Goal: Task Accomplishment & Management: Complete application form

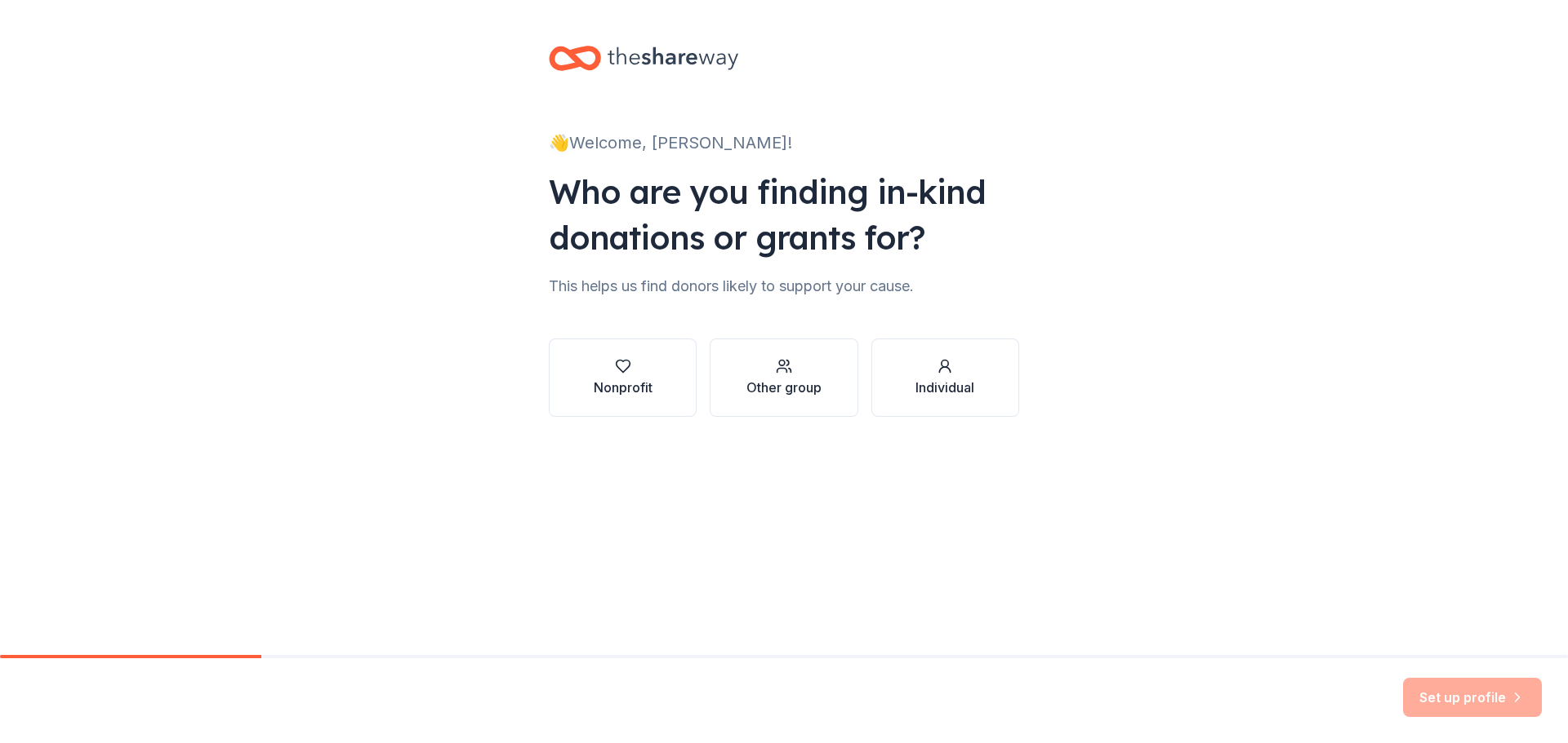
click at [955, 380] on div "Individual" at bounding box center [945, 388] width 59 height 20
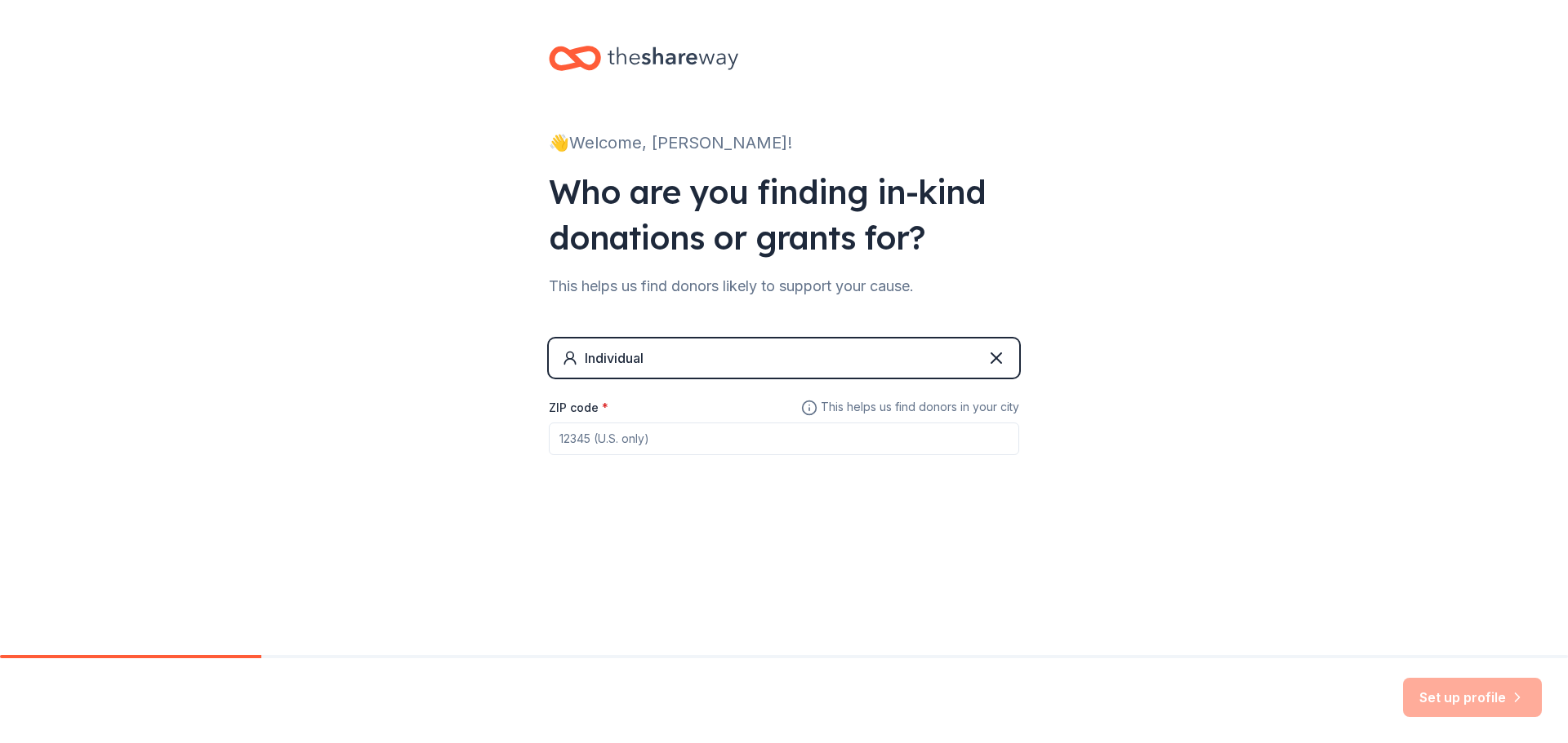
click at [624, 439] on input "ZIP code *" at bounding box center [784, 438] width 470 height 32
type input "91935"
click at [1474, 695] on button "Set up profile" at bounding box center [1472, 697] width 139 height 39
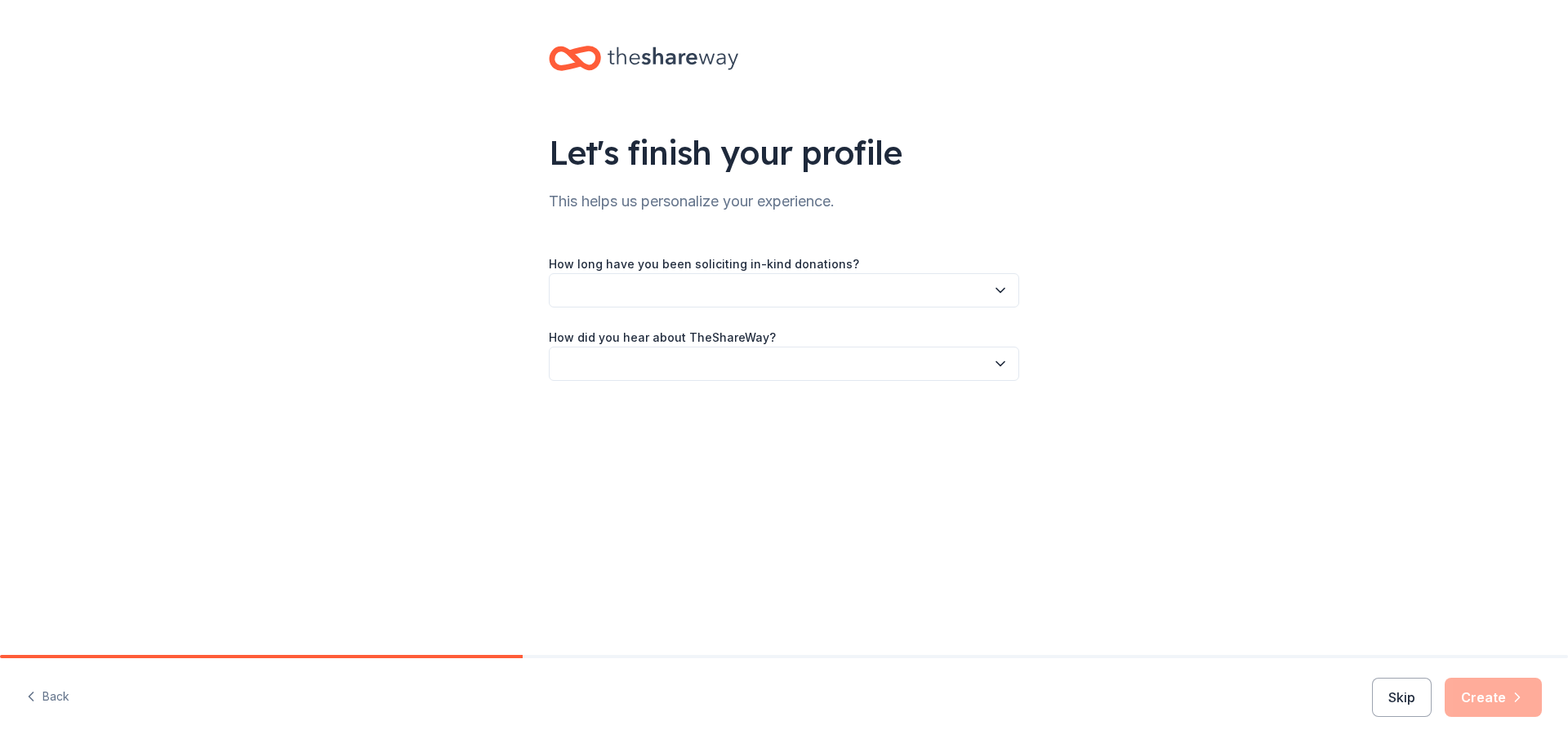
click at [574, 288] on button "button" at bounding box center [784, 290] width 470 height 34
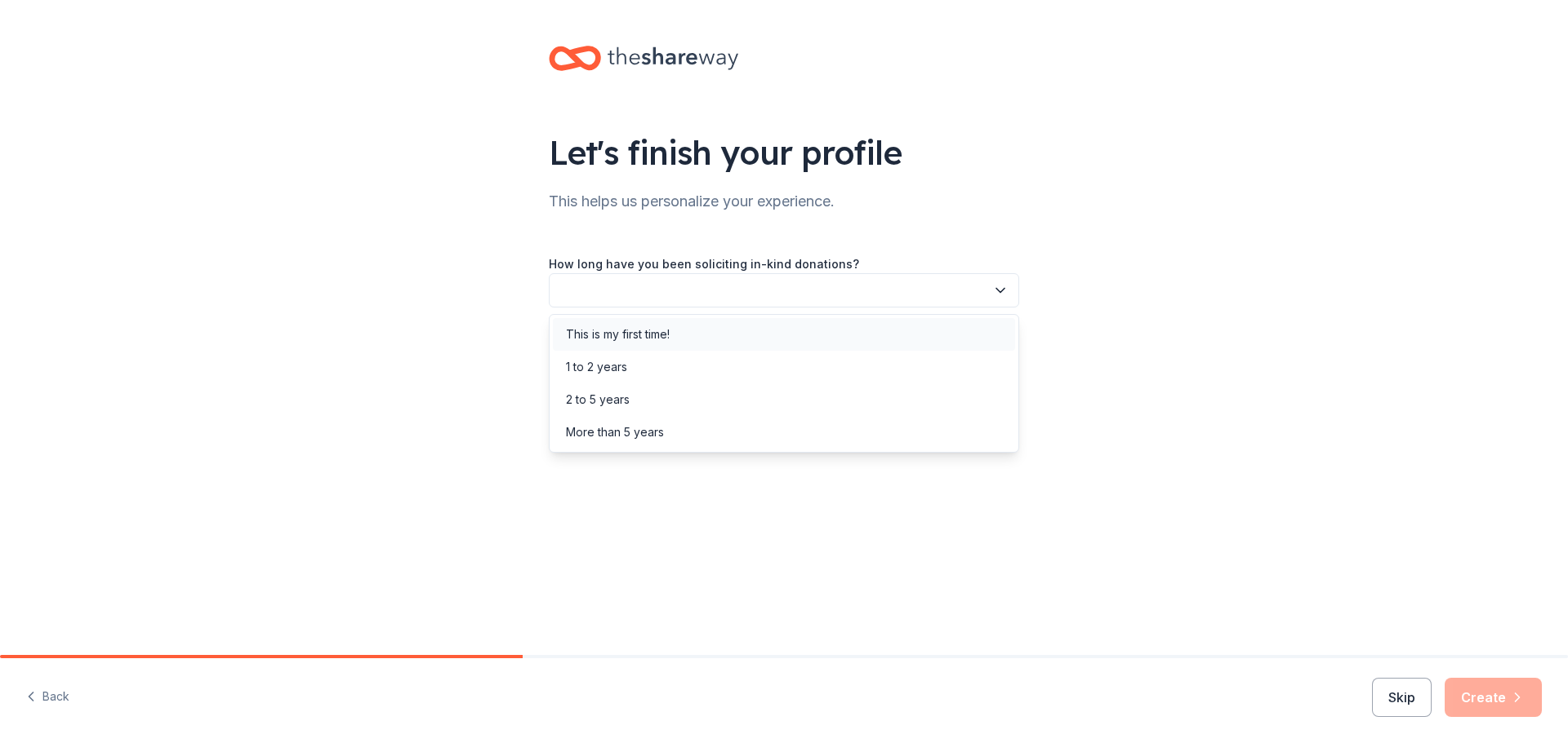
click at [589, 333] on div "This is my first time!" at bounding box center [617, 335] width 104 height 20
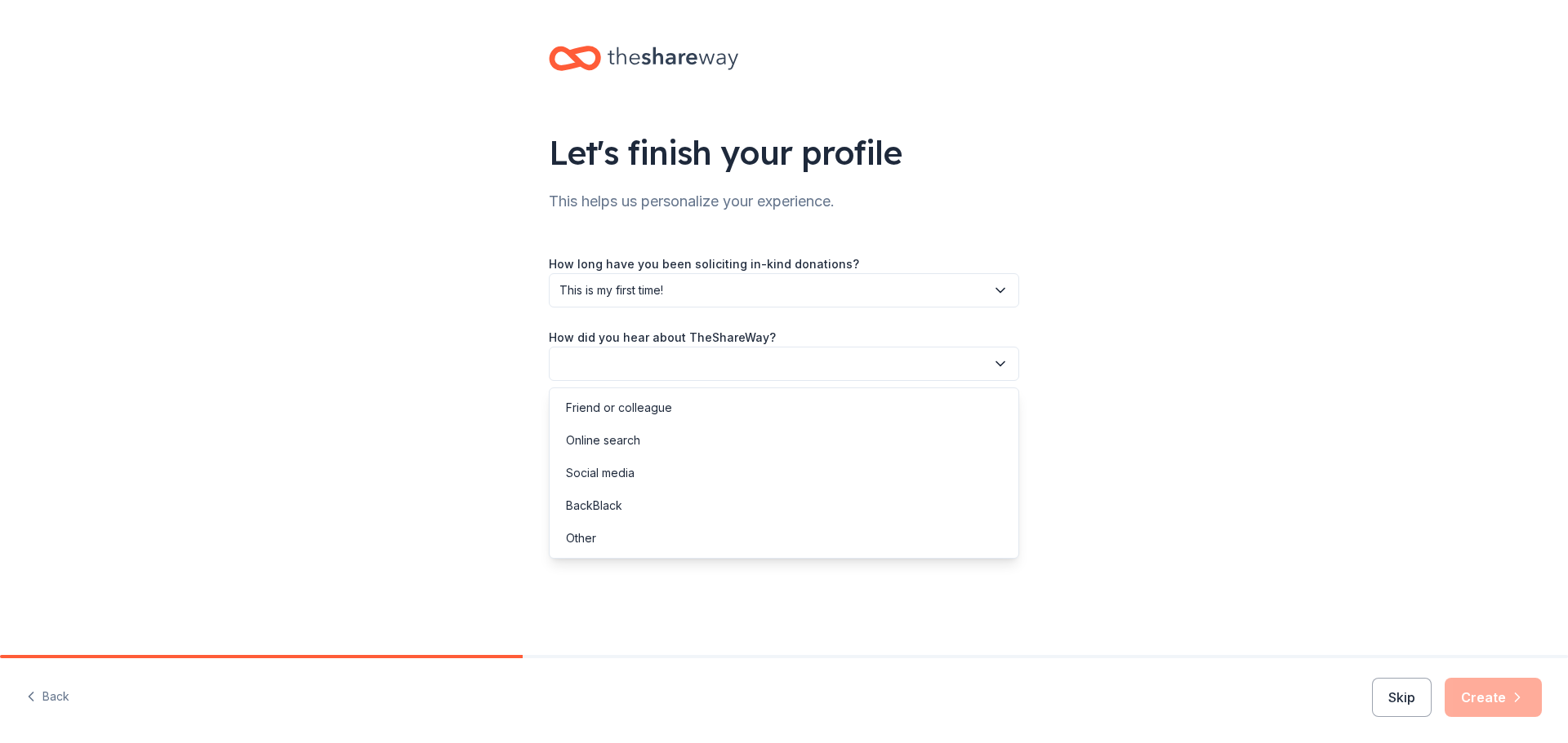
click at [592, 366] on button "button" at bounding box center [784, 363] width 470 height 34
click at [595, 445] on div "Online search" at bounding box center [603, 440] width 74 height 20
click at [1488, 703] on button "Create" at bounding box center [1492, 697] width 97 height 39
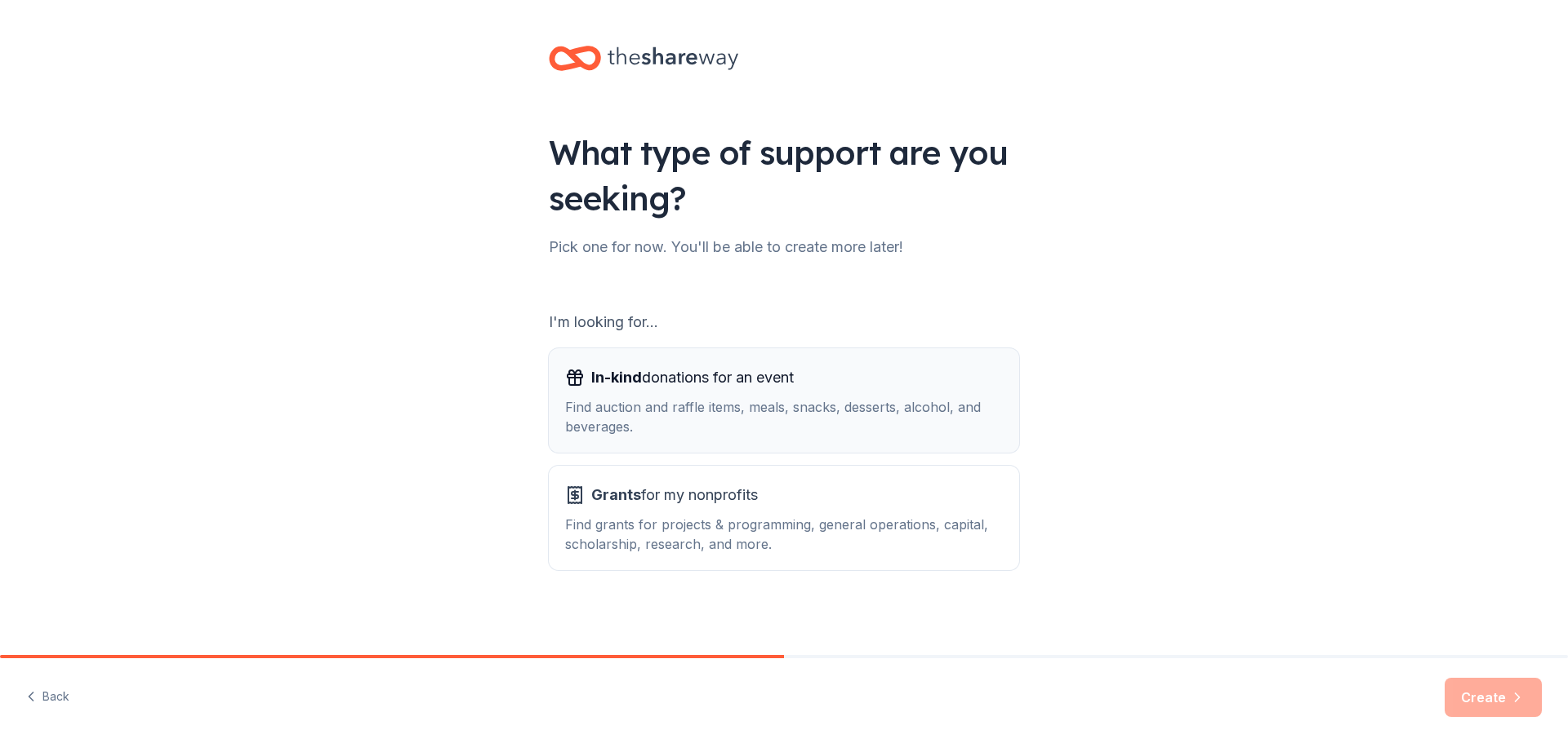
click at [841, 397] on div "Find auction and raffle items, meals, snacks, desserts, alcohol, and beverages." at bounding box center [784, 417] width 438 height 39
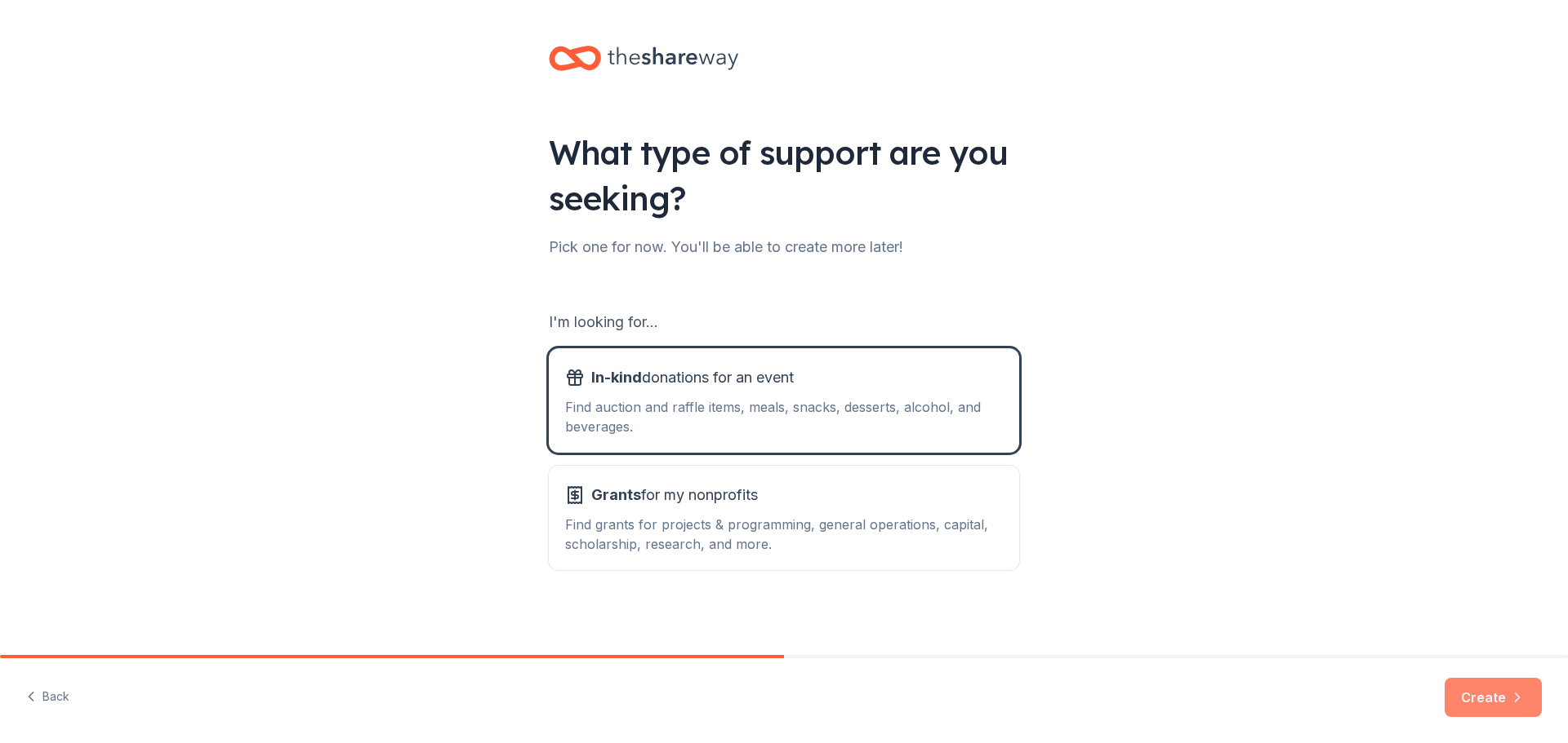
click at [1510, 698] on icon "button" at bounding box center [1516, 697] width 17 height 17
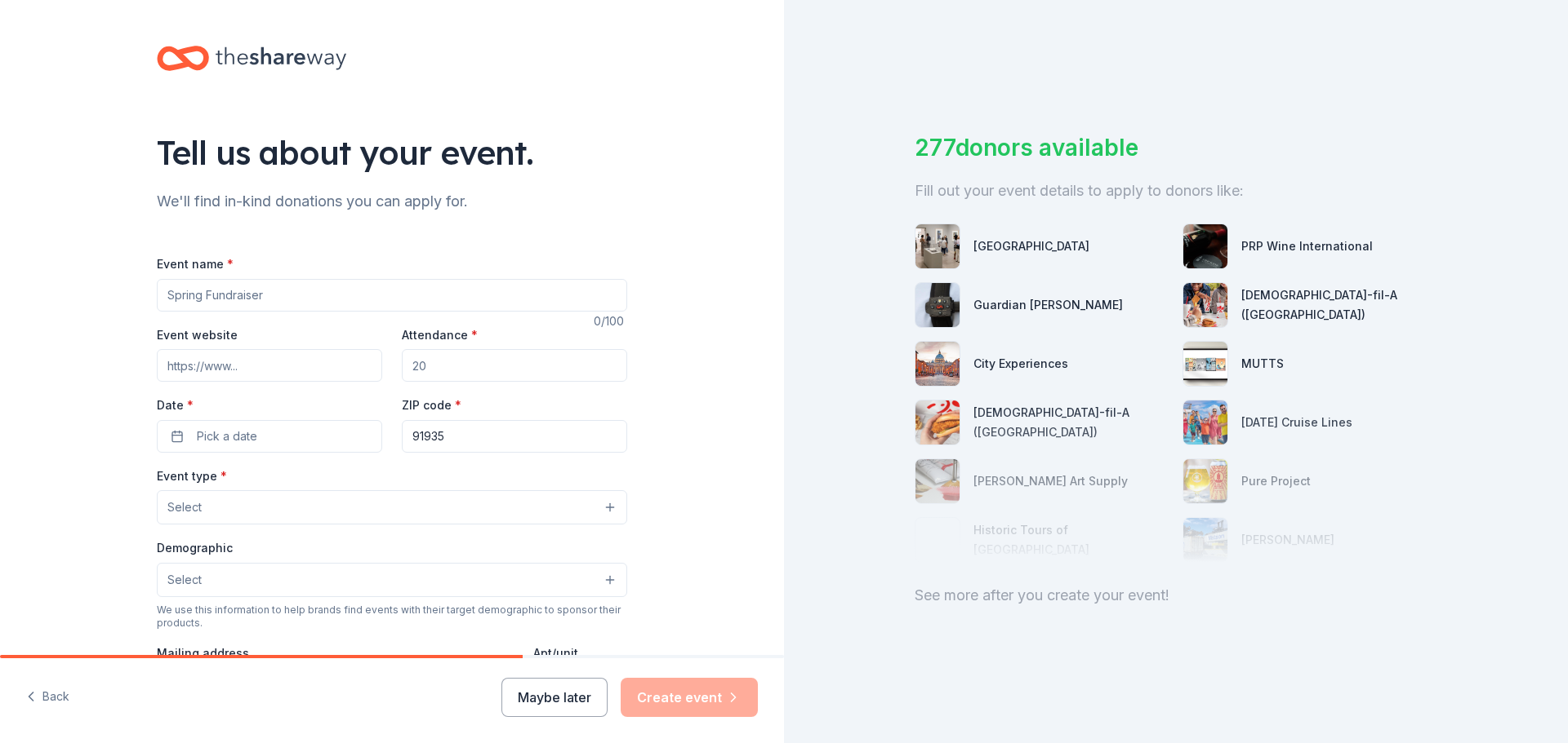
click at [180, 295] on input "Event name *" at bounding box center [391, 295] width 470 height 32
type input "Alyzah Baby Shower"
click at [470, 375] on input "Attendance *" at bounding box center [514, 365] width 226 height 32
drag, startPoint x: 425, startPoint y: 370, endPoint x: 390, endPoint y: 375, distance: 35.4
click at [390, 375] on div "Event website Attendance * Date * Pick a date ZIP code * 91935" at bounding box center [391, 389] width 470 height 128
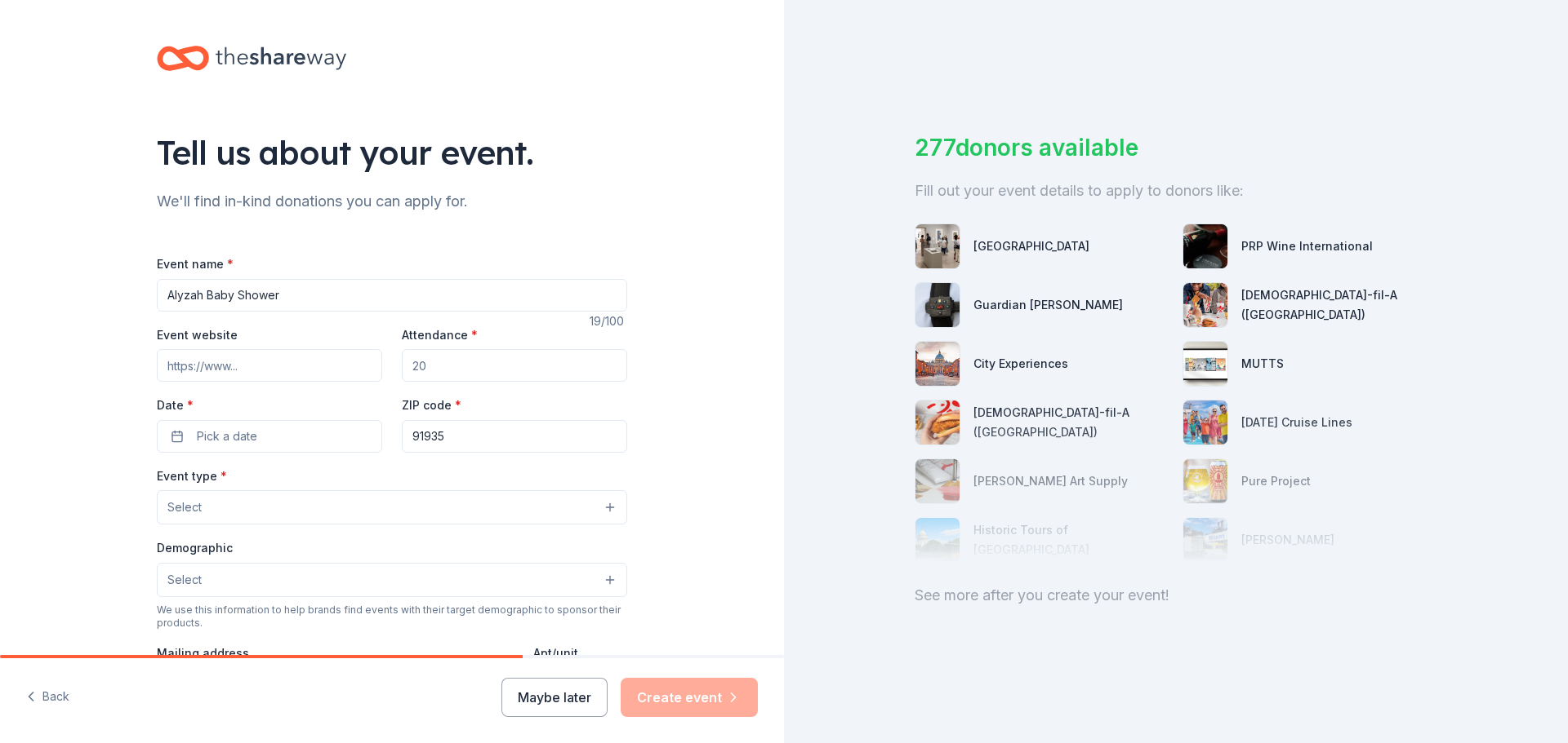
drag, startPoint x: 429, startPoint y: 373, endPoint x: 361, endPoint y: 365, distance: 68.5
click at [361, 365] on div "Event website Attendance * Date * Pick a date ZIP code * 91935" at bounding box center [391, 389] width 470 height 128
click at [403, 360] on input "Attendance *" at bounding box center [514, 365] width 226 height 32
click at [409, 360] on input "Attendance *" at bounding box center [514, 365] width 226 height 32
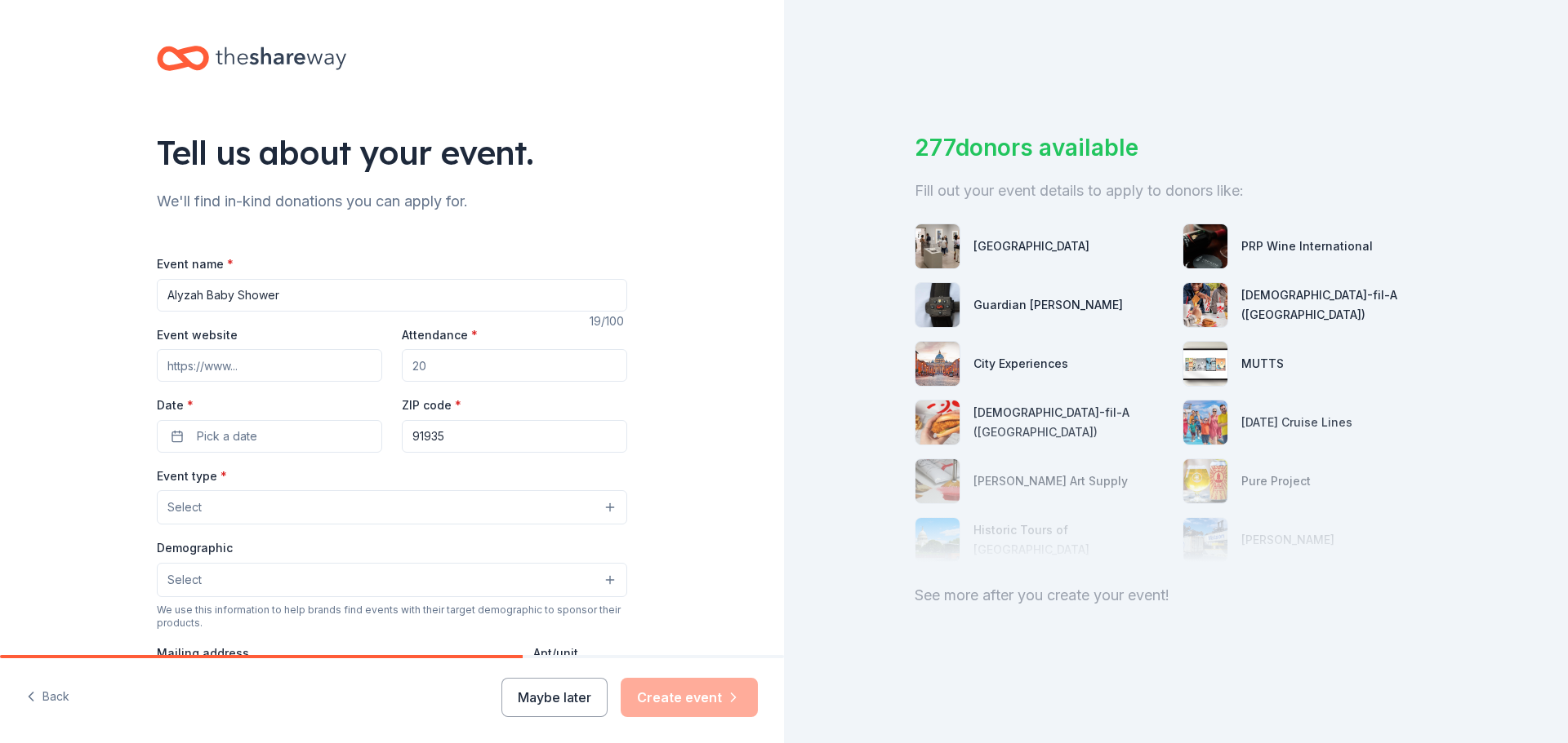
click at [415, 365] on input "Attendance *" at bounding box center [514, 365] width 226 height 32
click at [416, 365] on input "Attendance *" at bounding box center [514, 365] width 226 height 32
drag, startPoint x: 418, startPoint y: 365, endPoint x: 394, endPoint y: 371, distance: 24.7
click at [394, 371] on div "Event website Attendance * Date * Pick a date ZIP code * 91935" at bounding box center [391, 389] width 470 height 128
drag, startPoint x: 428, startPoint y: 363, endPoint x: 508, endPoint y: 361, distance: 80.0
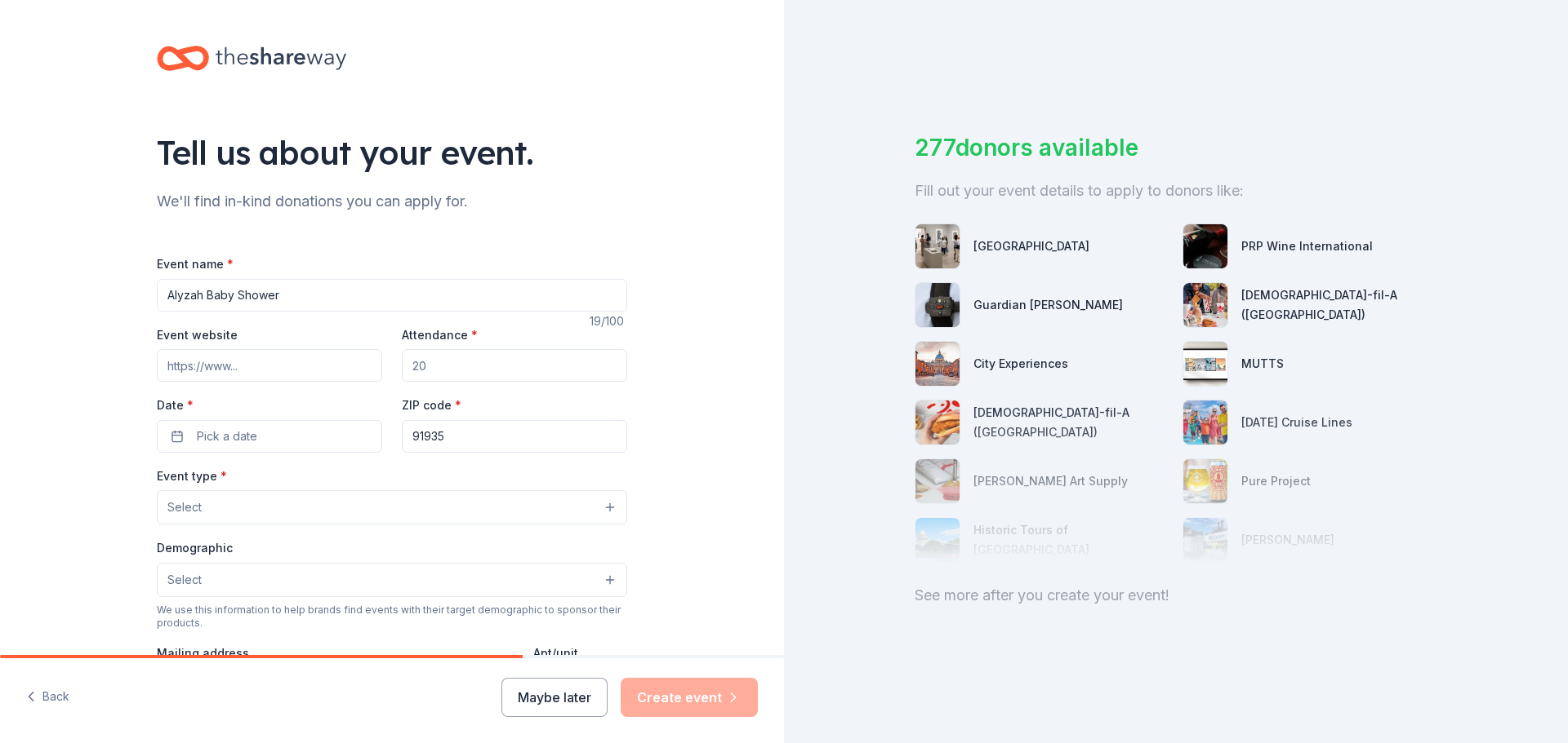
click at [508, 361] on input "Attendance *" at bounding box center [514, 365] width 226 height 32
click at [480, 275] on div "Event name * Alyzah Baby Shower" at bounding box center [391, 282] width 470 height 58
click at [457, 302] on input "Alyzah Baby Shower" at bounding box center [391, 295] width 470 height 32
click at [251, 365] on input "Event website" at bounding box center [269, 365] width 226 height 32
paste input "[URL][DOMAIN_NAME]"
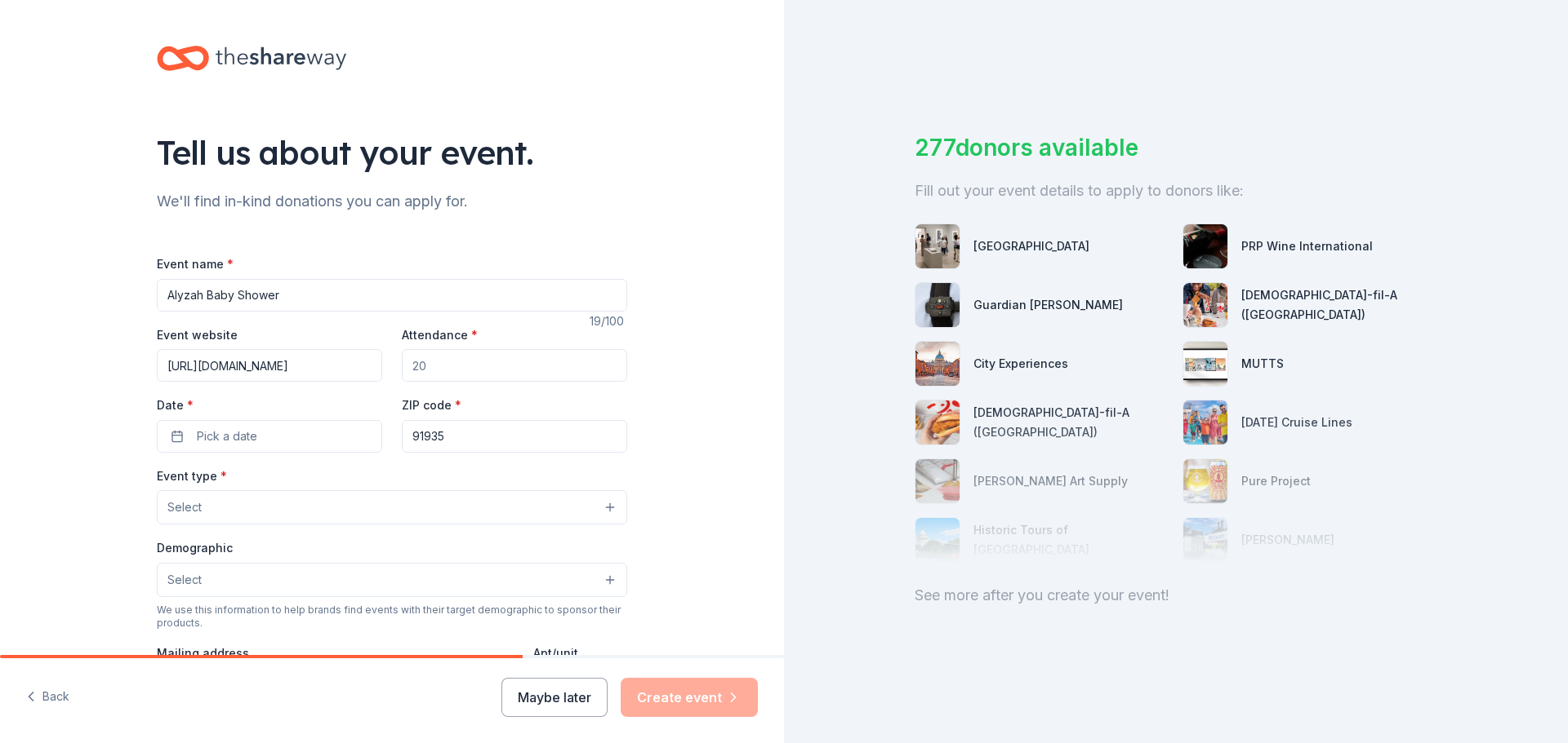
type input "[URL][DOMAIN_NAME]"
type input "60"
click at [331, 436] on button "Pick a date" at bounding box center [269, 435] width 226 height 32
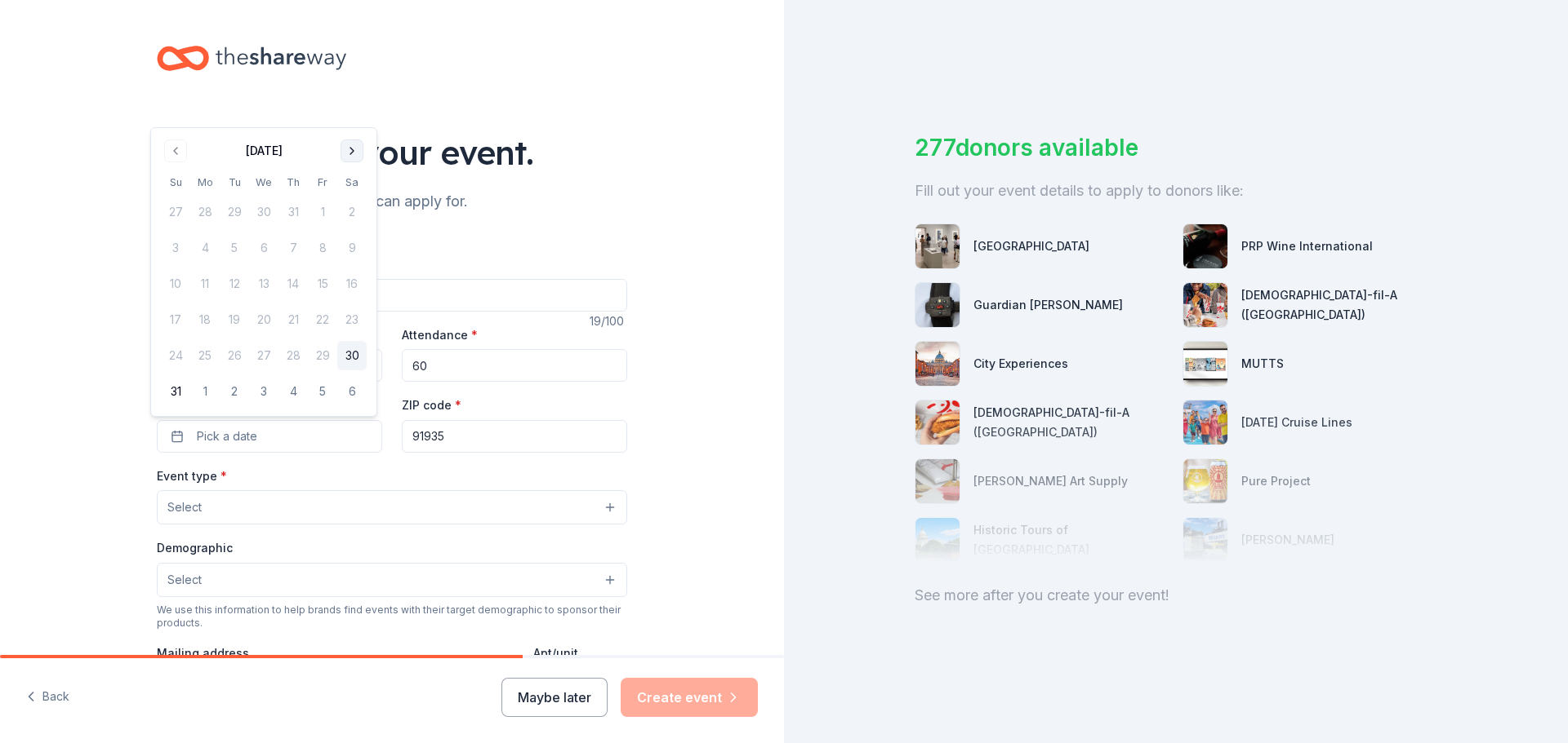
click at [357, 151] on button "Go to next month" at bounding box center [352, 150] width 22 height 22
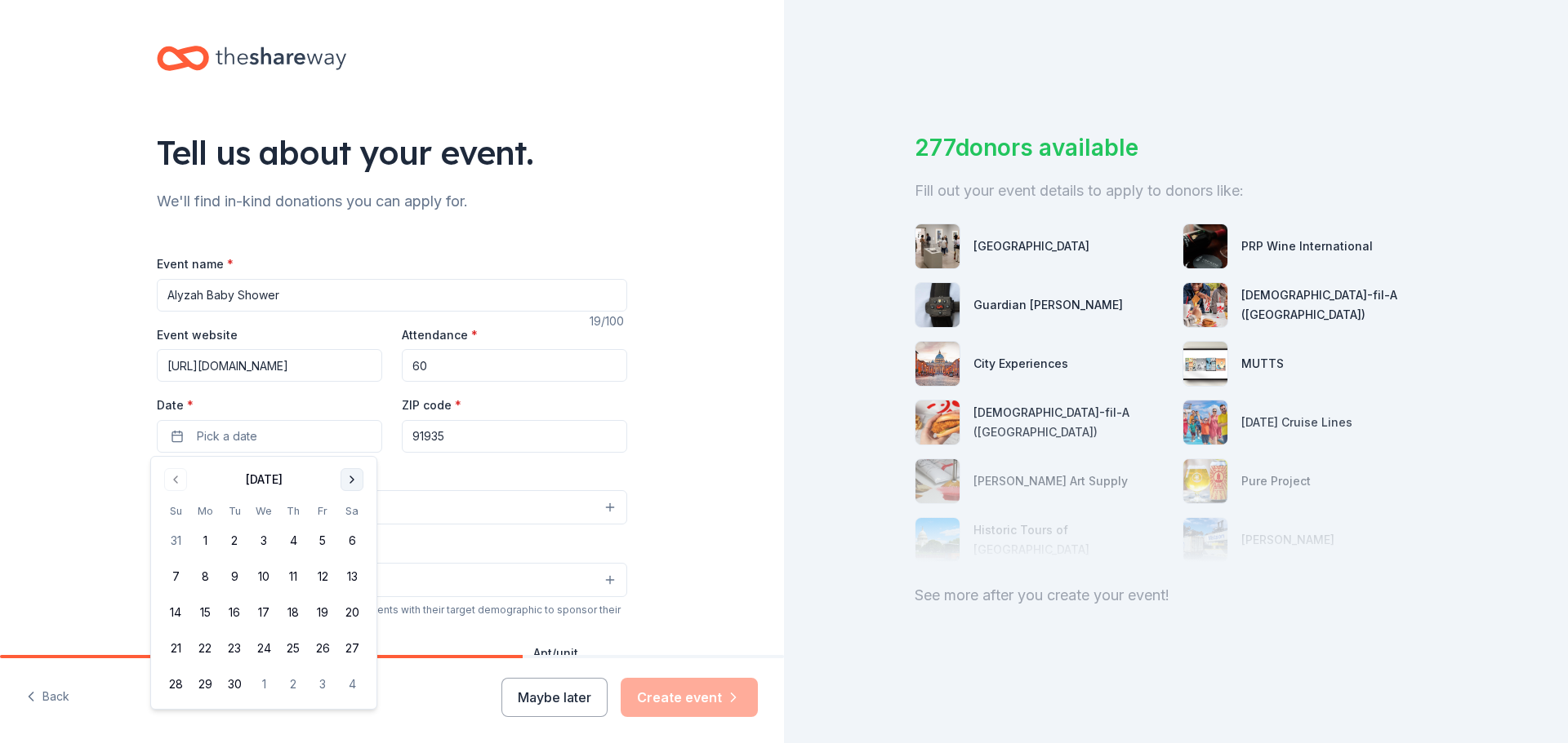
click at [346, 472] on button "Go to next month" at bounding box center [352, 479] width 22 height 22
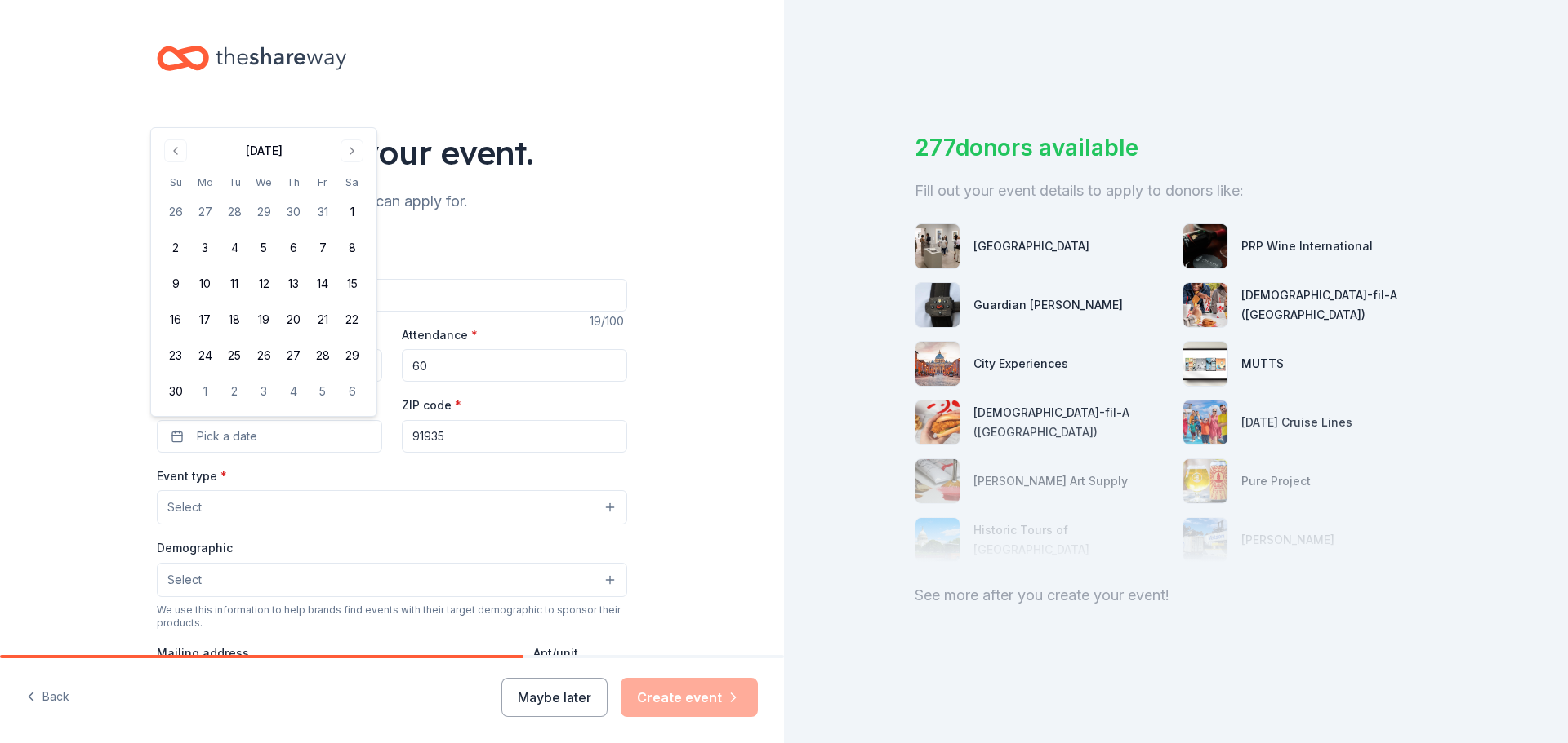
drag, startPoint x: 187, startPoint y: 146, endPoint x: 177, endPoint y: 146, distance: 10.0
click at [181, 146] on button "Go to previous month" at bounding box center [175, 150] width 22 height 22
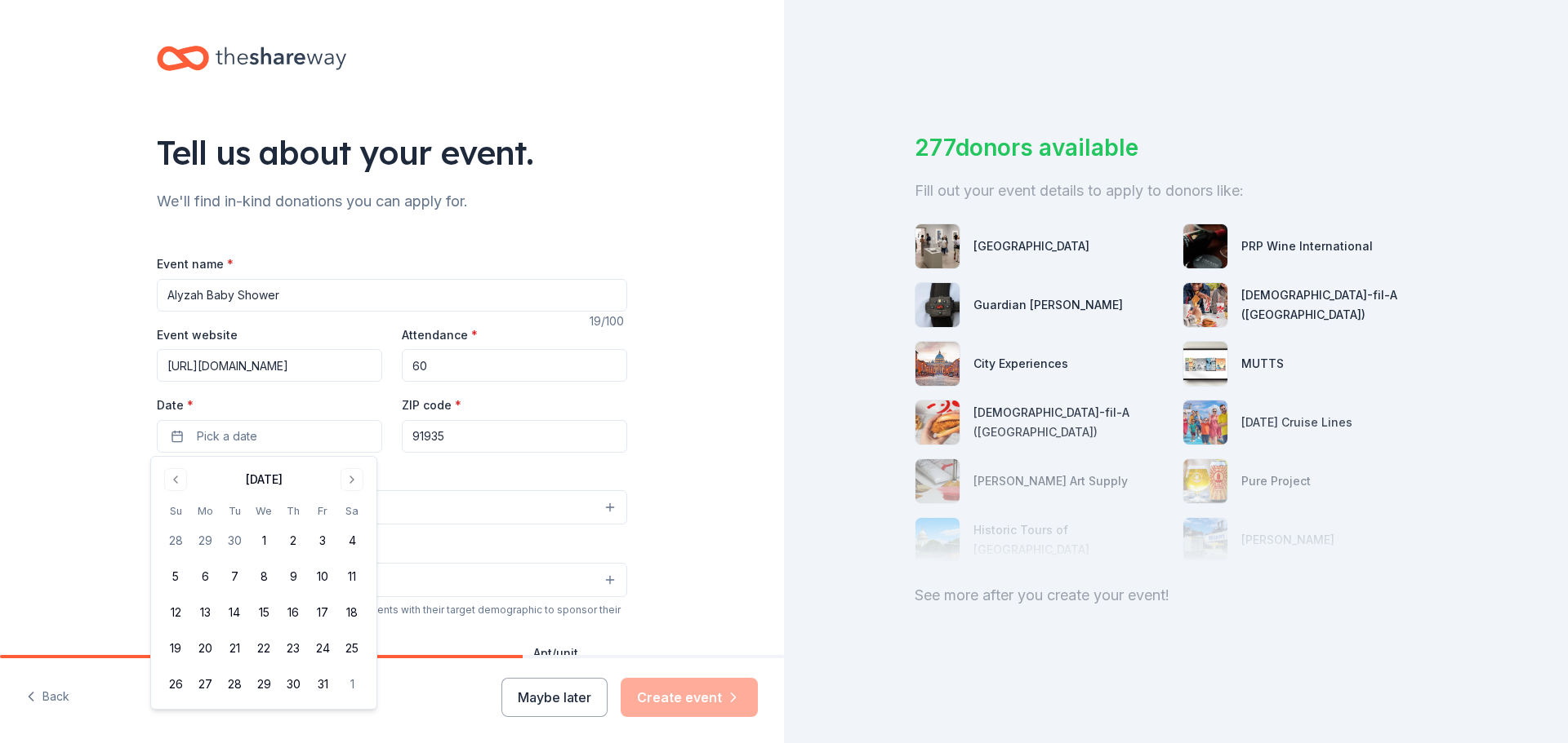
click at [349, 560] on tbody "28 29 30 1 2 3 4 5 6 7 8 9 10 11 12 13 14 15 16 17 18 19 20 21 22 23 24 25 26 2…" at bounding box center [264, 609] width 206 height 180
click at [347, 571] on button "11" at bounding box center [352, 577] width 29 height 29
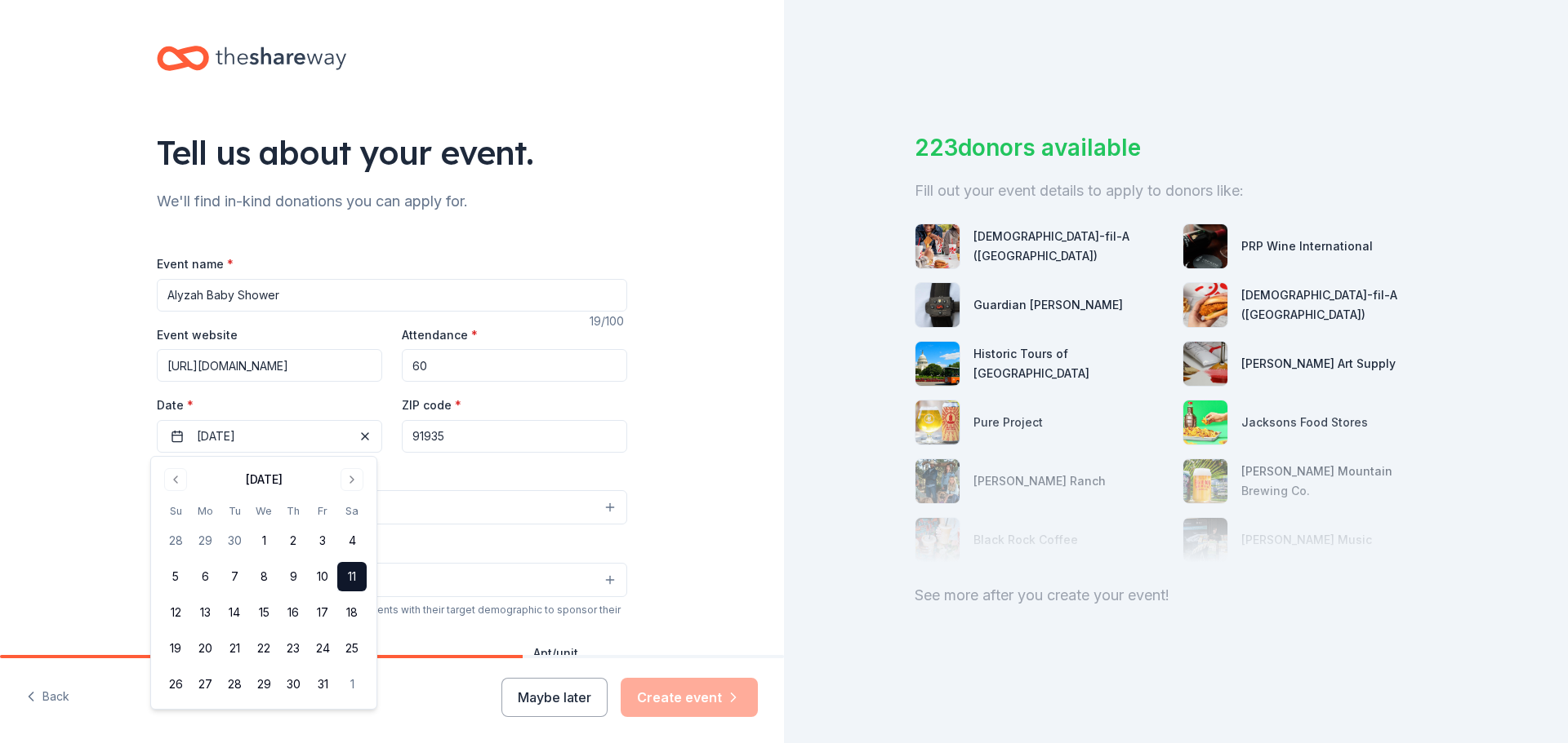
click at [352, 572] on button "11" at bounding box center [352, 577] width 29 height 29
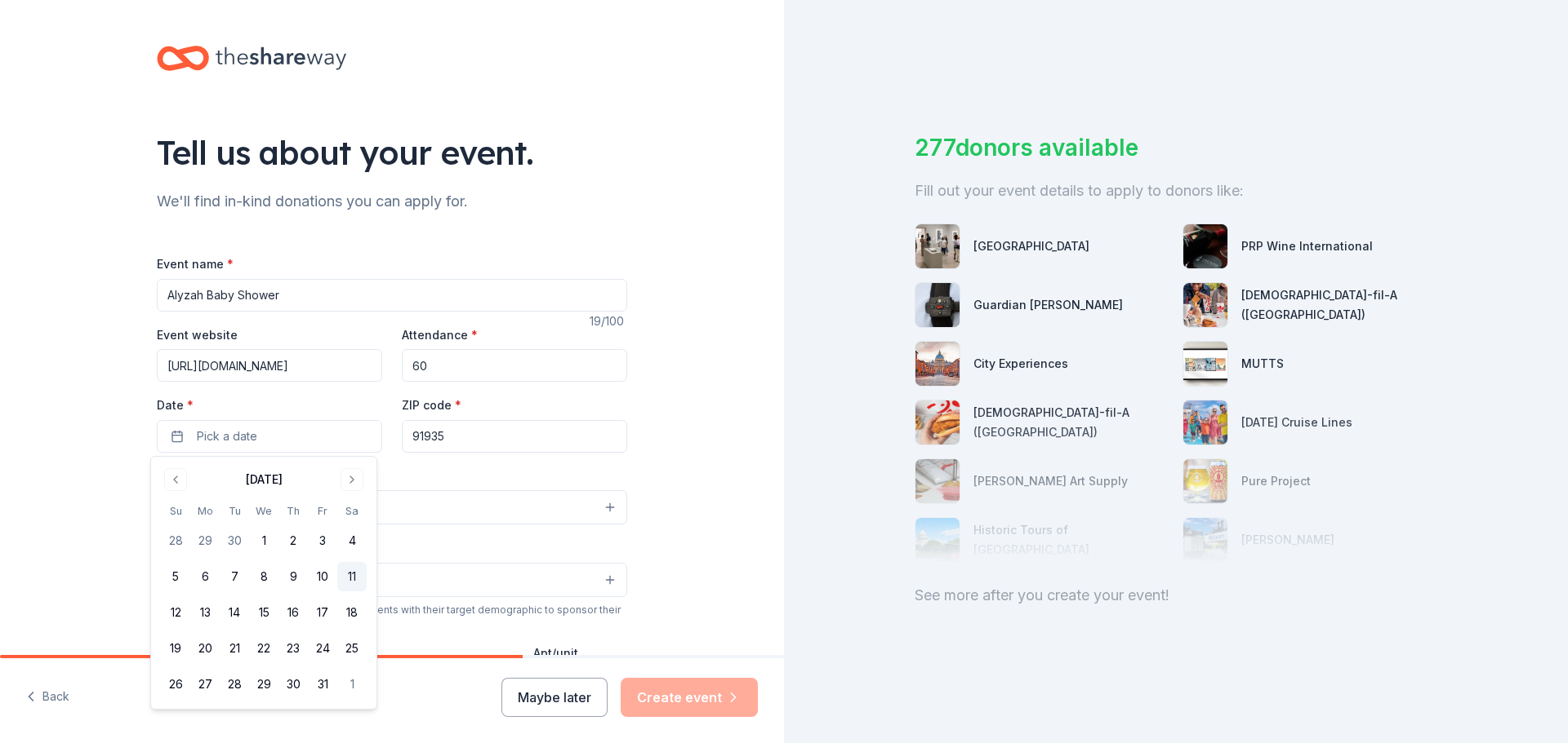
click at [357, 584] on button "11" at bounding box center [352, 577] width 29 height 29
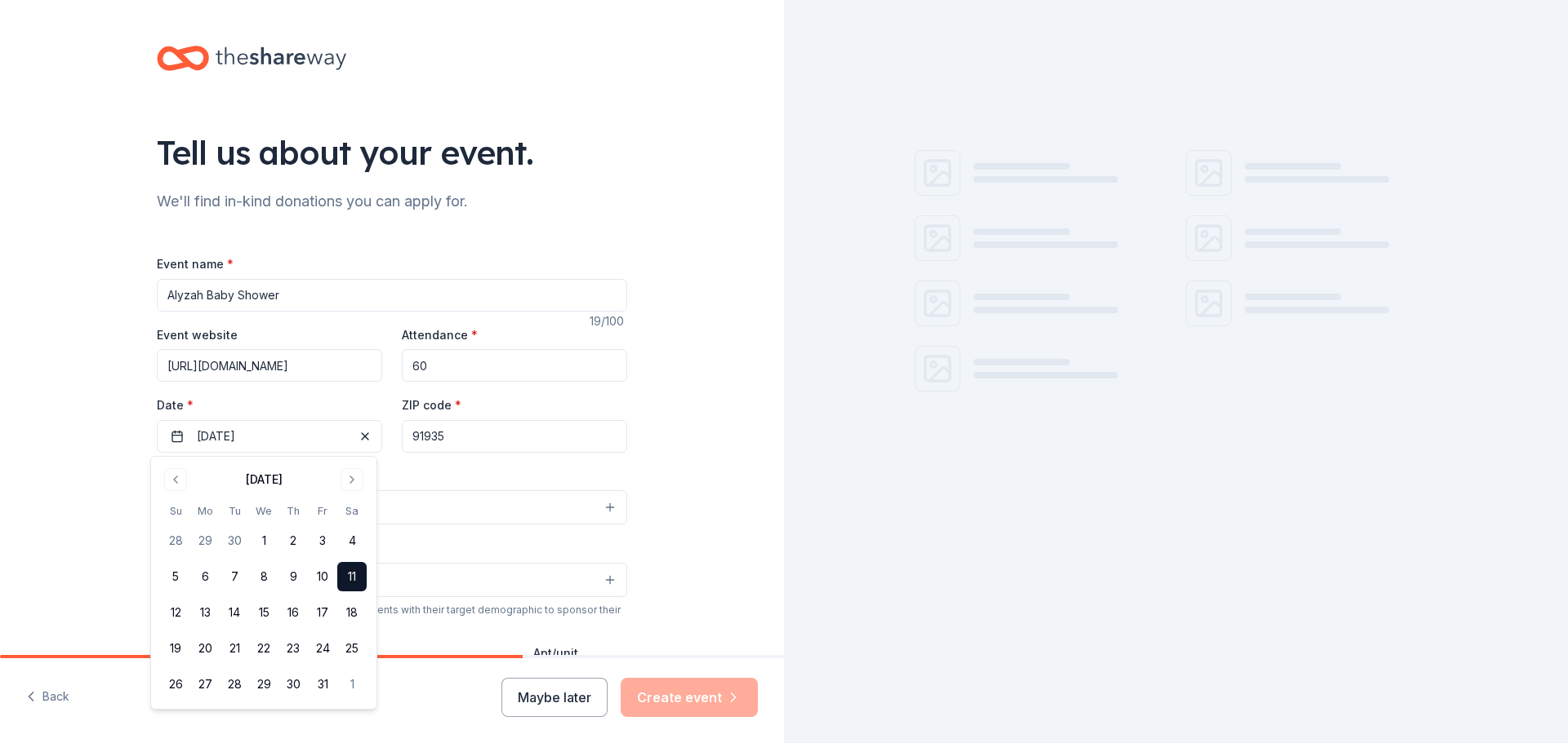
click at [645, 452] on div "Tell us about your event. We'll find in-kind donations you can apply for. Event…" at bounding box center [392, 543] width 523 height 1086
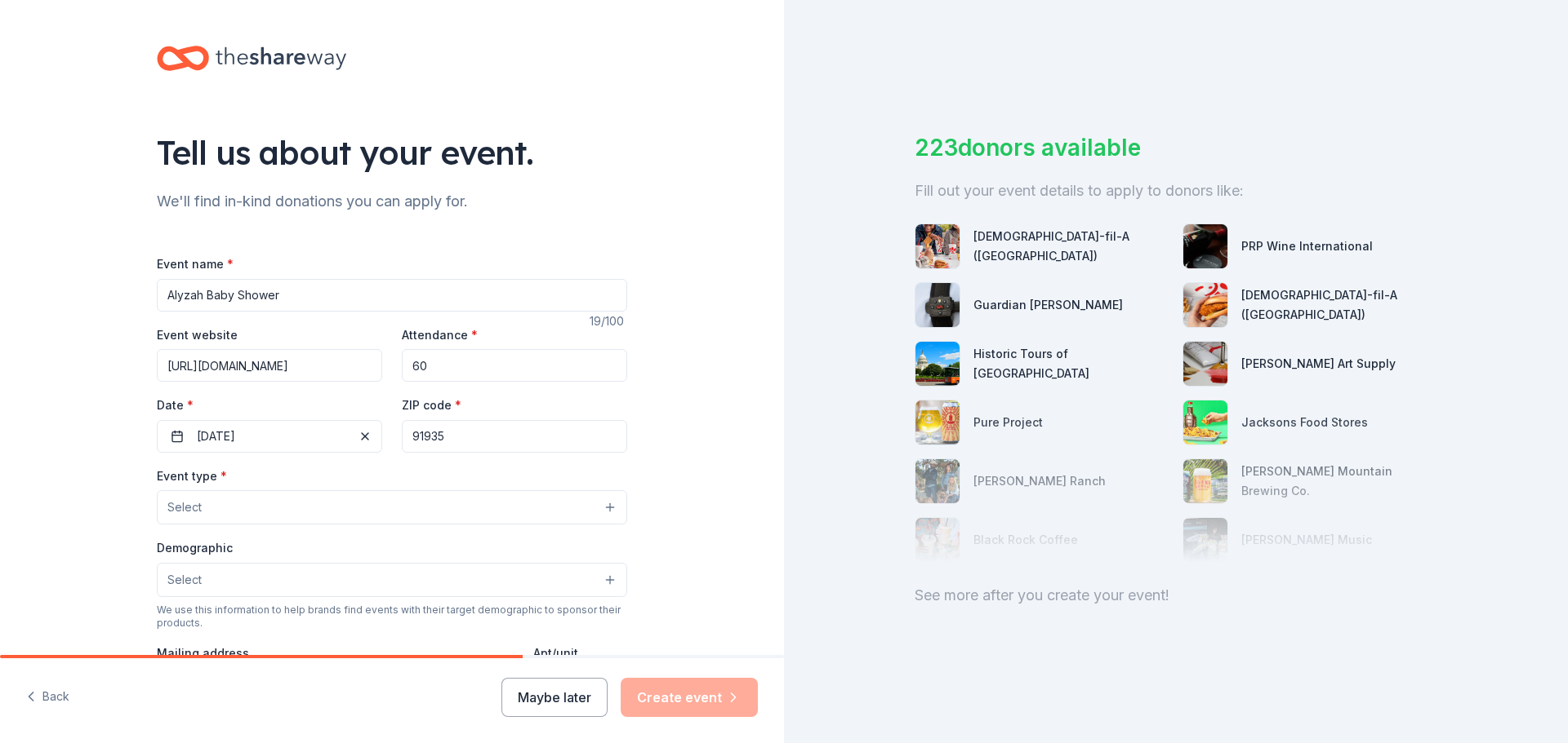
click at [272, 511] on button "Select" at bounding box center [391, 507] width 470 height 34
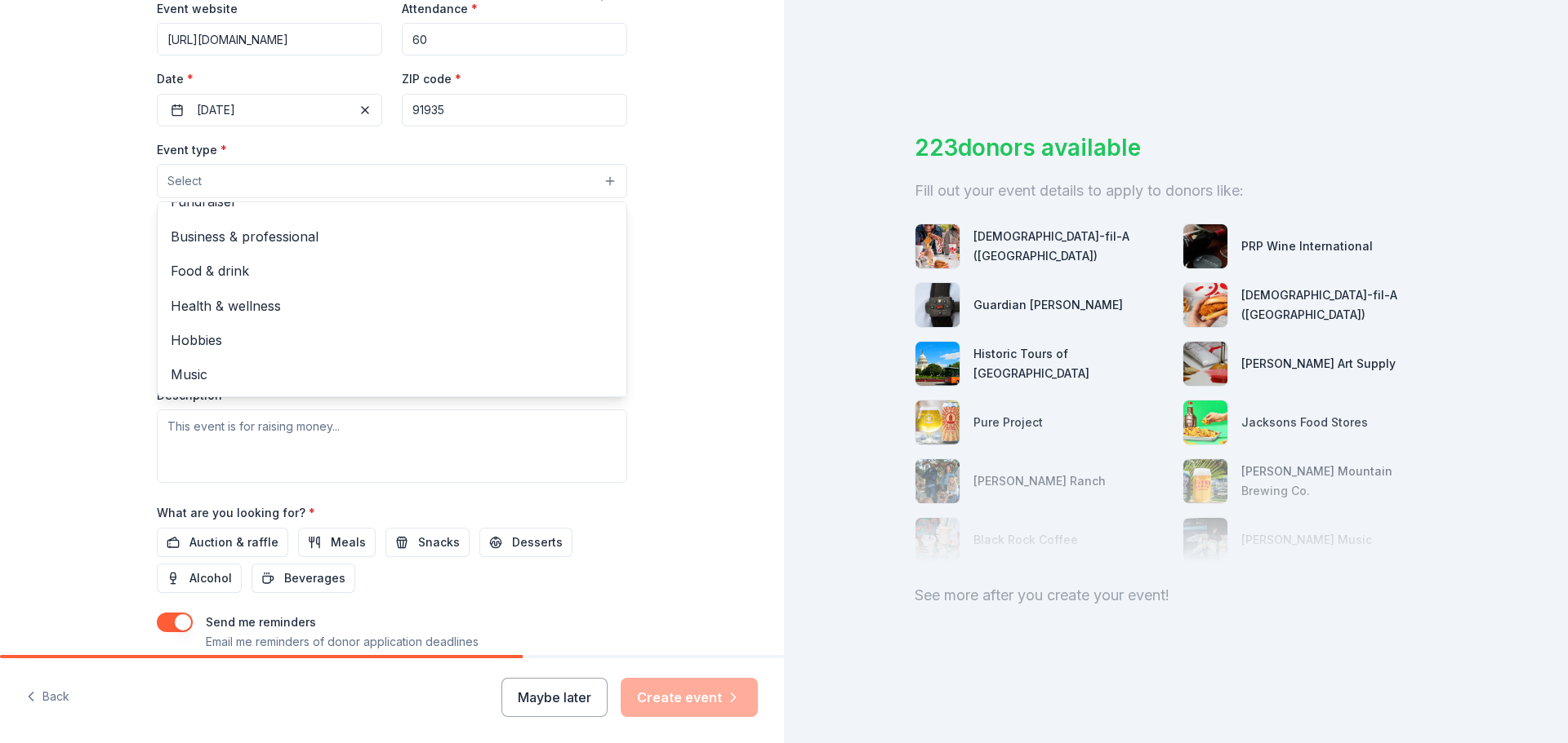
scroll to position [20, 0]
click at [194, 304] on span "Health & wellness" at bounding box center [392, 308] width 443 height 21
click at [673, 267] on div "Tell us about your event. We'll find in-kind donations you can apply for. Event…" at bounding box center [392, 218] width 784 height 1088
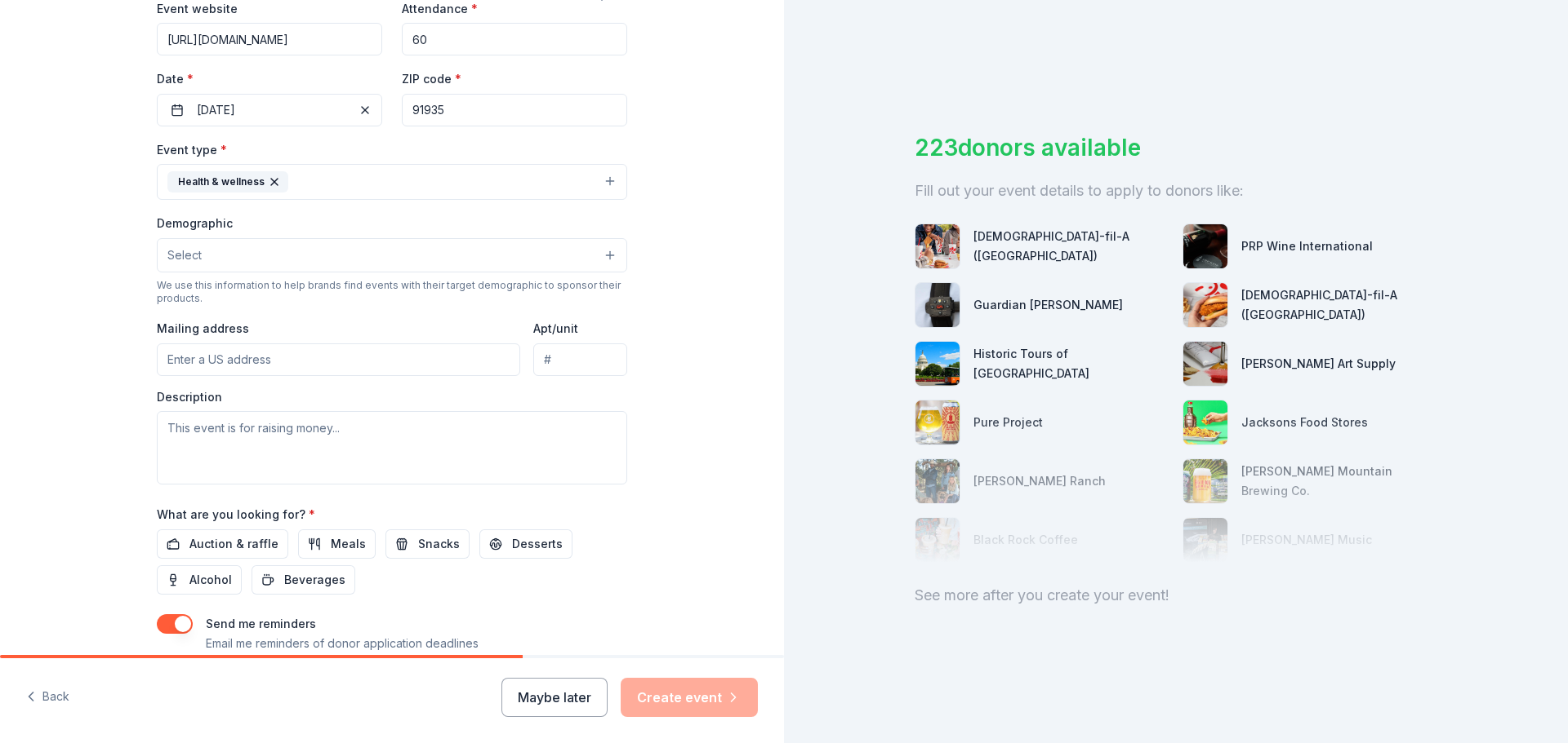
click at [189, 249] on span "Select" at bounding box center [184, 256] width 34 height 20
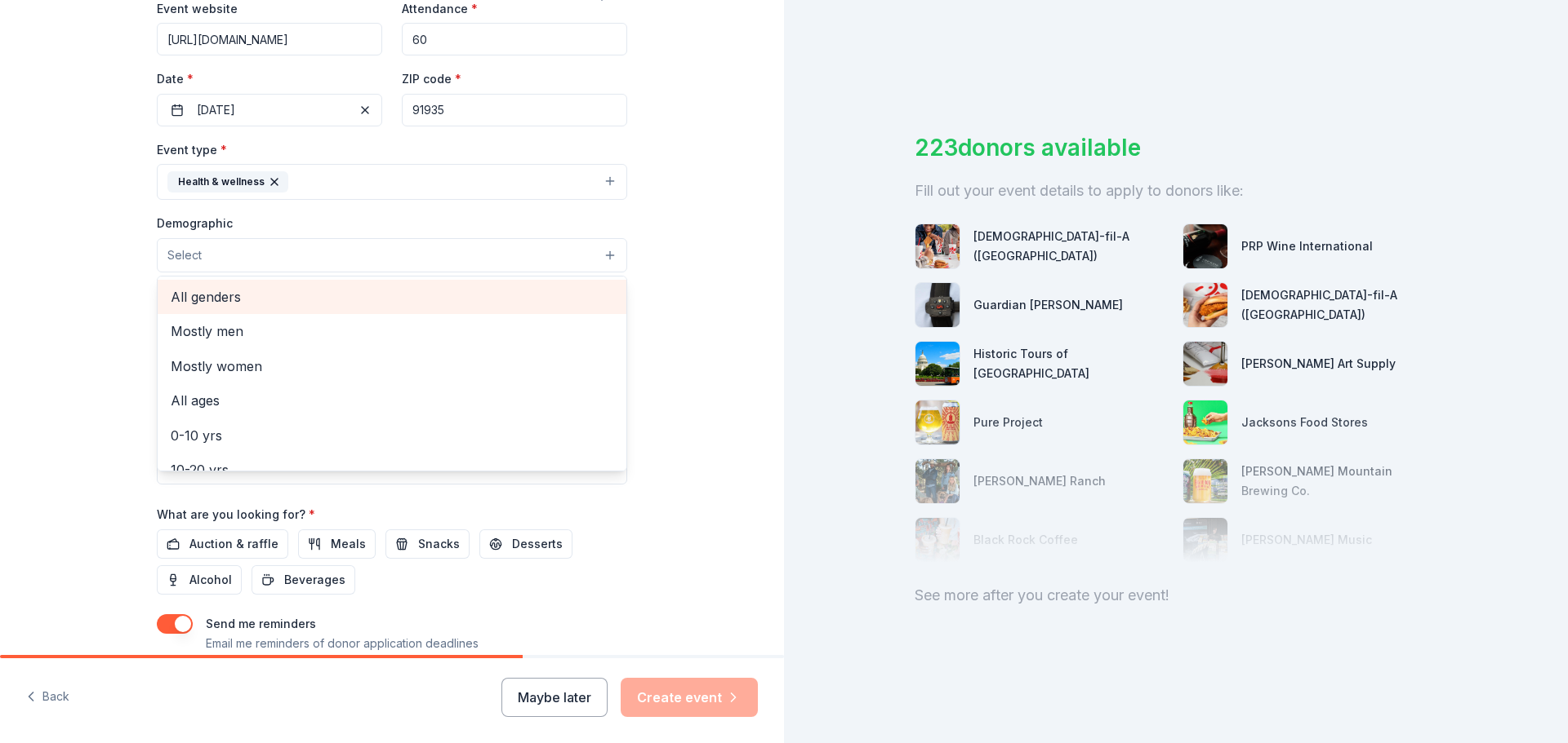
click at [230, 301] on span "All genders" at bounding box center [392, 297] width 443 height 21
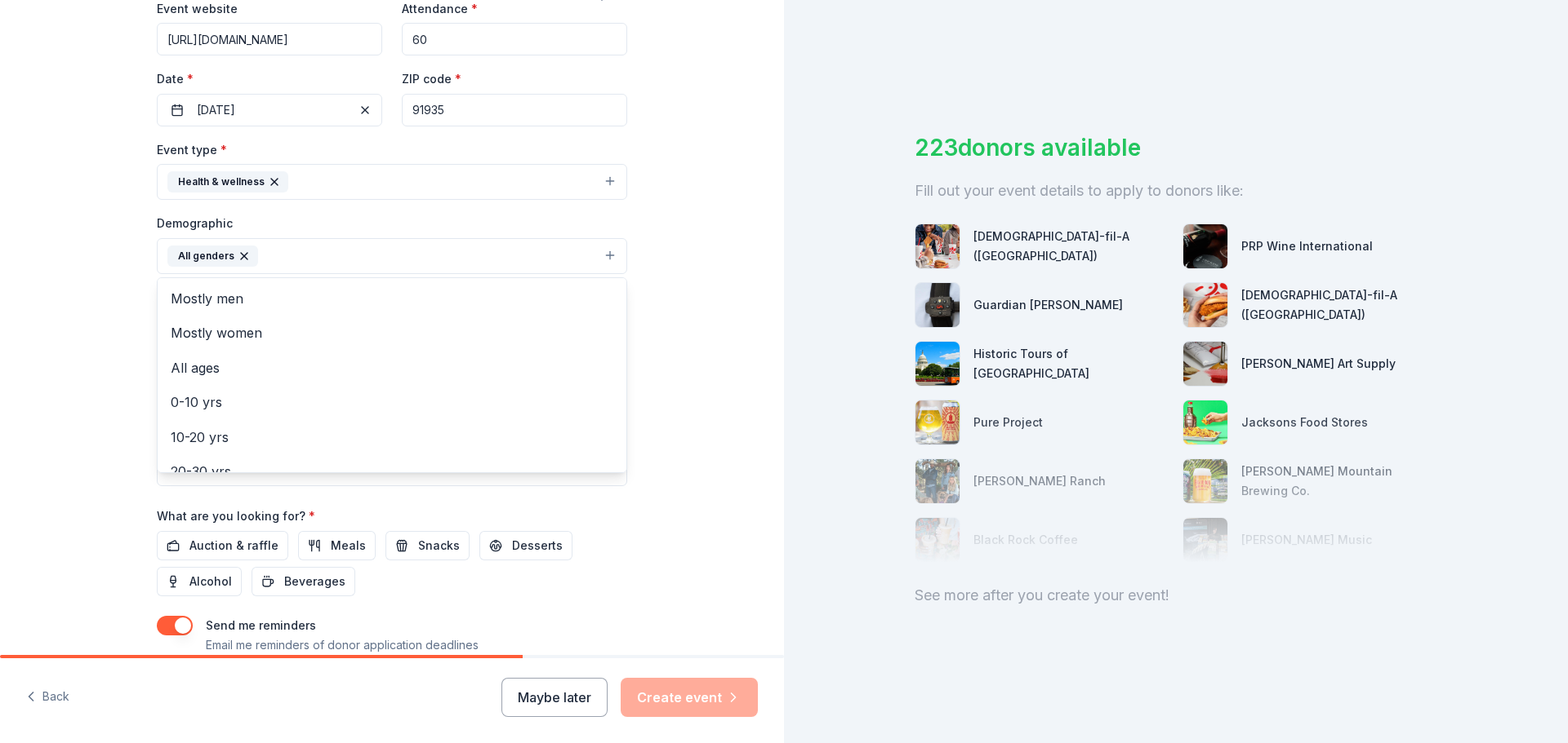
click at [671, 372] on div "Tell us about your event. We'll find in-kind donations you can apply for. Event…" at bounding box center [392, 219] width 784 height 1090
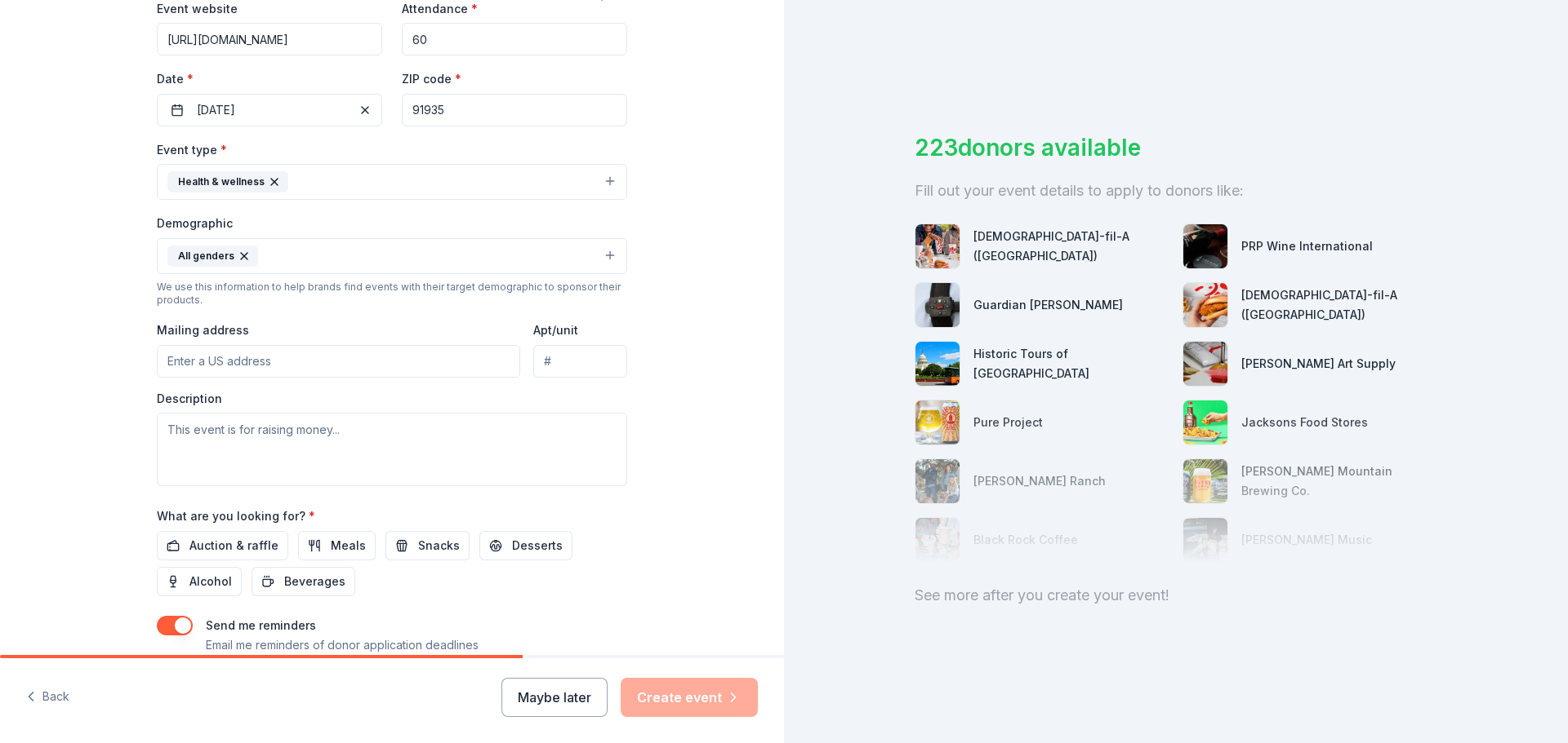
click at [221, 355] on input "Mailing address" at bounding box center [338, 361] width 363 height 32
type input "4393 [PERSON_NAME]"
click at [196, 441] on textarea at bounding box center [391, 449] width 470 height 73
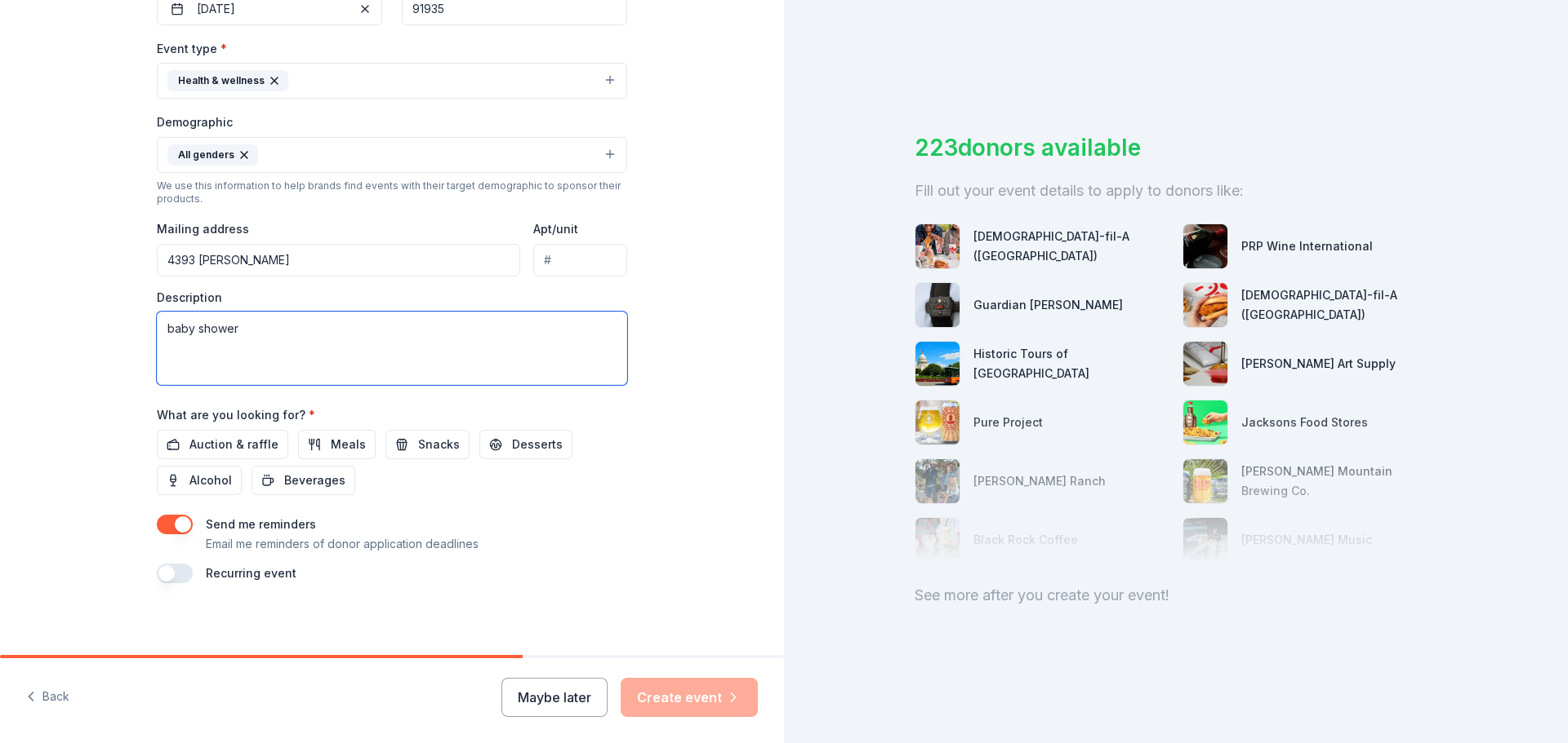
scroll to position [434, 0]
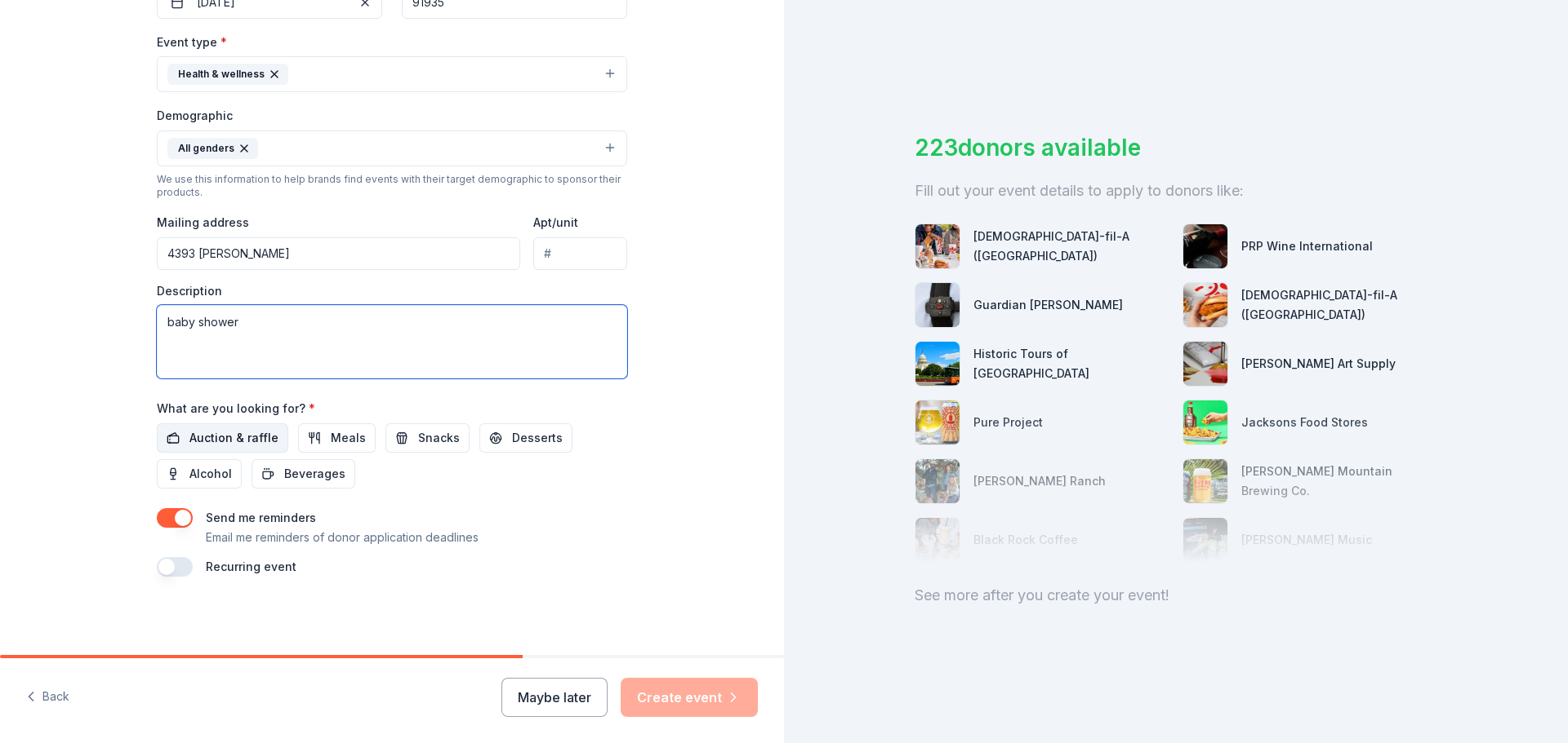
type textarea "baby shower"
click at [214, 426] on button "Auction & raffle" at bounding box center [222, 438] width 132 height 29
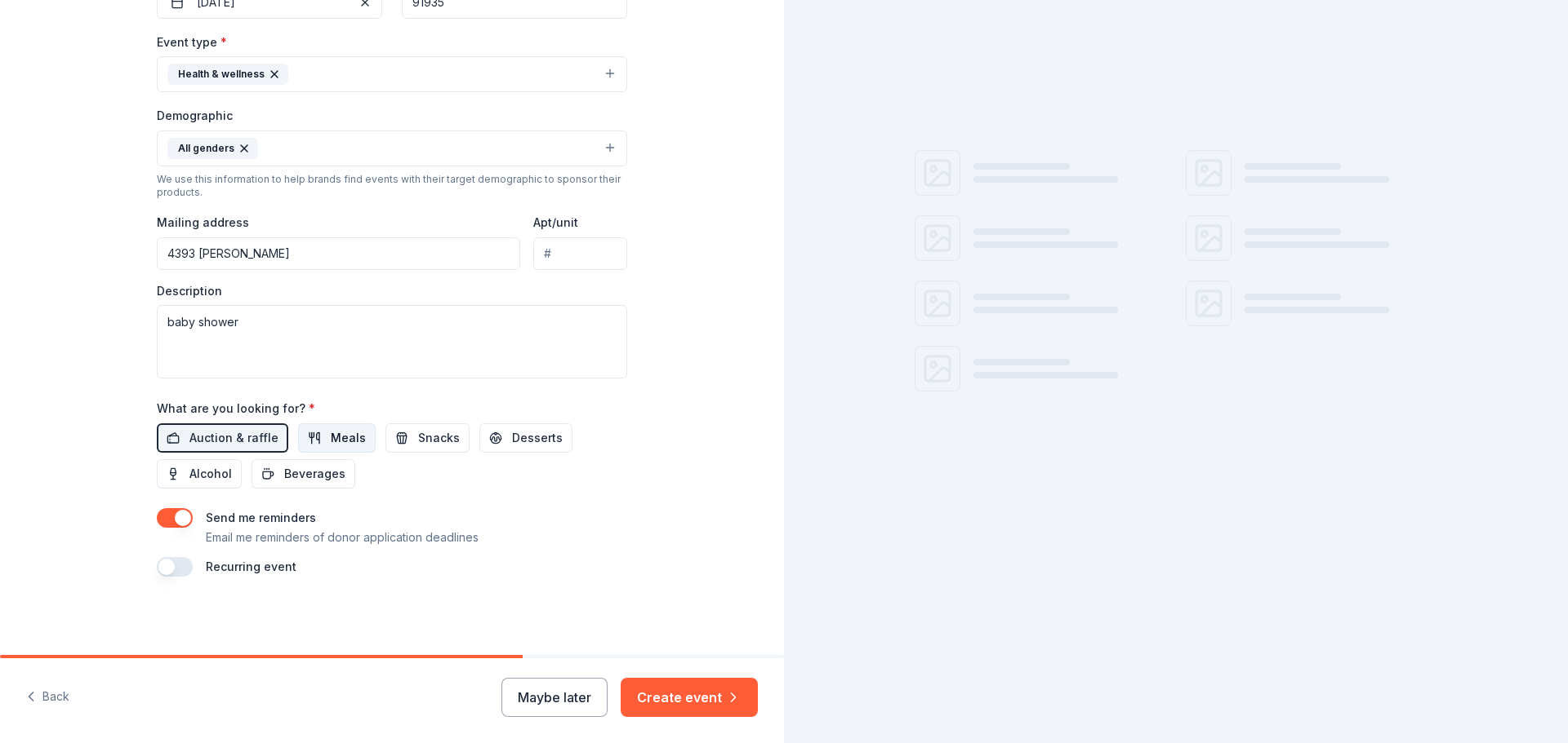
drag, startPoint x: 301, startPoint y: 430, endPoint x: 321, endPoint y: 433, distance: 20.2
click at [302, 430] on button "Meals" at bounding box center [336, 438] width 77 height 29
click at [426, 440] on span "Snacks" at bounding box center [439, 438] width 42 height 20
click at [515, 442] on span "Desserts" at bounding box center [537, 438] width 51 height 20
click at [329, 475] on span "Beverages" at bounding box center [315, 475] width 62 height 20
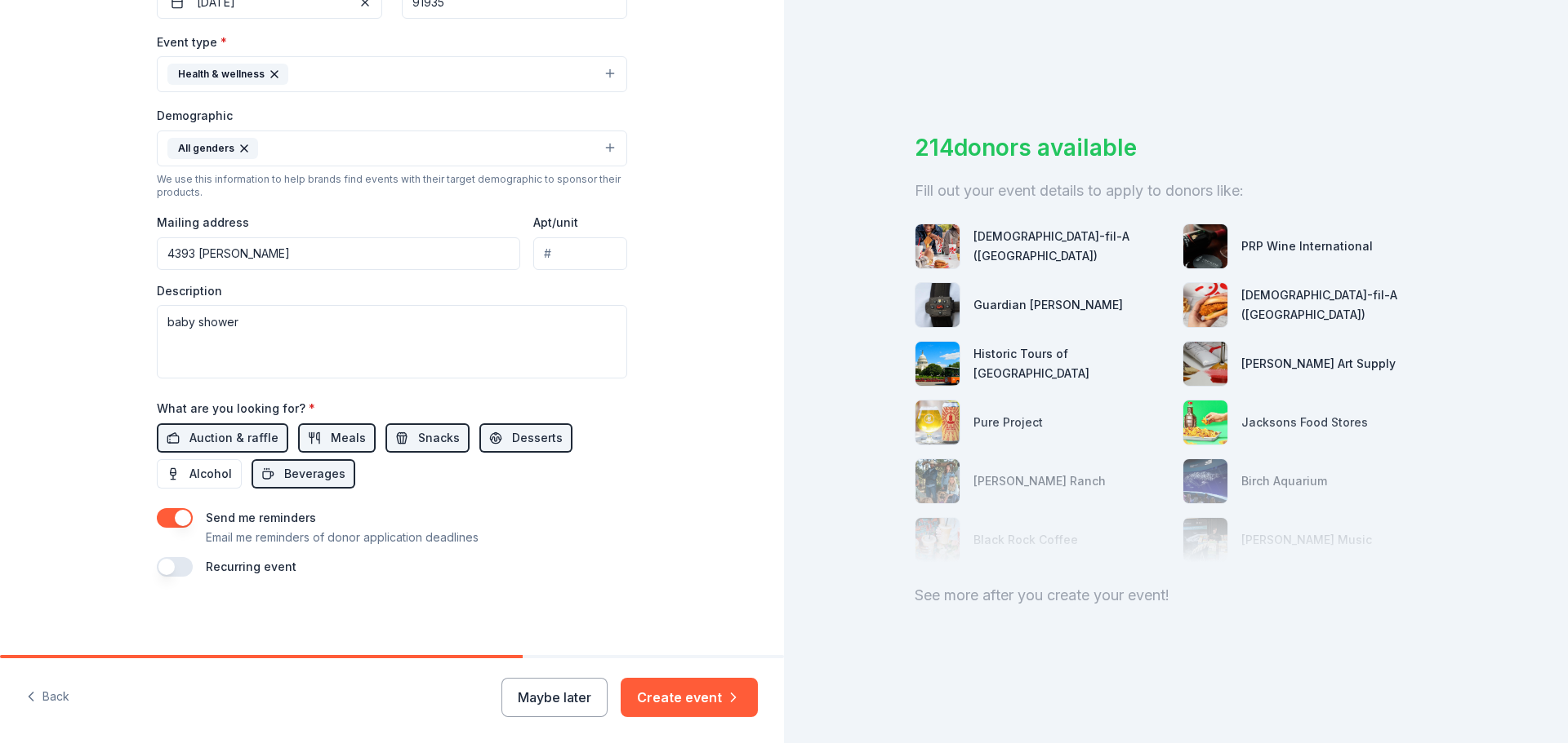
click at [170, 520] on button "button" at bounding box center [174, 518] width 36 height 20
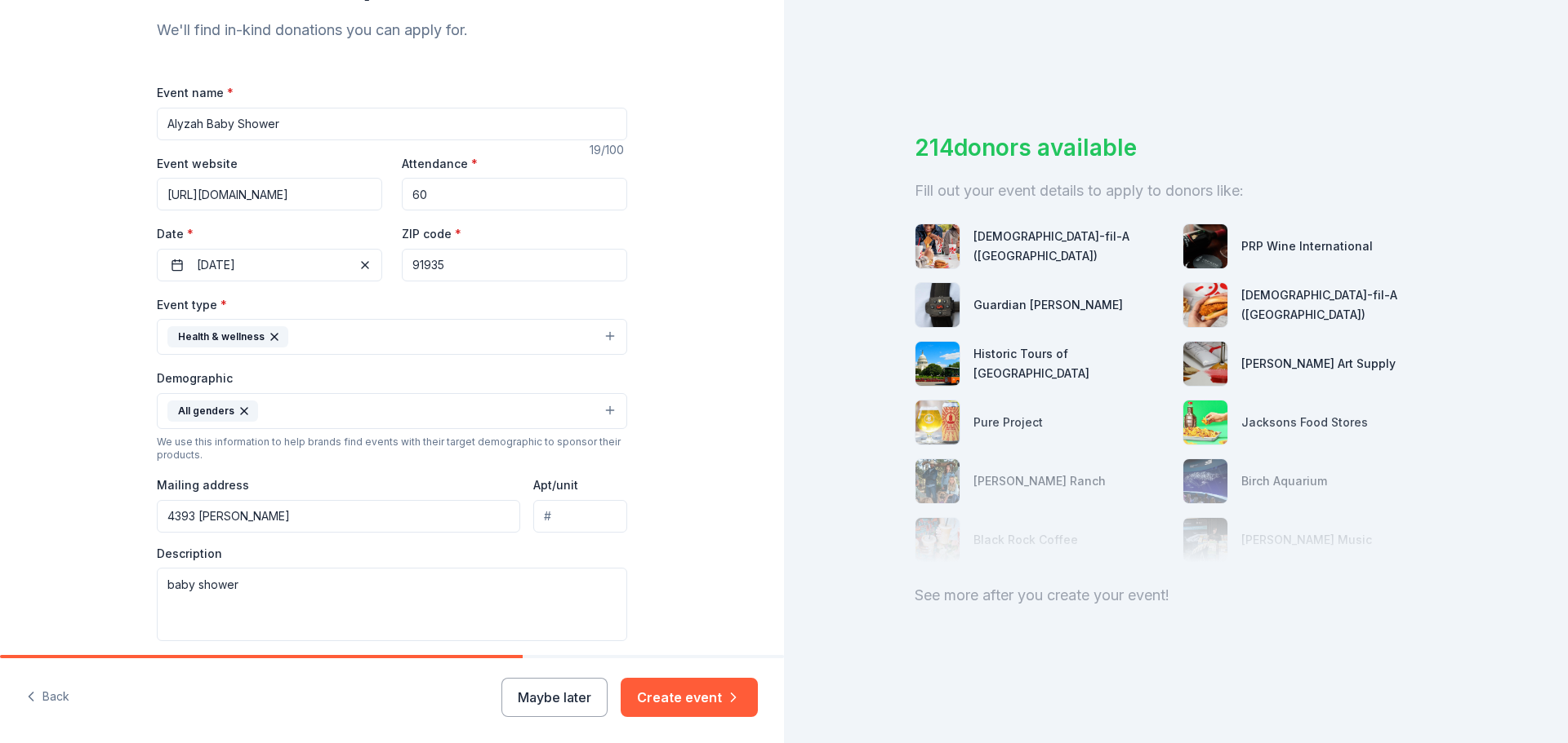
scroll to position [156, 0]
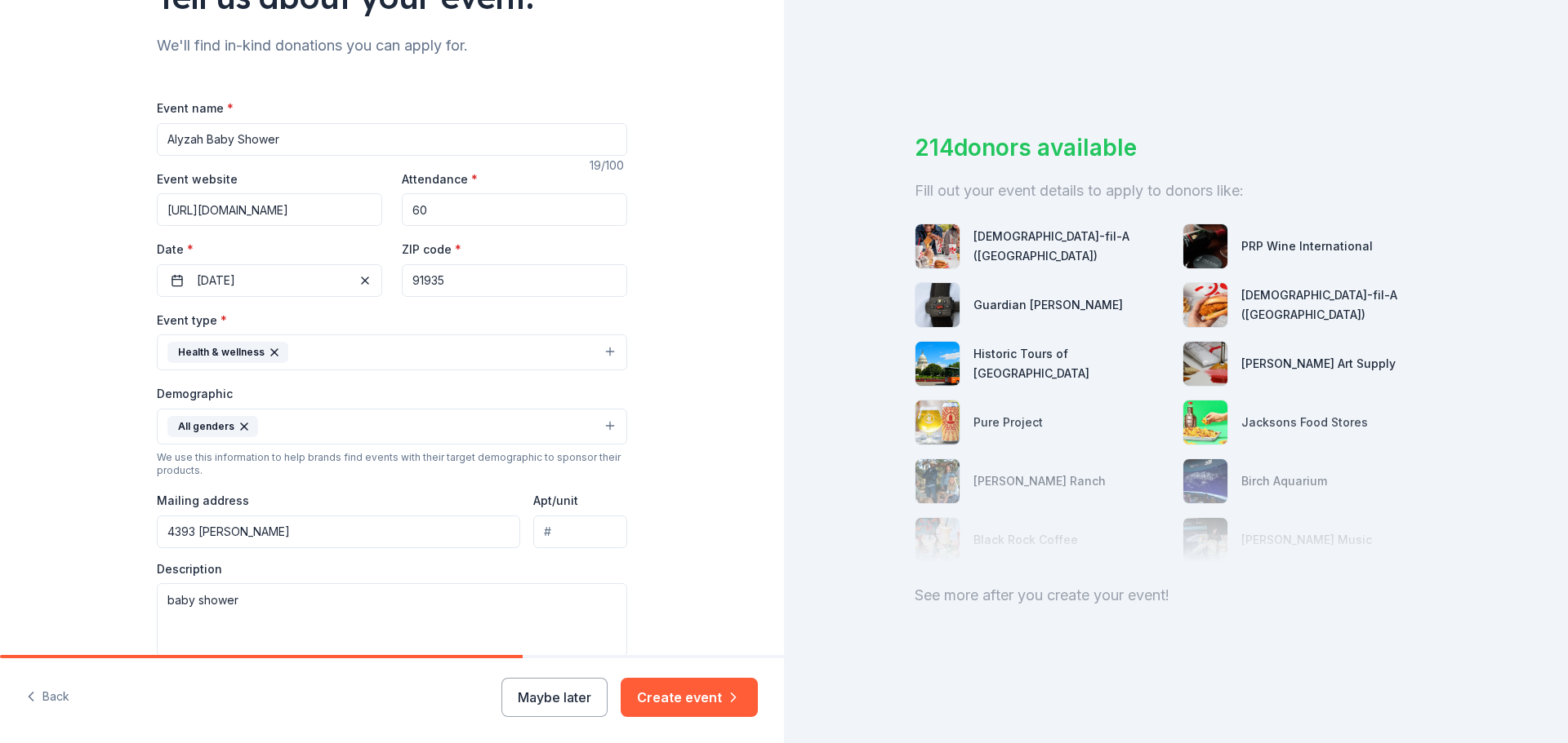
click at [470, 350] on button "Health & wellness" at bounding box center [391, 352] width 470 height 36
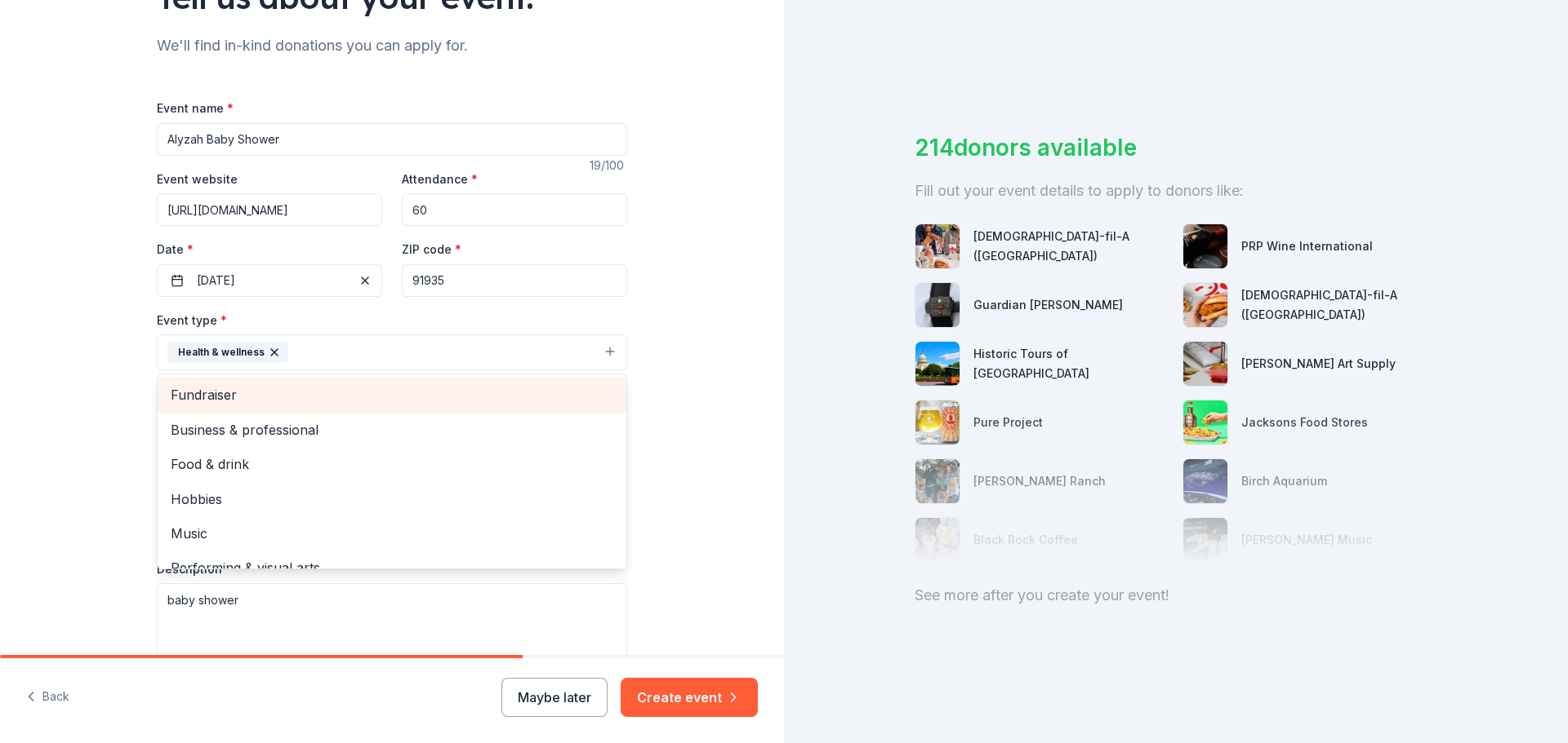
click at [317, 396] on span "Fundraiser" at bounding box center [392, 395] width 443 height 21
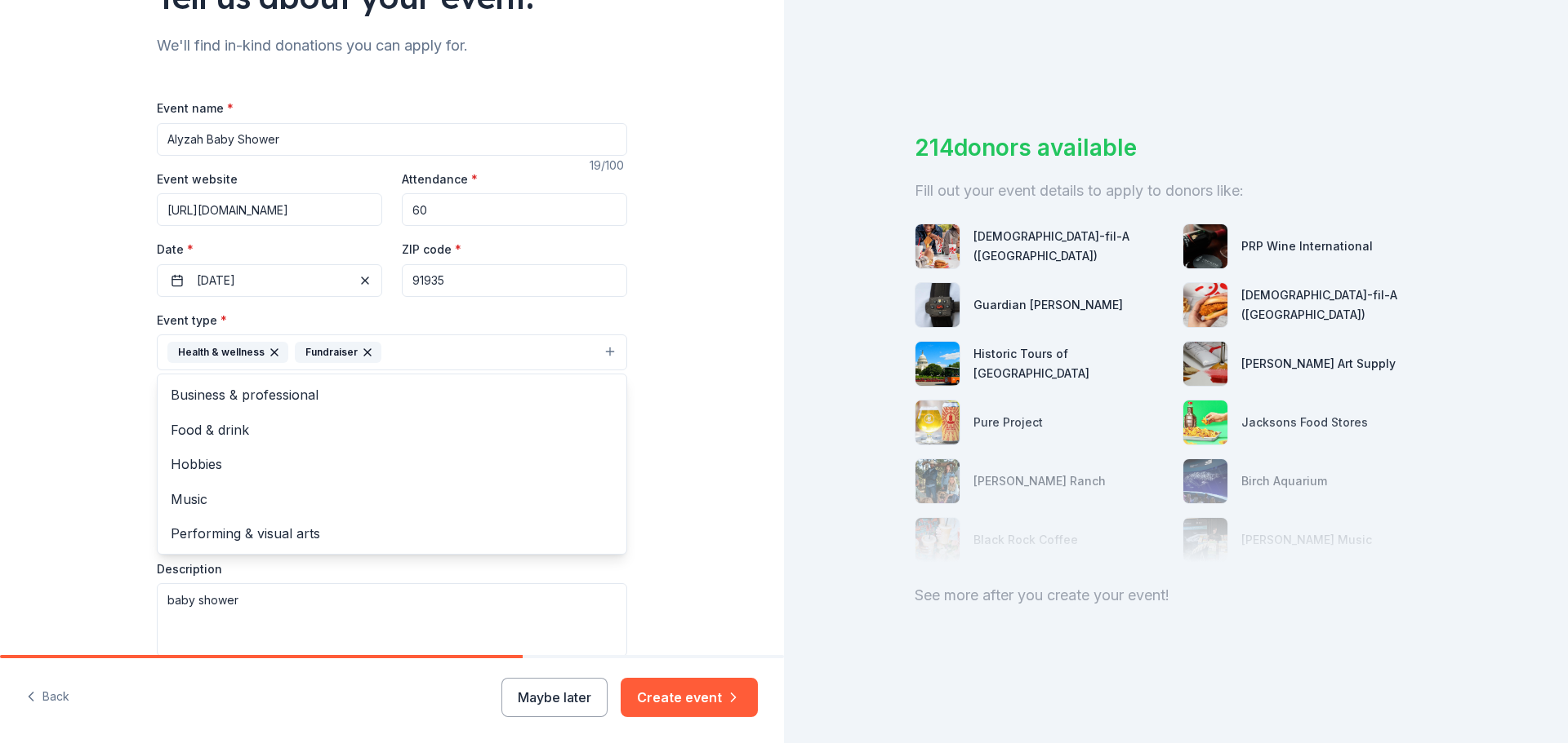
click at [506, 351] on button "Health & wellness Fundraiser" at bounding box center [391, 352] width 470 height 36
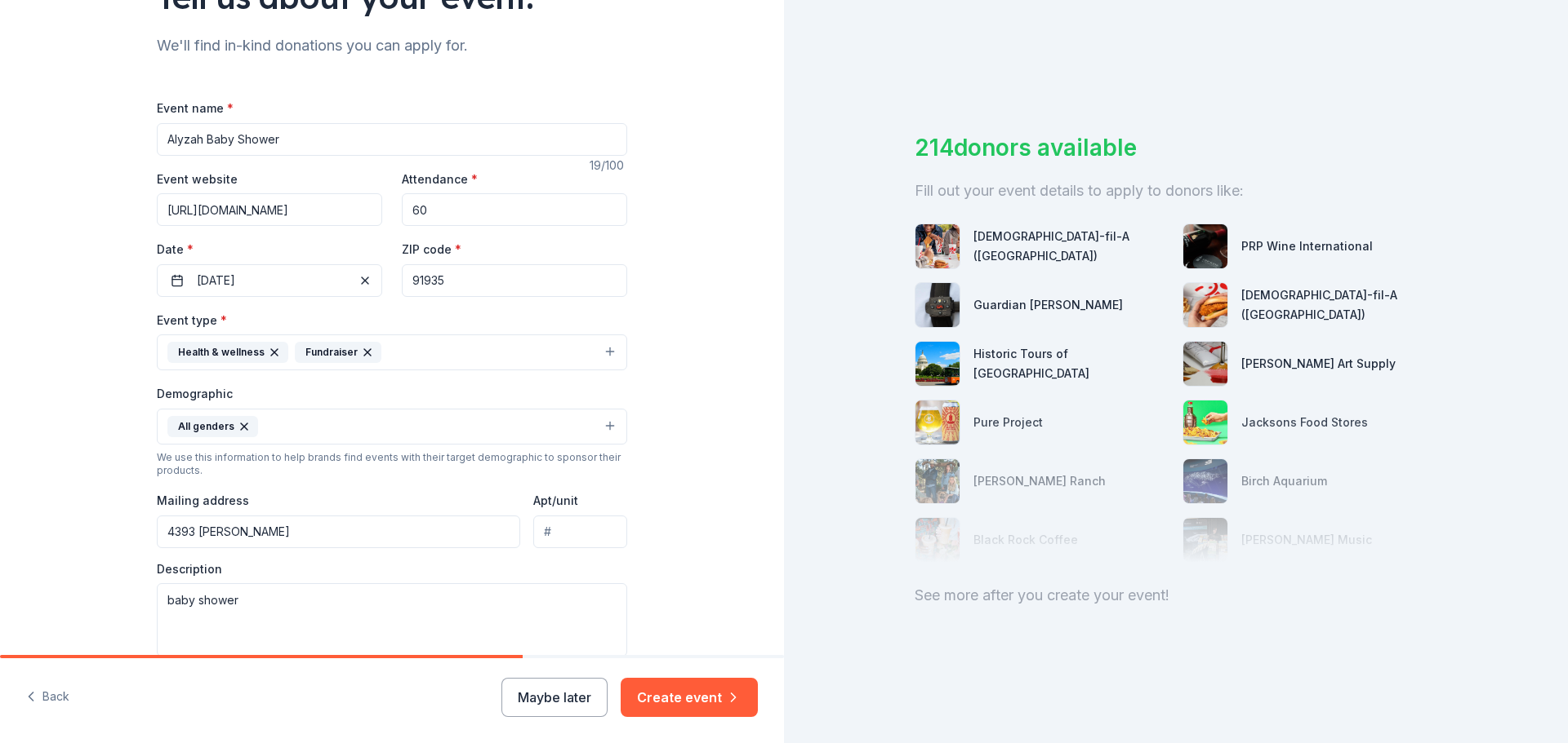
click at [498, 351] on button "Health & wellness Fundraiser" at bounding box center [391, 352] width 470 height 36
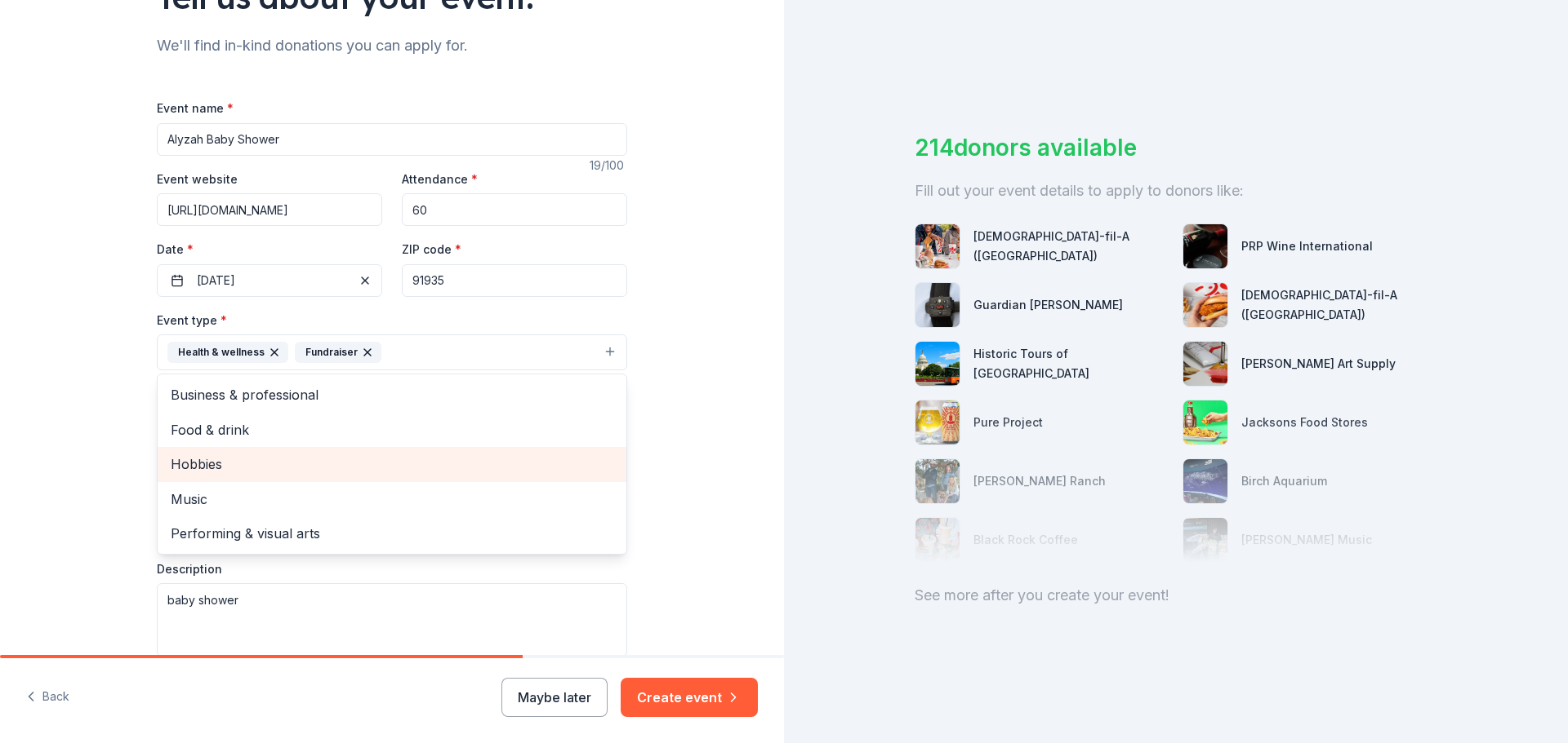
click at [229, 473] on span "Hobbies" at bounding box center [392, 465] width 443 height 21
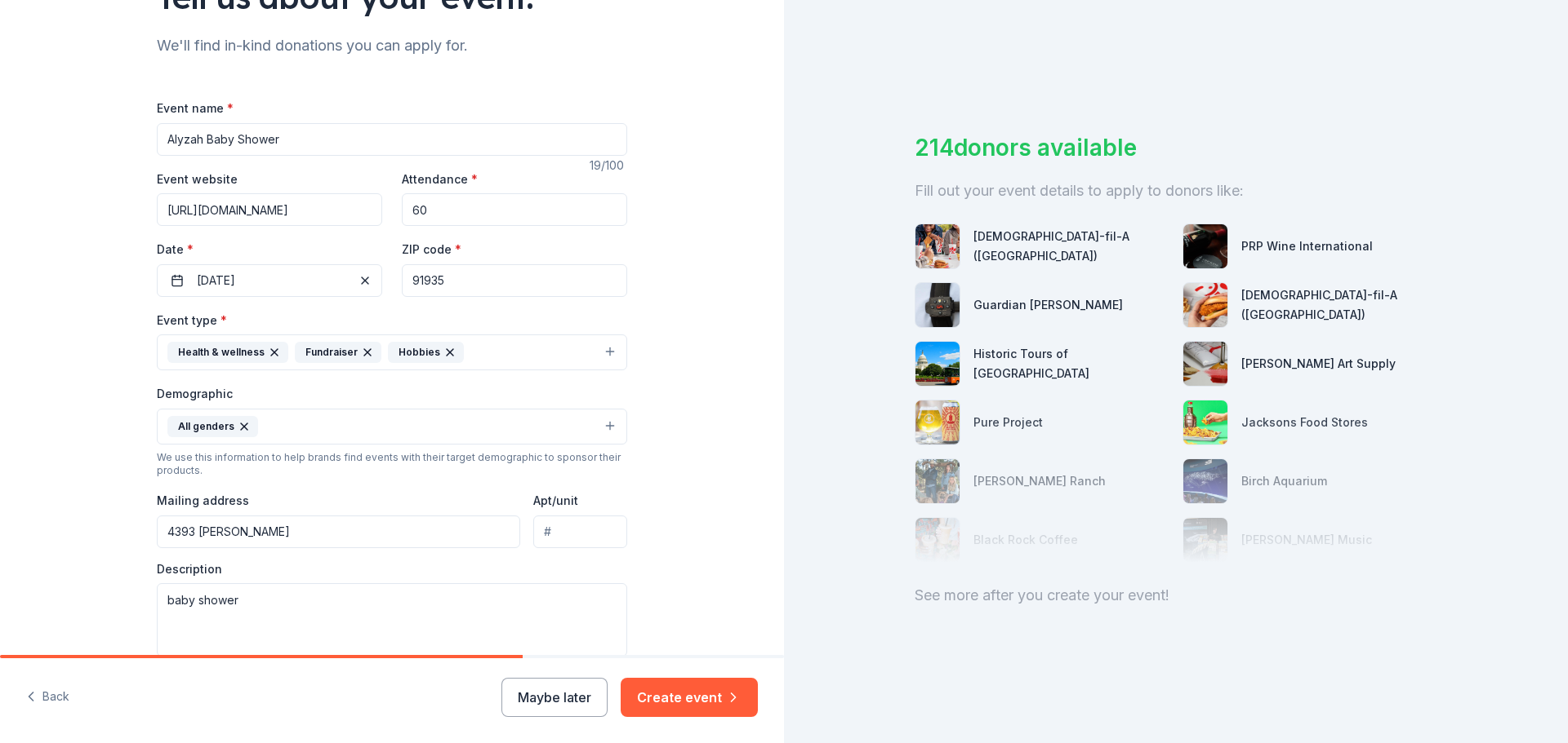
click at [489, 351] on button "Health & wellness Fundraiser Hobbies" at bounding box center [391, 352] width 470 height 36
click at [564, 355] on button "Health & wellness Fundraiser Hobbies" at bounding box center [391, 352] width 470 height 36
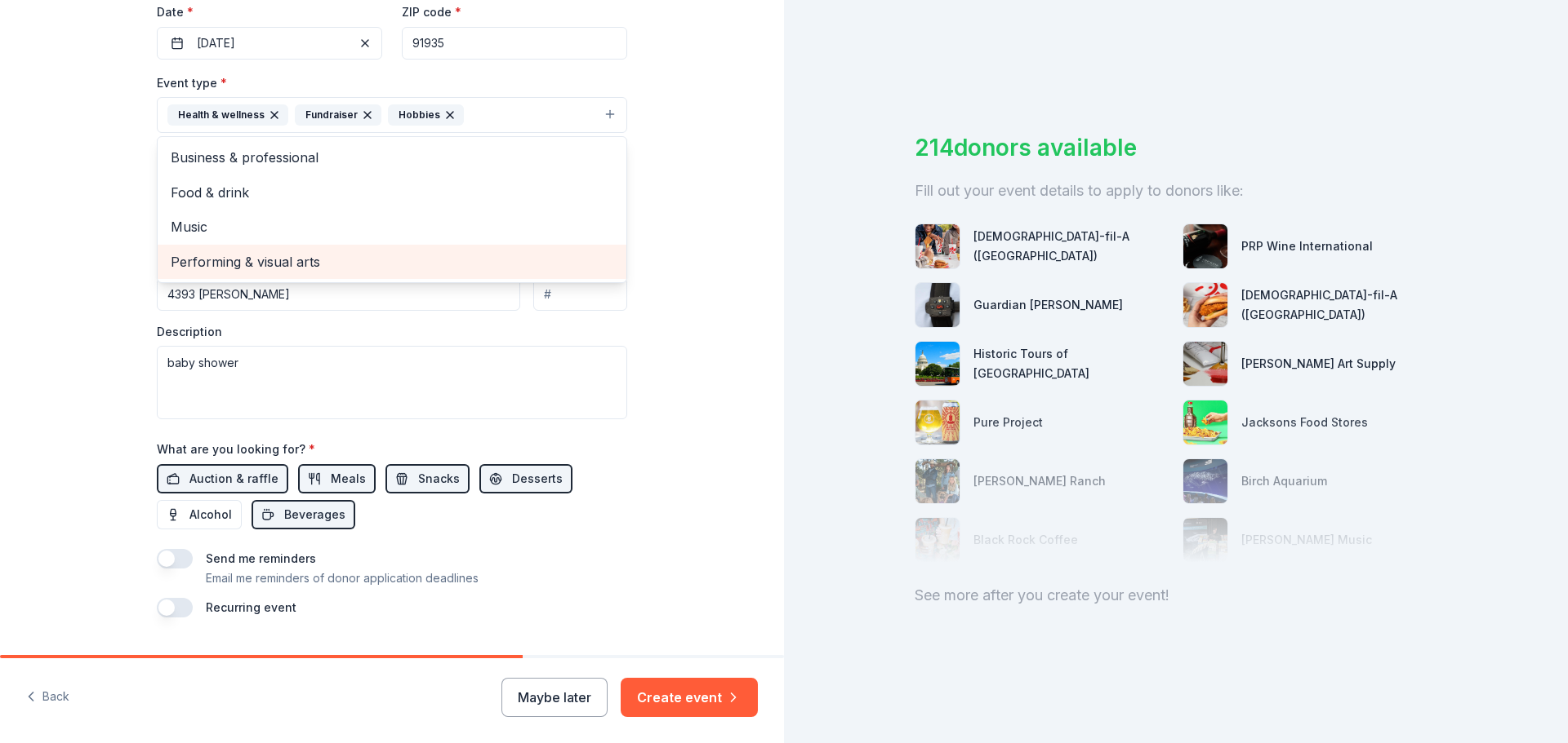
scroll to position [434, 0]
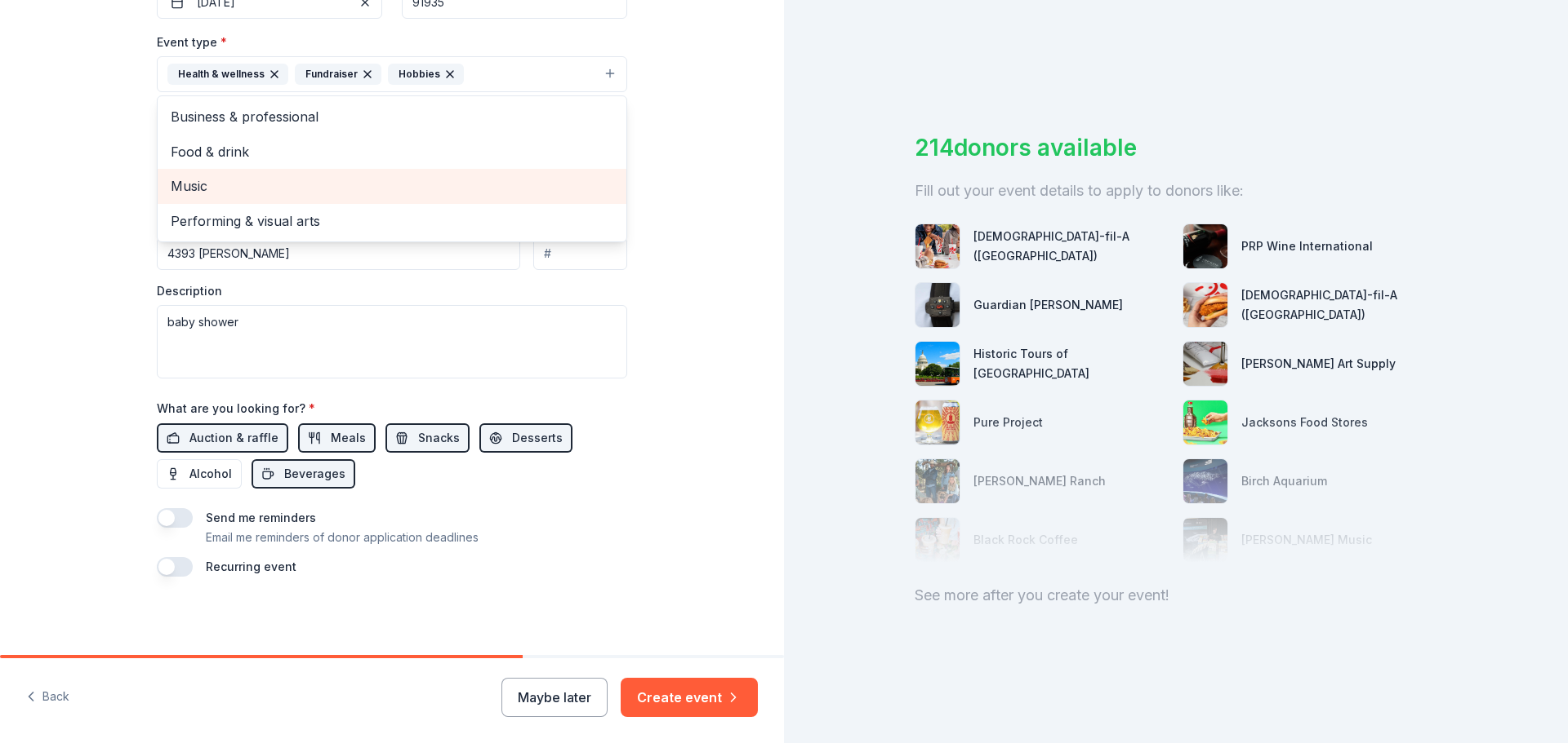
click at [177, 187] on span "Music" at bounding box center [392, 186] width 443 height 21
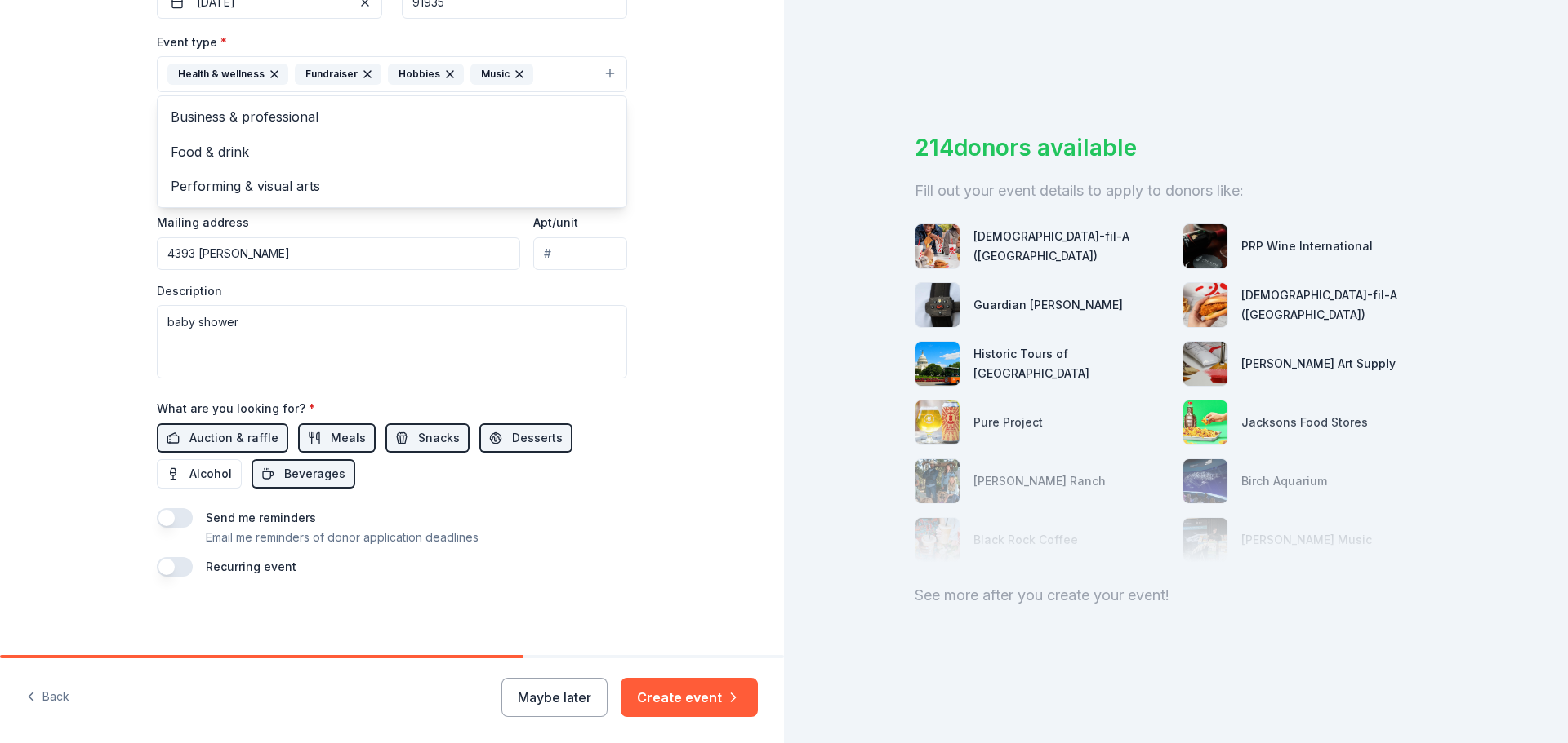
click at [719, 332] on div "Tell us about your event. We'll find in-kind donations you can apply for. Event…" at bounding box center [392, 110] width 784 height 1090
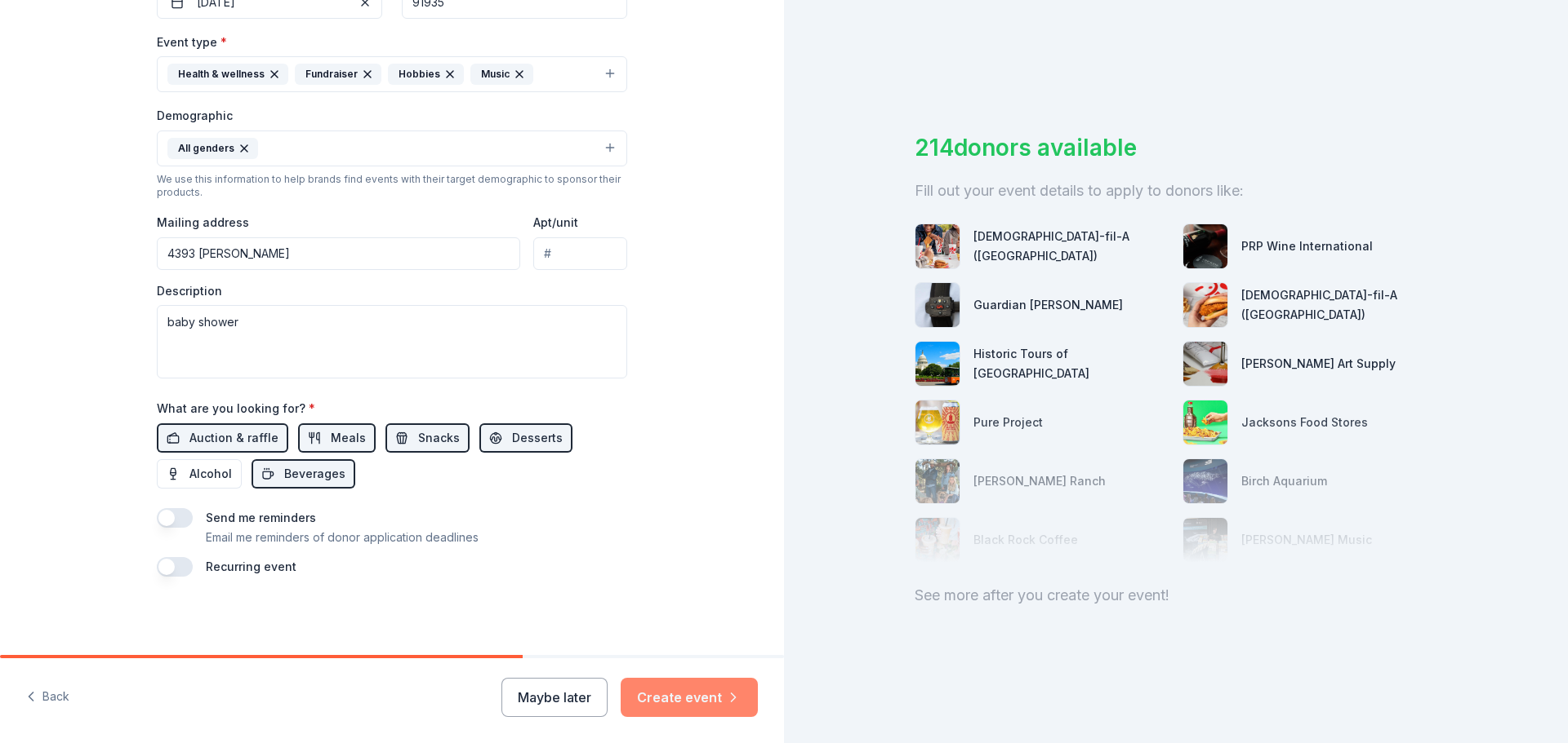
click at [706, 693] on button "Create event" at bounding box center [689, 697] width 137 height 39
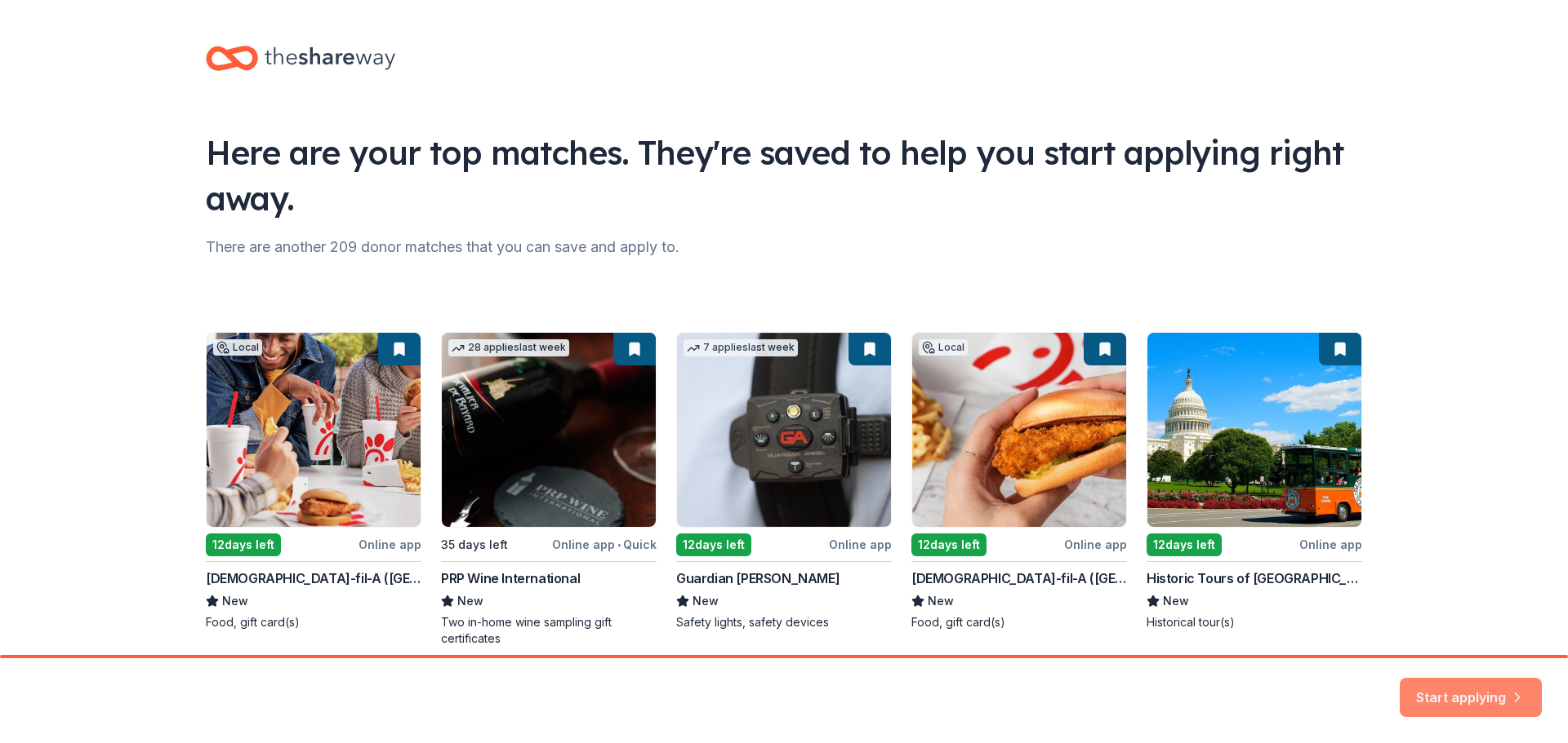
click at [1493, 688] on button "Start applying" at bounding box center [1469, 687] width 142 height 39
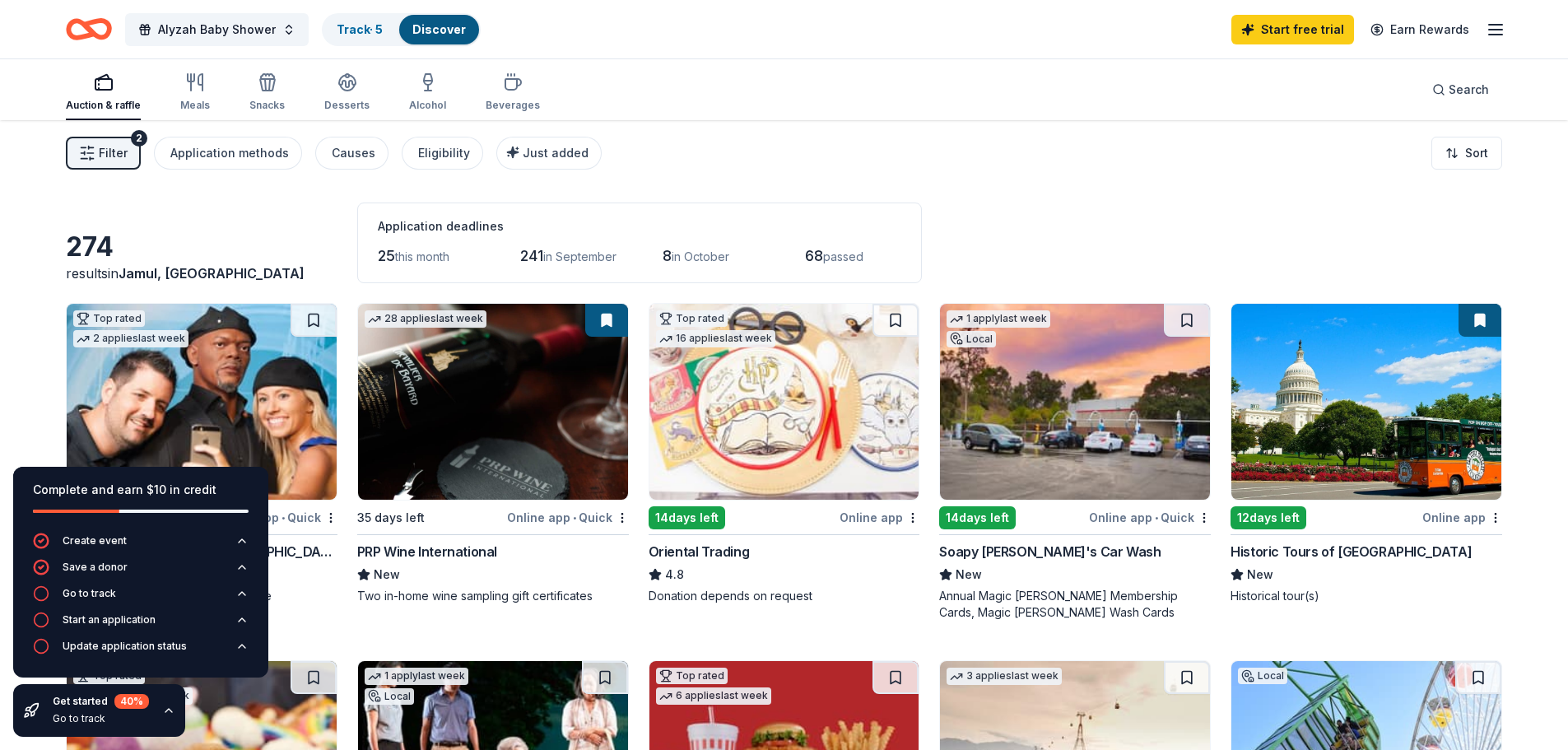
click at [737, 174] on div "Filter 2 Application methods Causes Eligibility Just added Sort" at bounding box center [784, 153] width 1568 height 66
click at [107, 149] on span "Filter" at bounding box center [112, 153] width 29 height 20
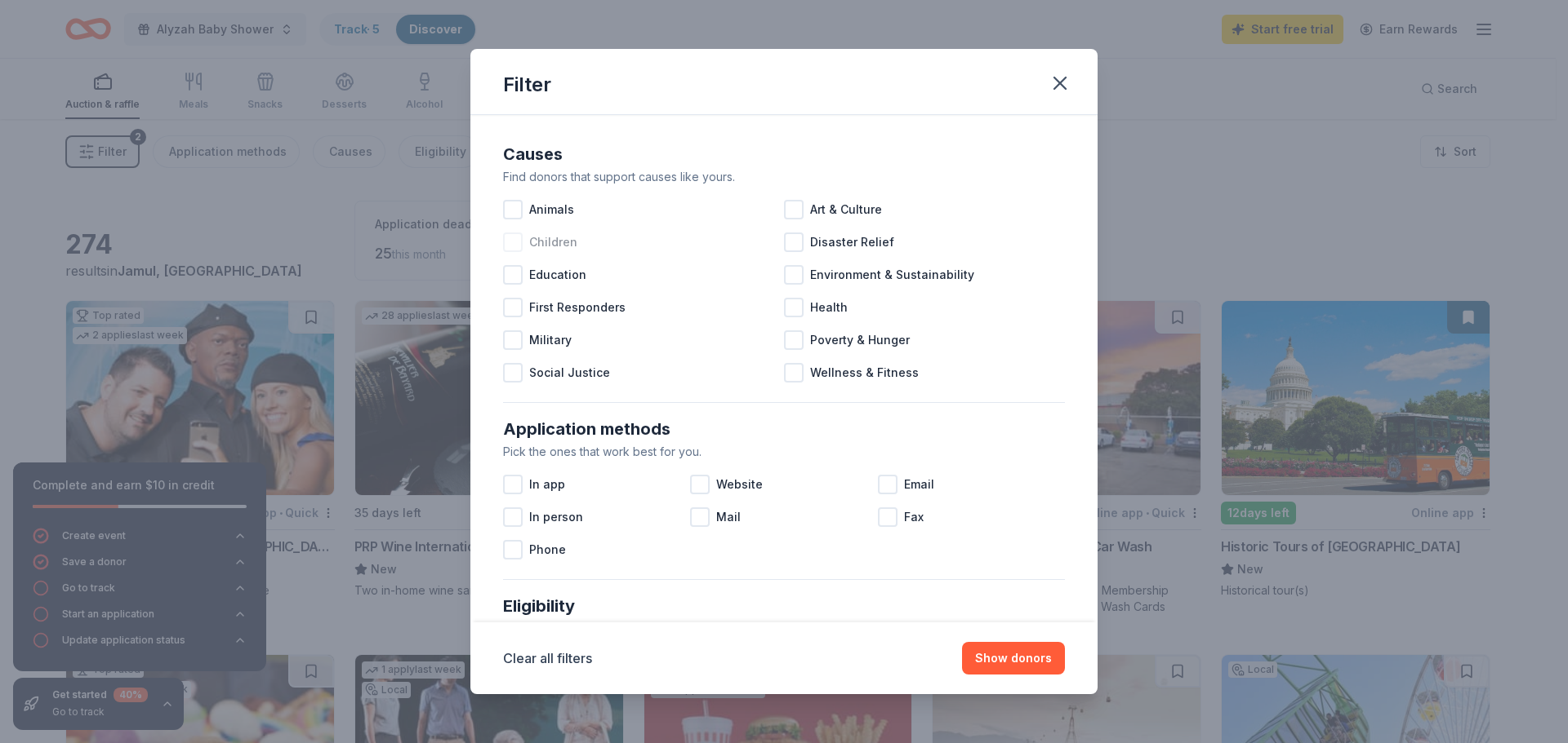
click at [514, 241] on div at bounding box center [513, 242] width 20 height 20
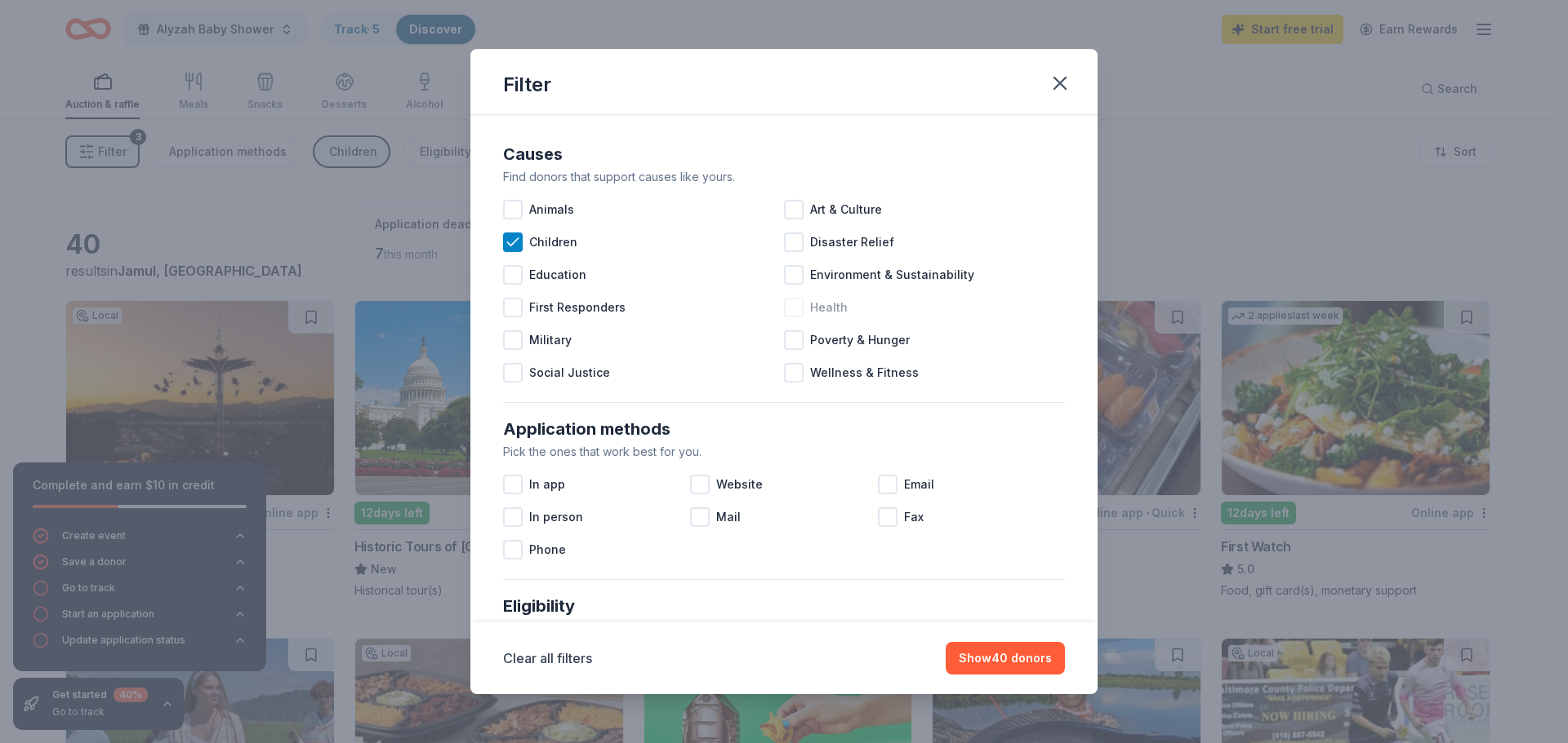
click at [793, 307] on div at bounding box center [793, 308] width 20 height 20
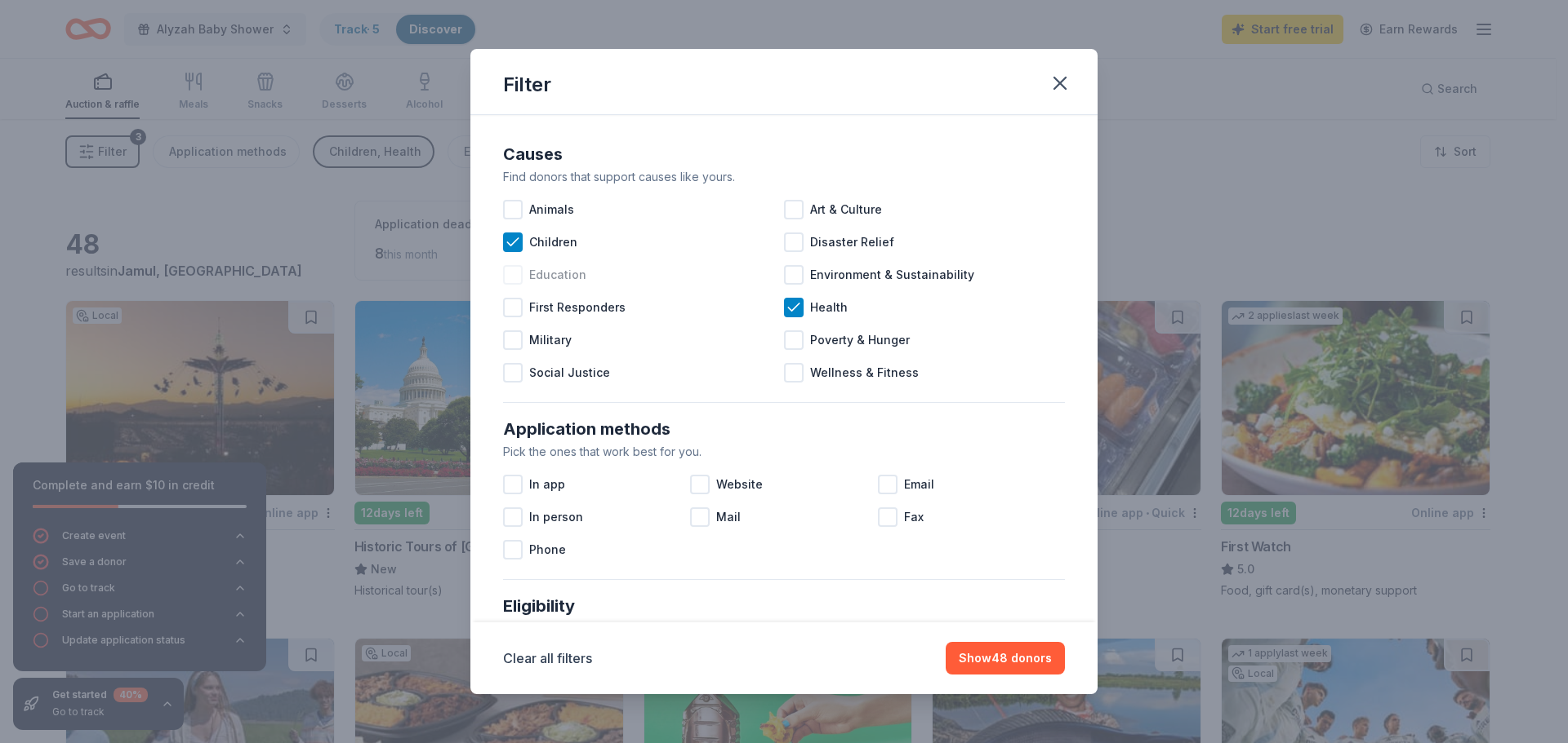
click at [515, 269] on div at bounding box center [513, 275] width 20 height 20
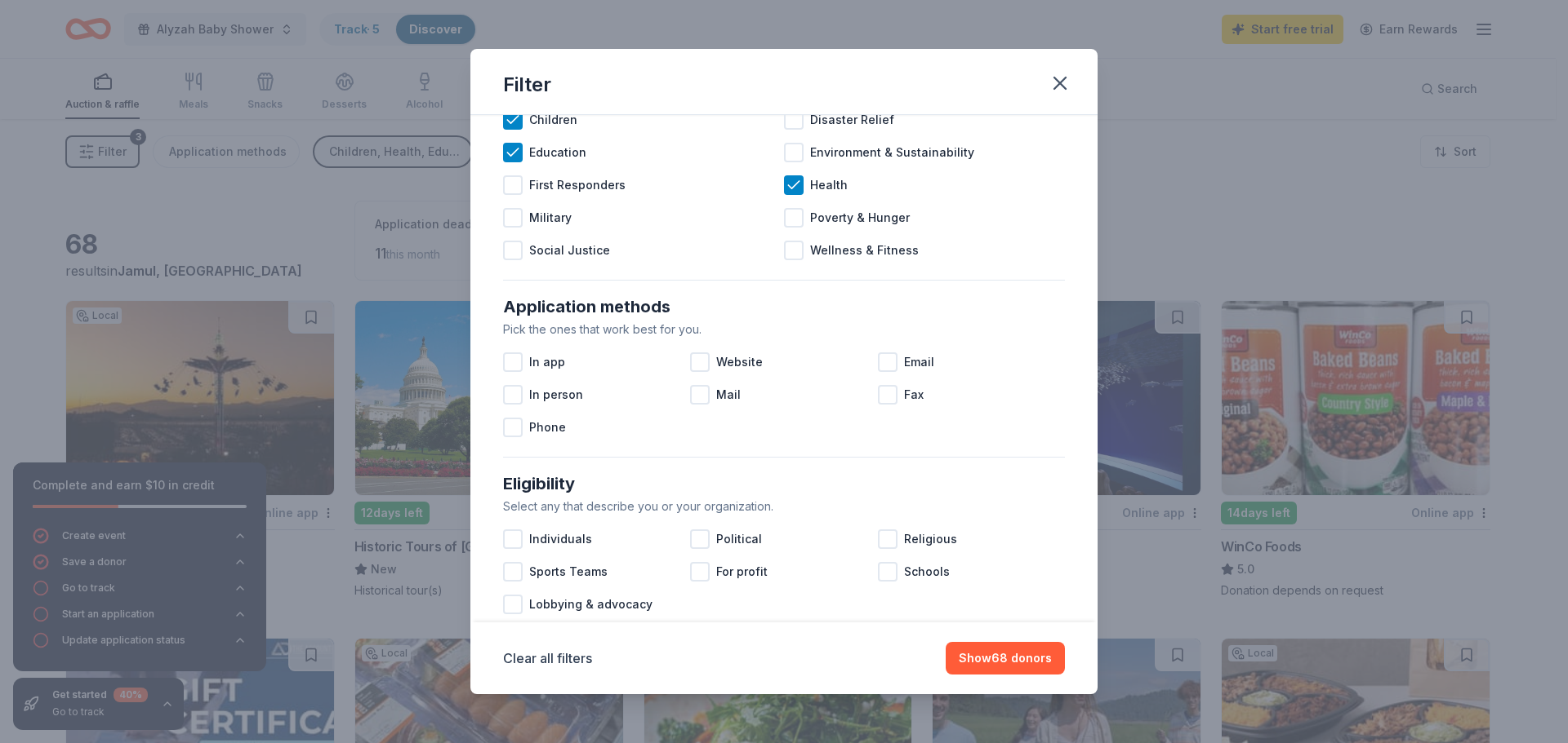
scroll to position [107, 0]
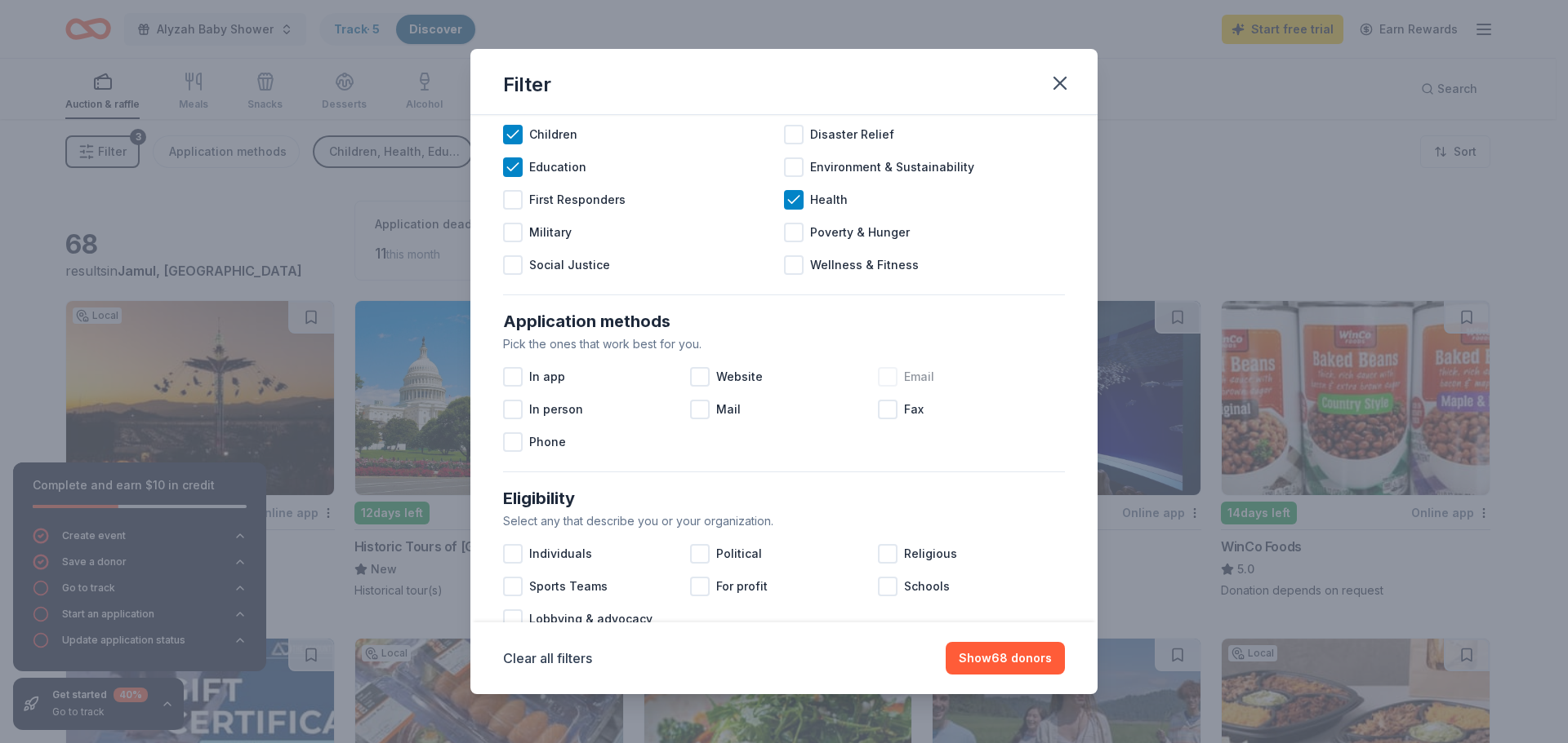
click at [880, 375] on div at bounding box center [887, 377] width 20 height 20
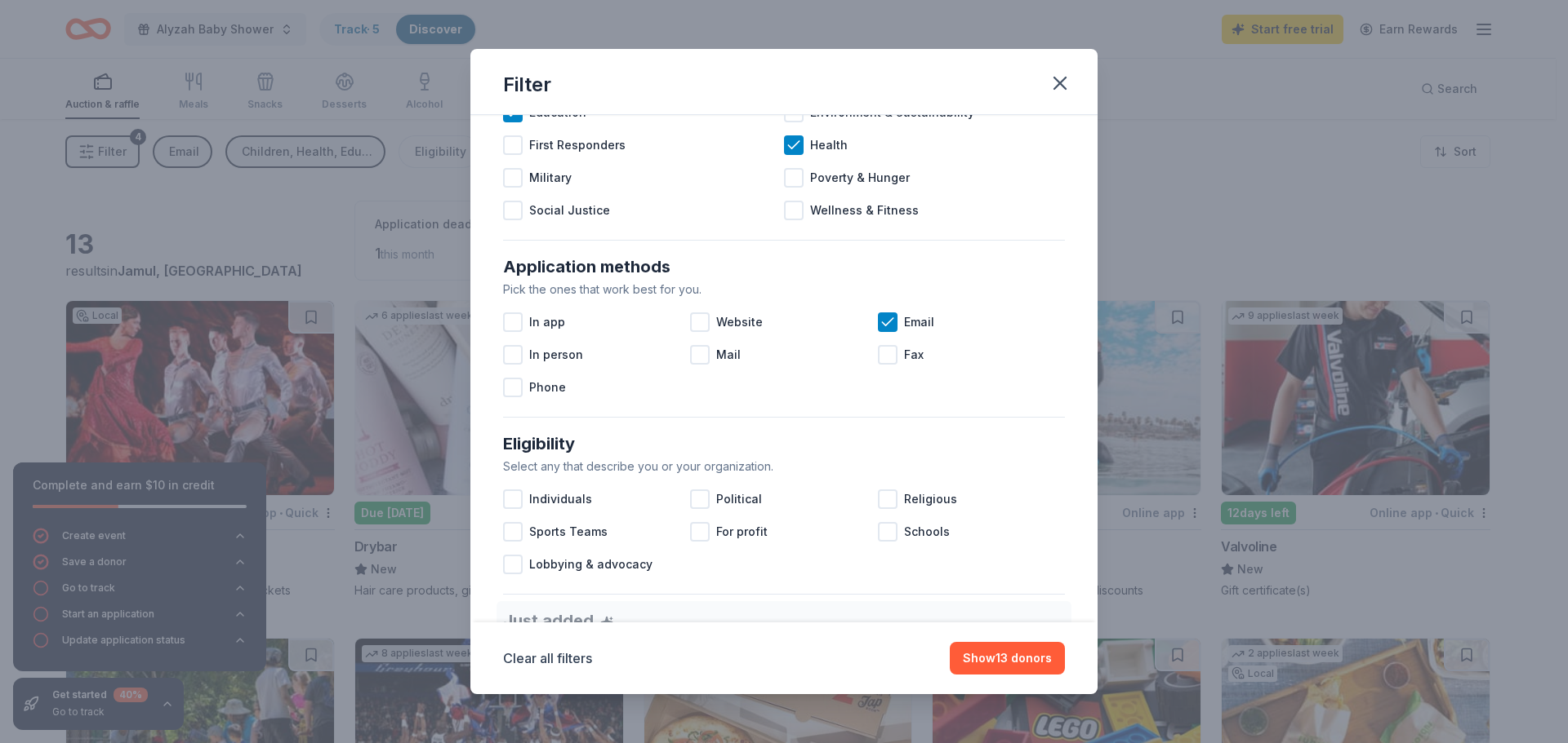
scroll to position [163, 0]
click at [522, 494] on div at bounding box center [513, 499] width 20 height 20
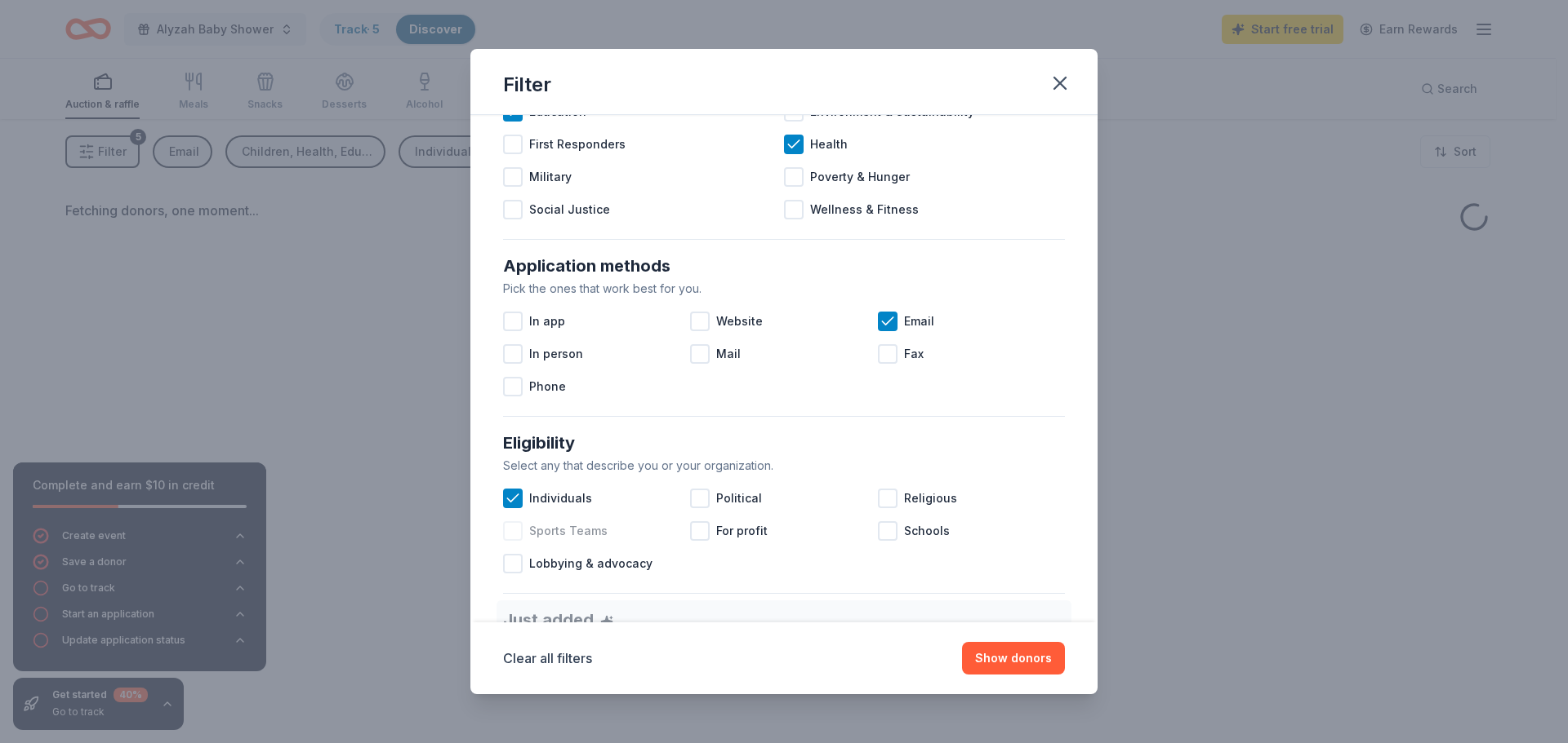
click at [515, 531] on div at bounding box center [513, 531] width 20 height 20
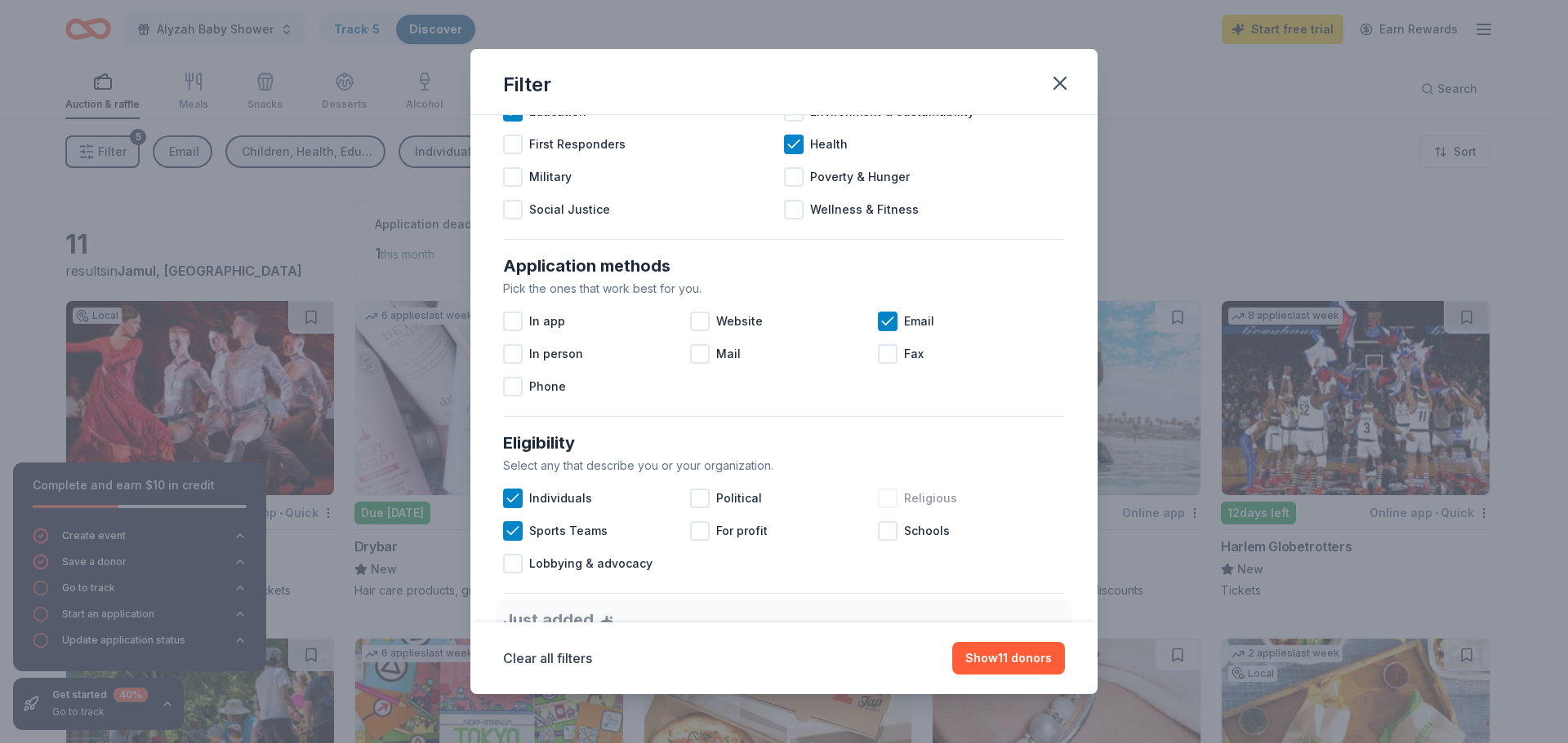
click at [877, 494] on div at bounding box center [887, 499] width 20 height 20
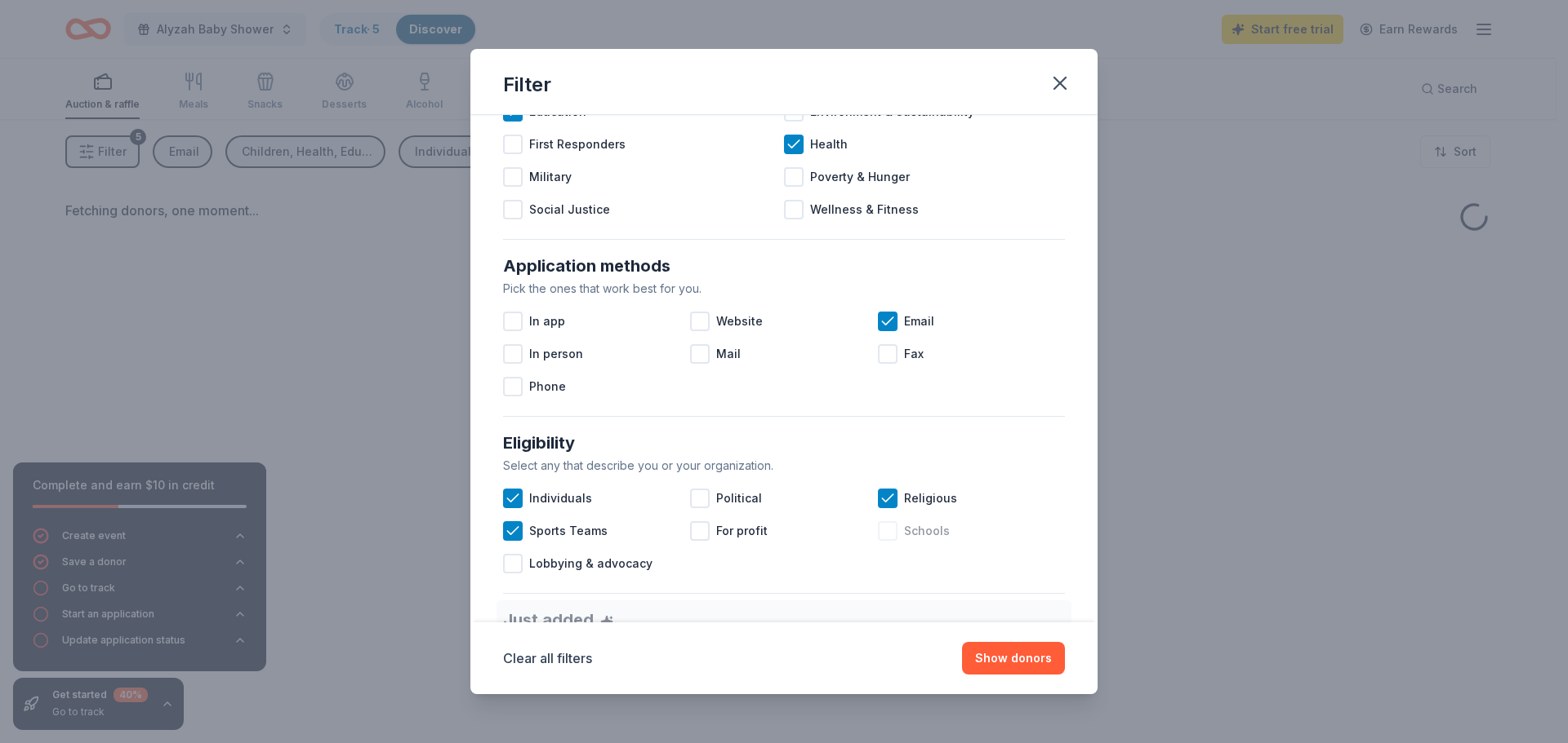
click at [877, 532] on div at bounding box center [887, 531] width 20 height 20
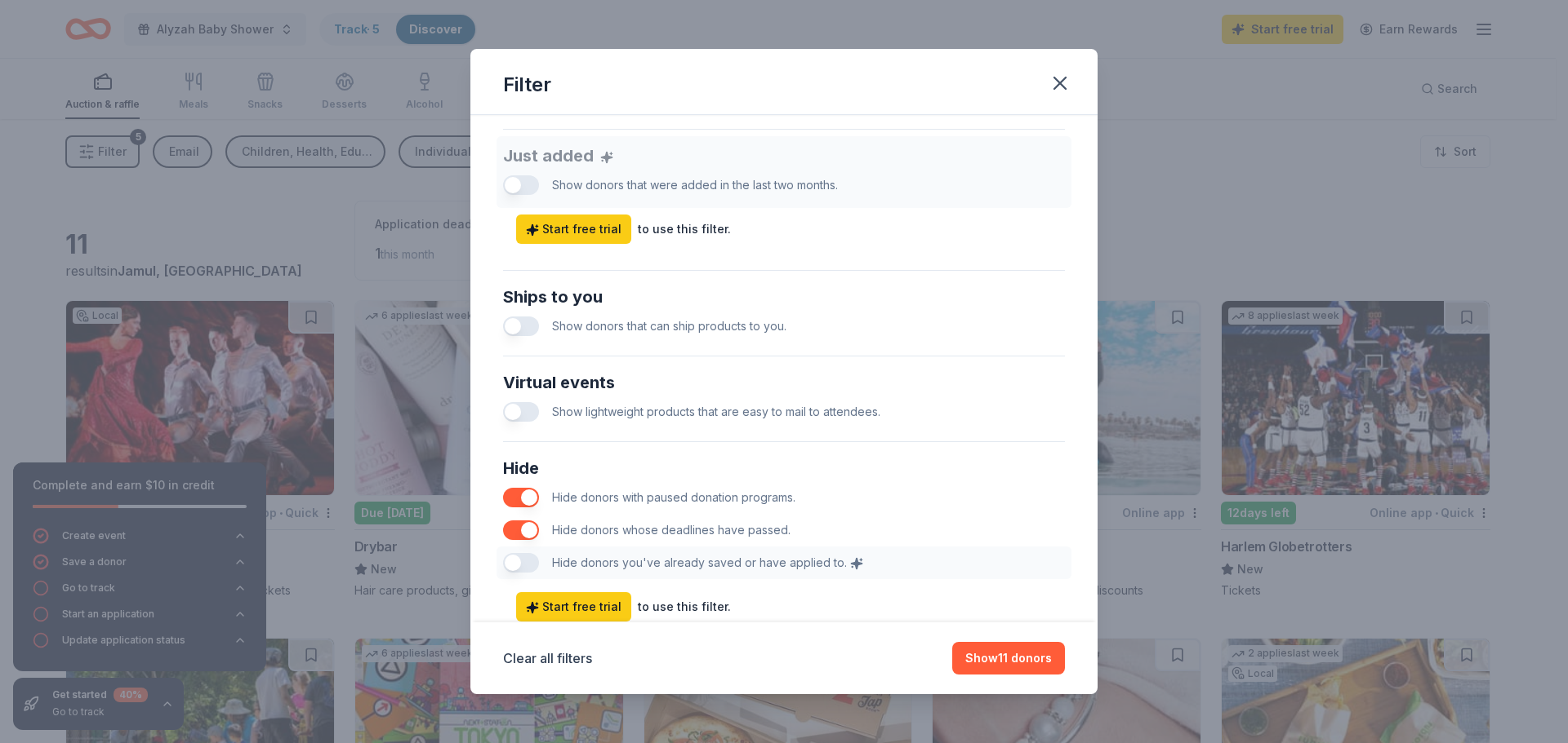
scroll to position [603, 0]
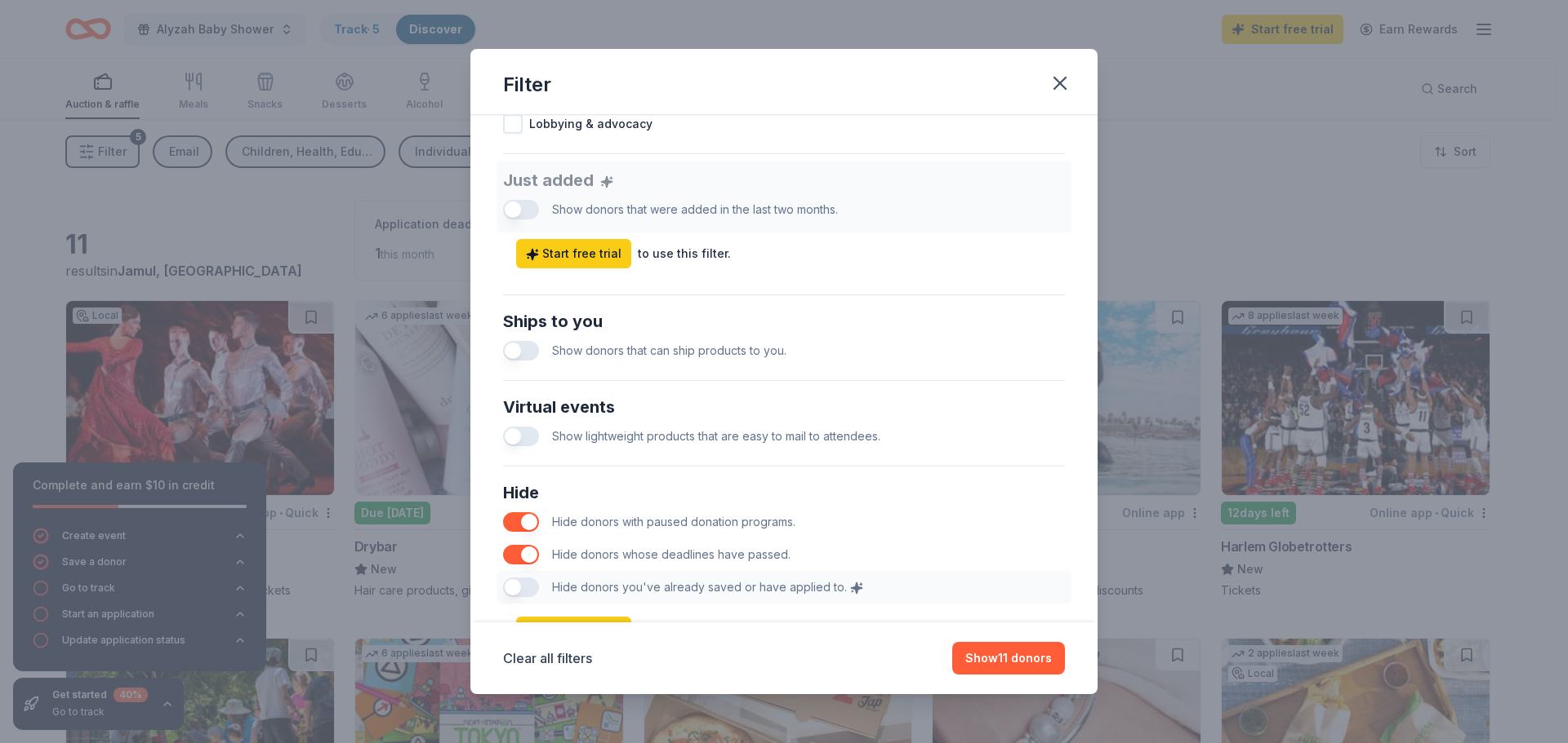
click at [525, 355] on button "button" at bounding box center [521, 351] width 36 height 20
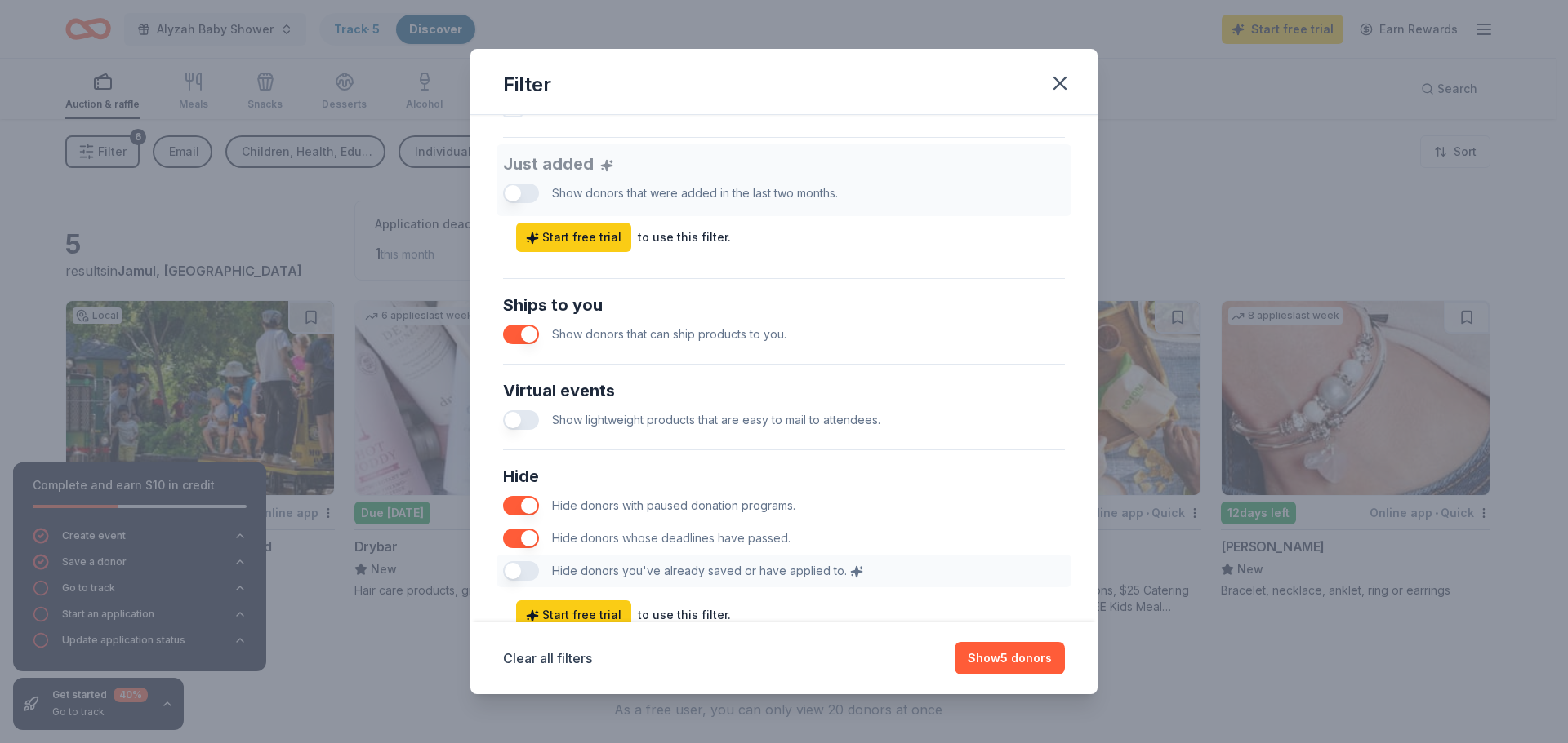
scroll to position [679, 0]
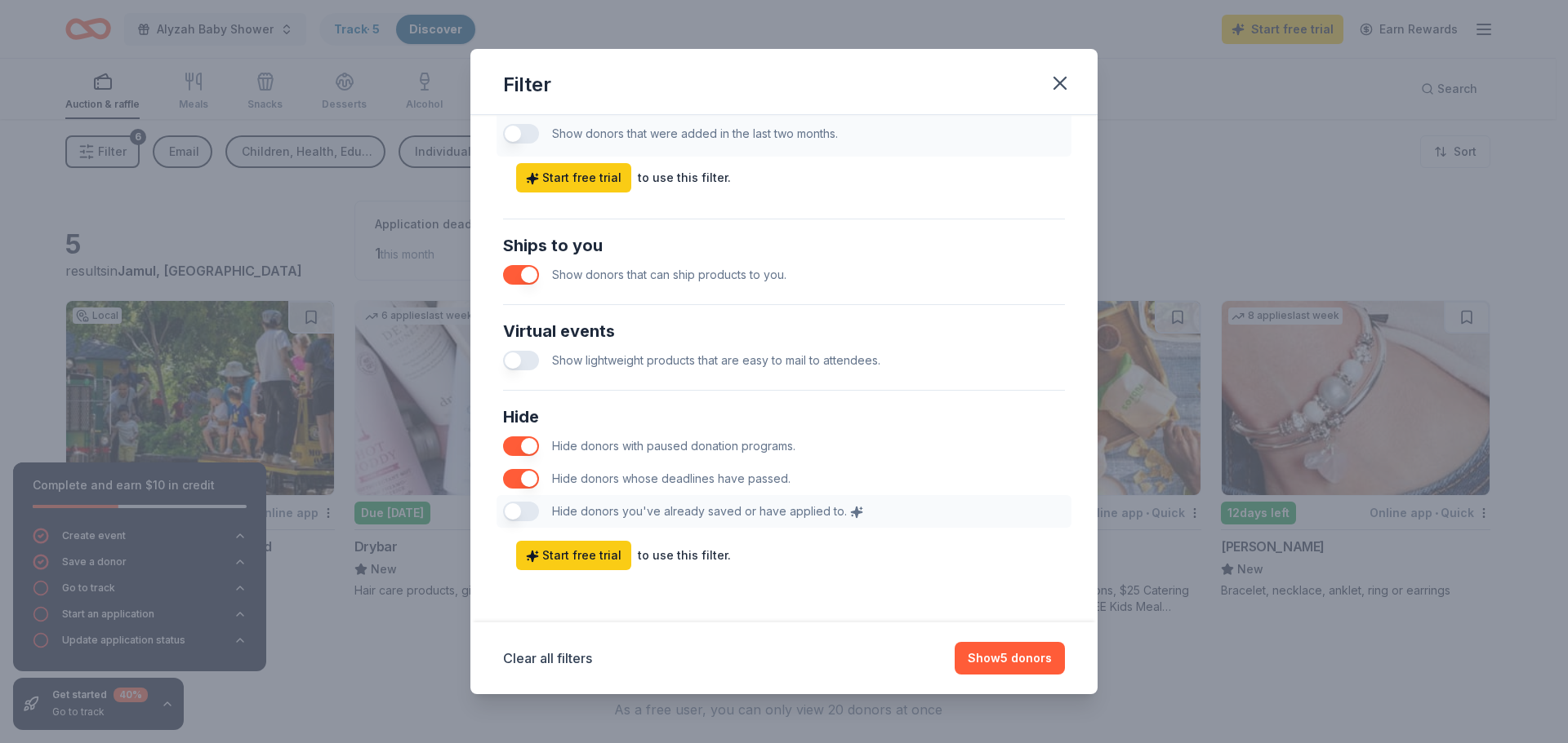
click at [522, 277] on button "button" at bounding box center [521, 275] width 36 height 20
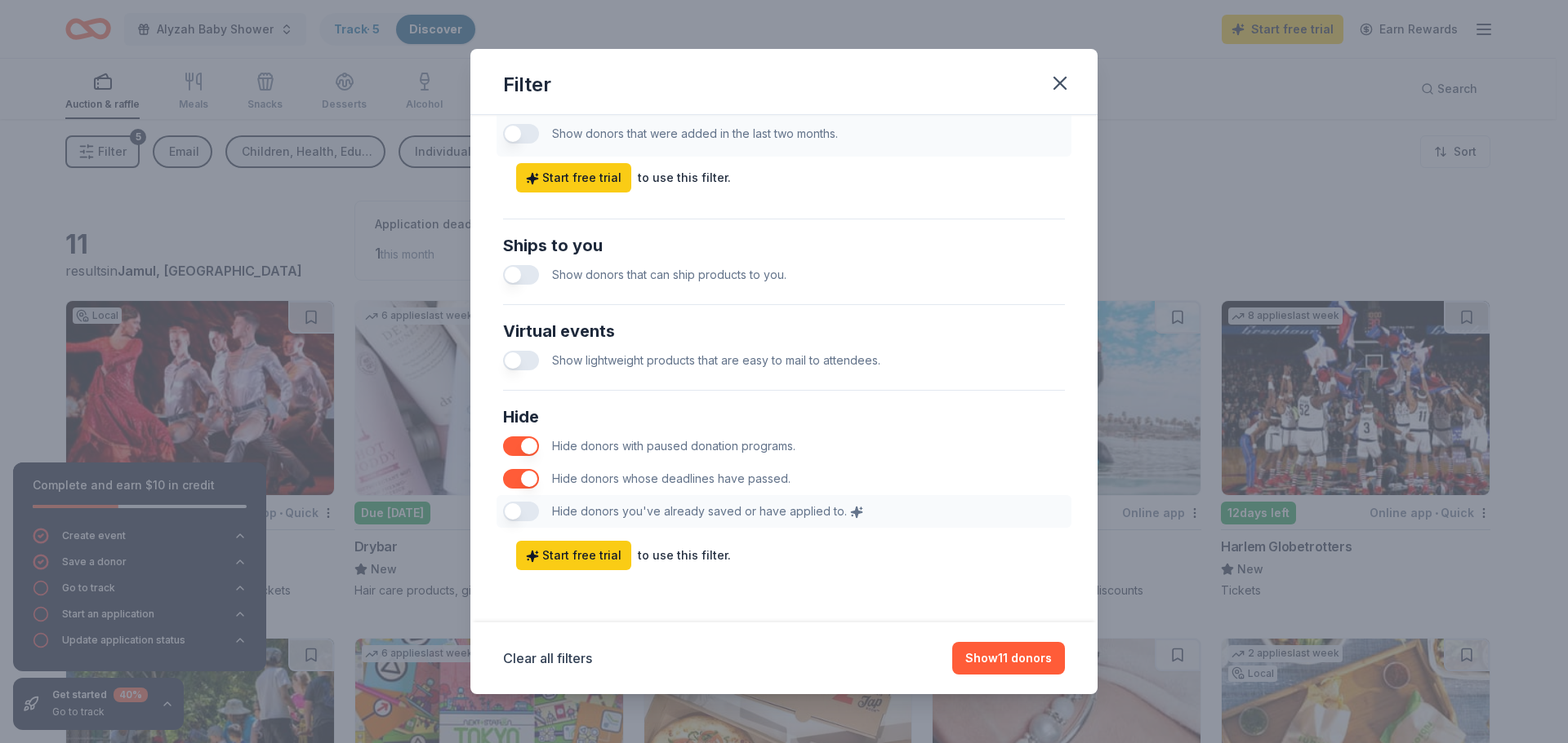
click at [522, 444] on button "button" at bounding box center [521, 446] width 36 height 20
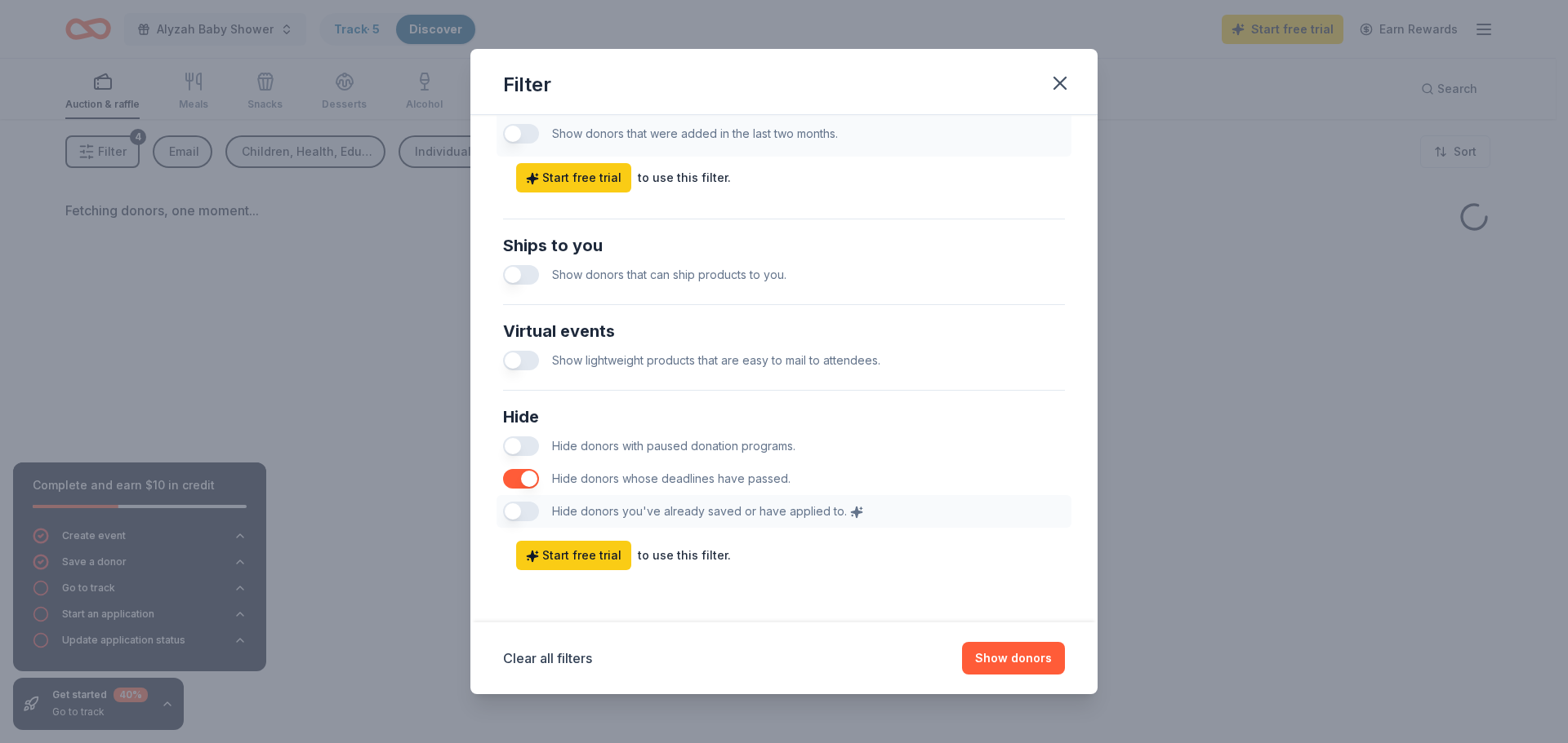
click at [522, 444] on button "button" at bounding box center [521, 446] width 36 height 20
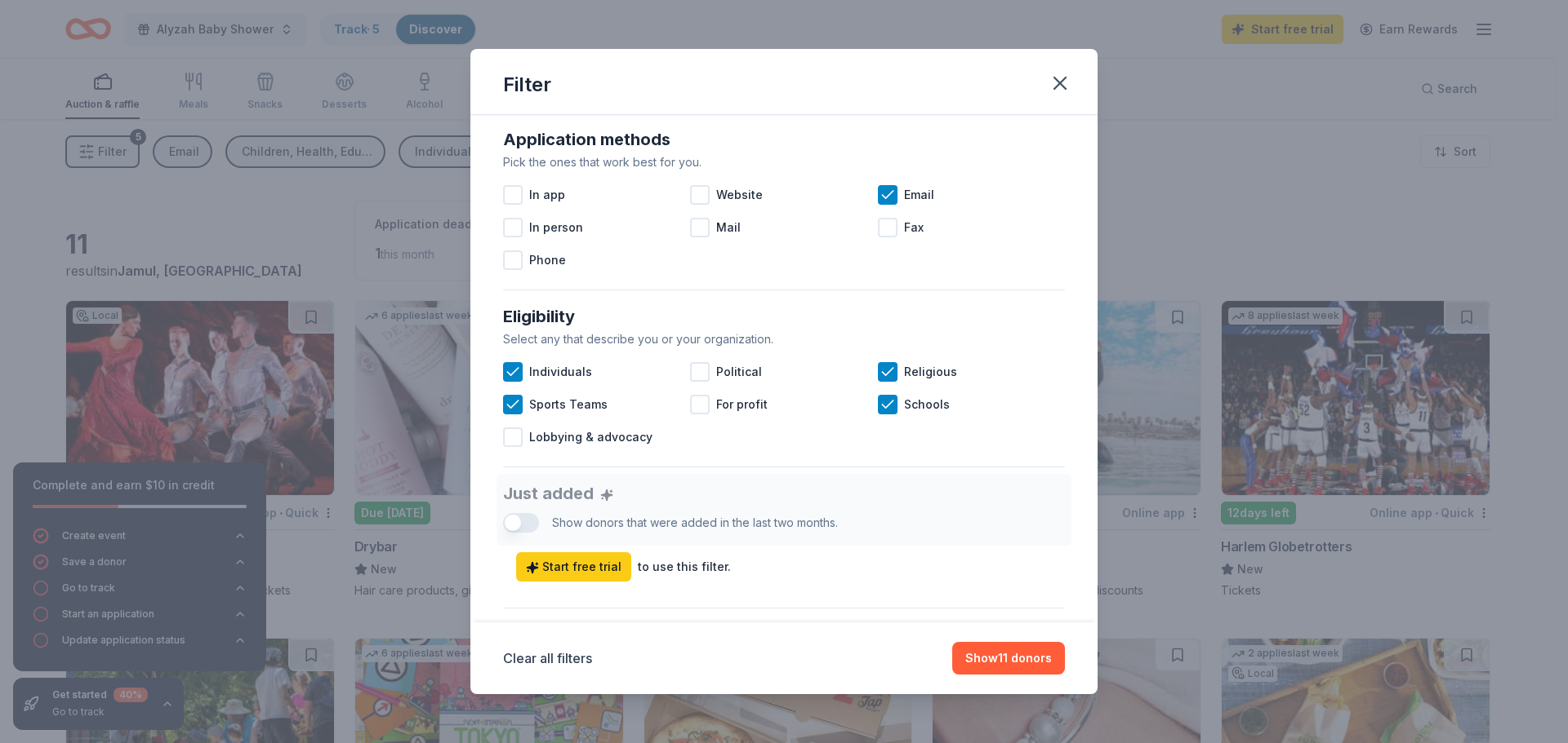
scroll to position [270, 0]
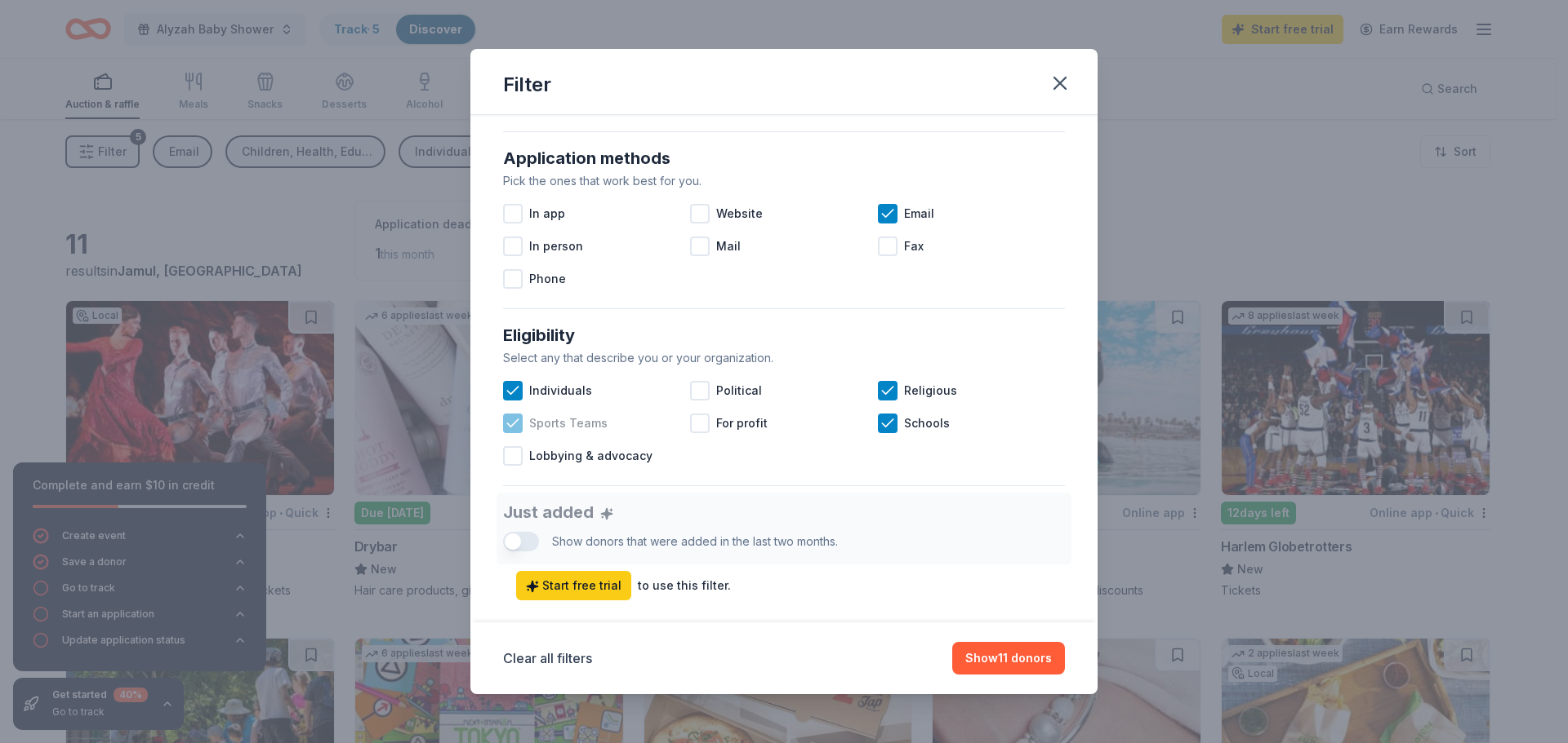
click at [515, 424] on icon at bounding box center [512, 423] width 17 height 17
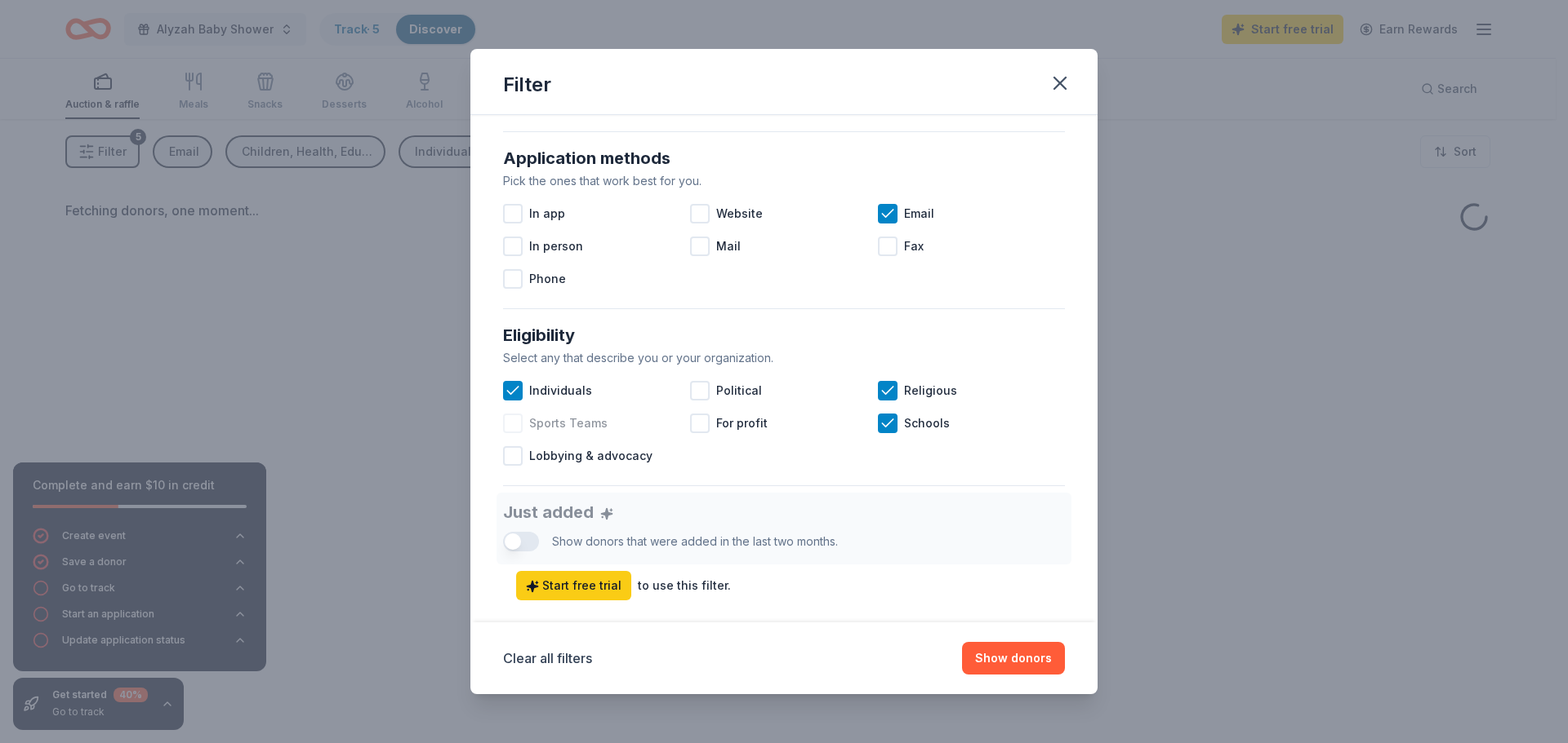
click at [515, 424] on div at bounding box center [513, 424] width 20 height 20
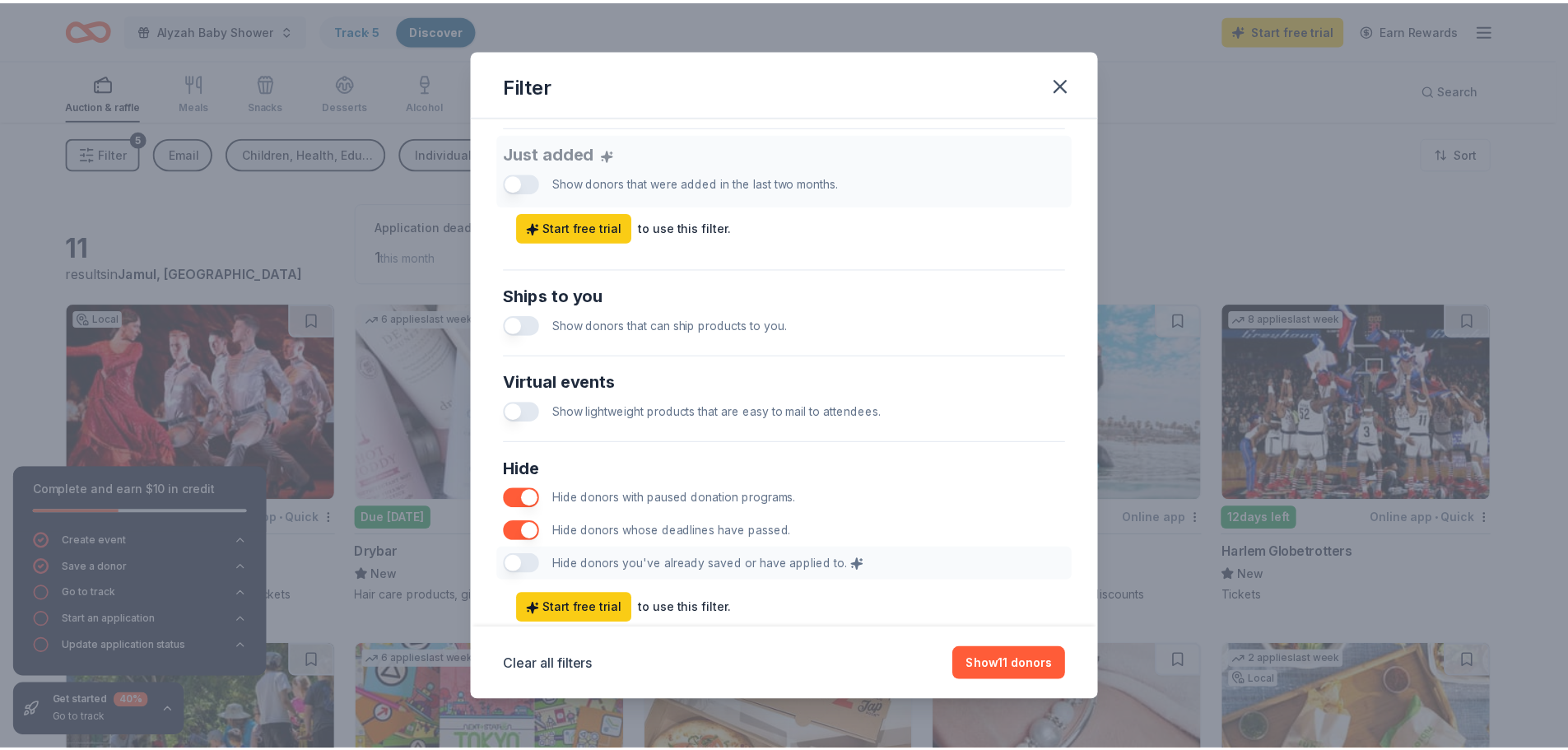
scroll to position [685, 0]
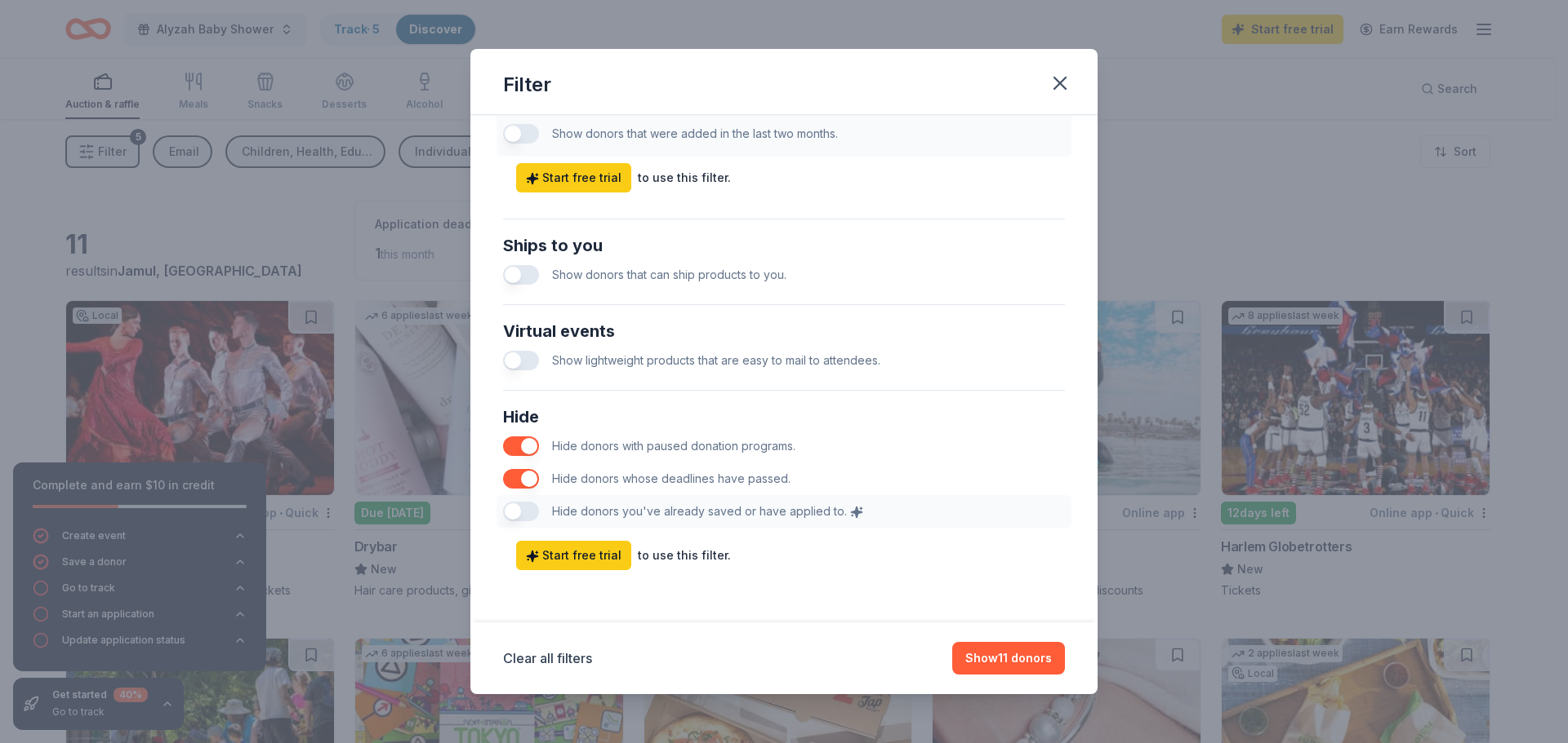
click at [1039, 637] on div "Clear all filters Show 11 donors" at bounding box center [784, 659] width 627 height 72
click at [1030, 659] on button "Show 11 donors" at bounding box center [1007, 658] width 112 height 32
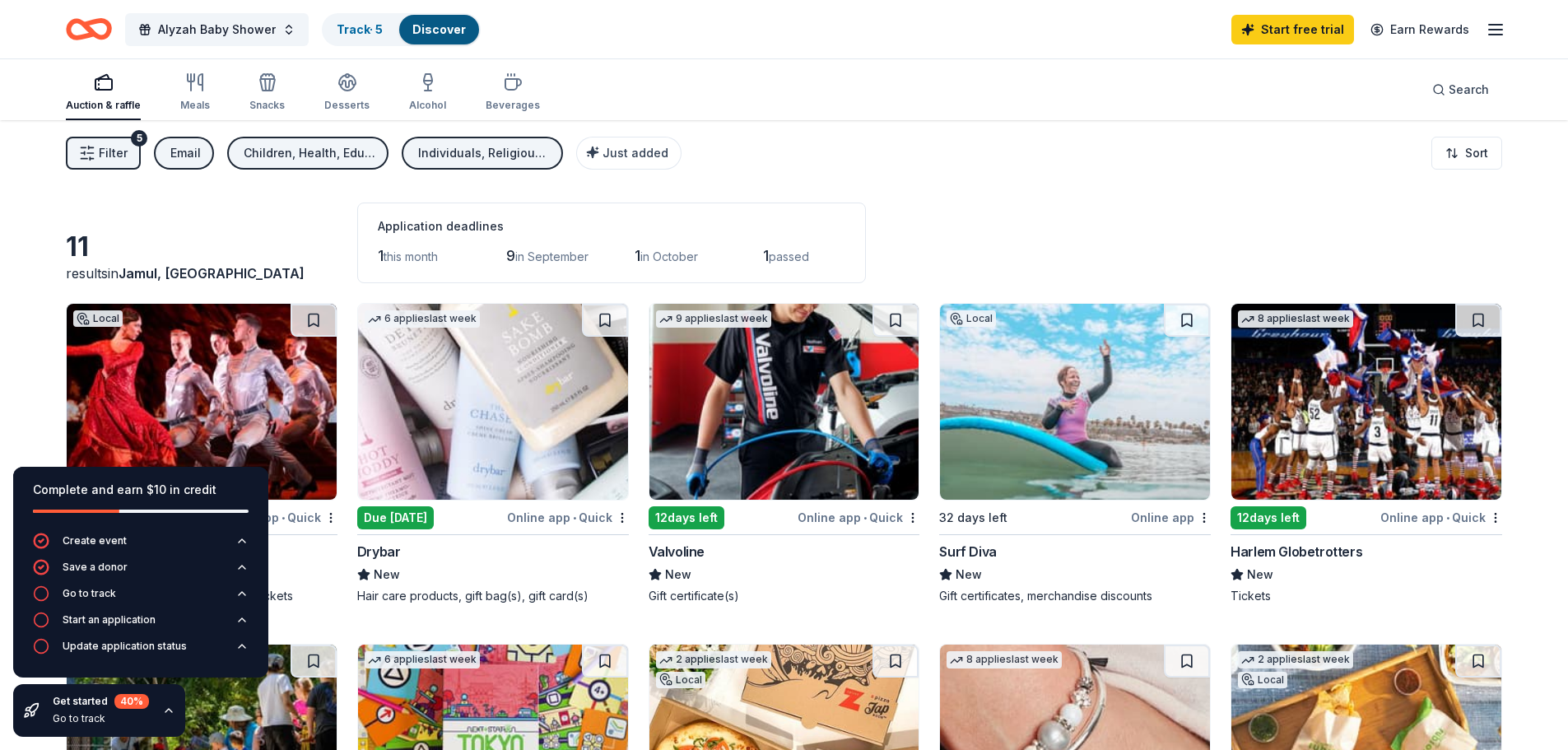
click at [1006, 156] on div "Filter 5 Email Children, Health, Education Individuals, Religious, Schools, Spo…" at bounding box center [784, 153] width 1568 height 66
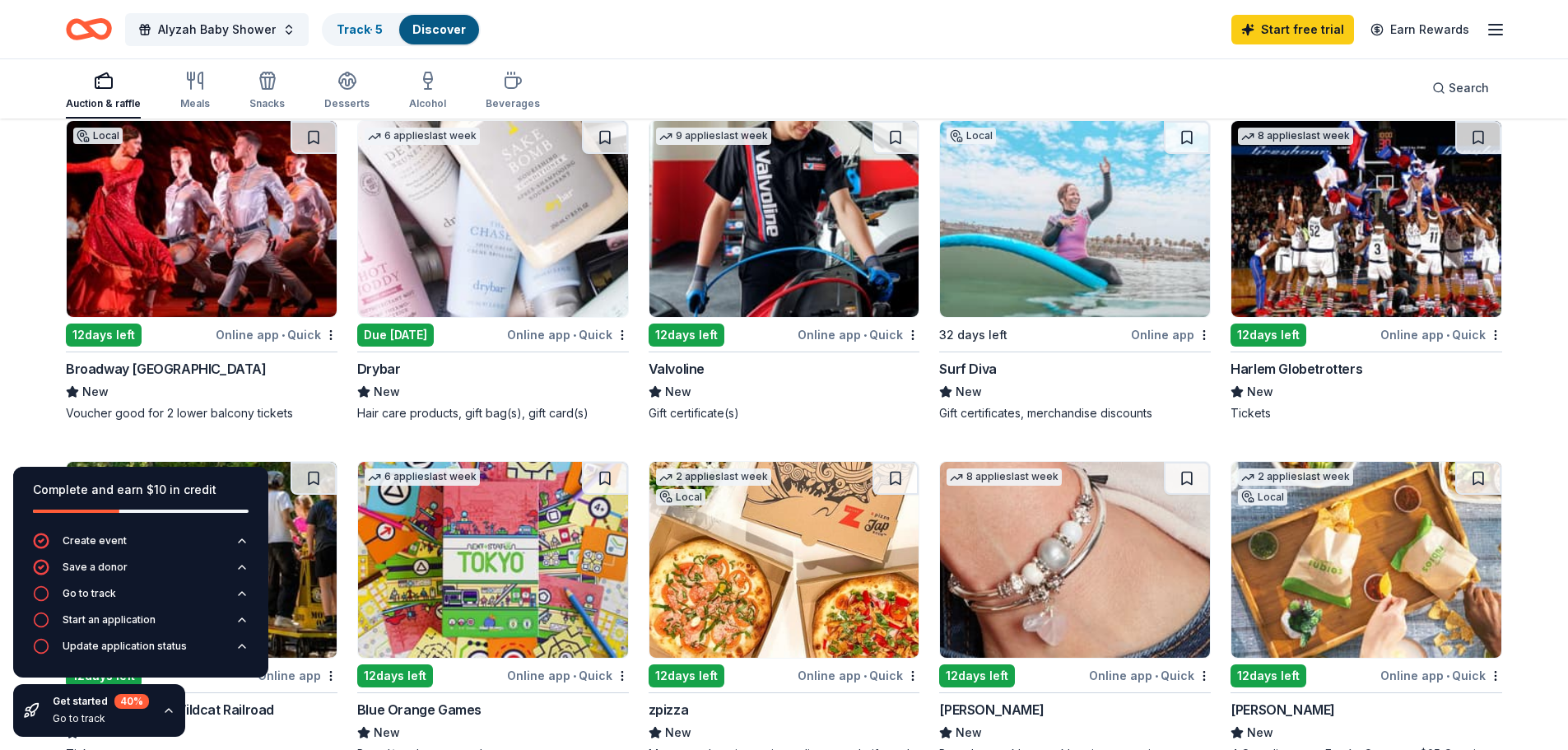
scroll to position [247, 0]
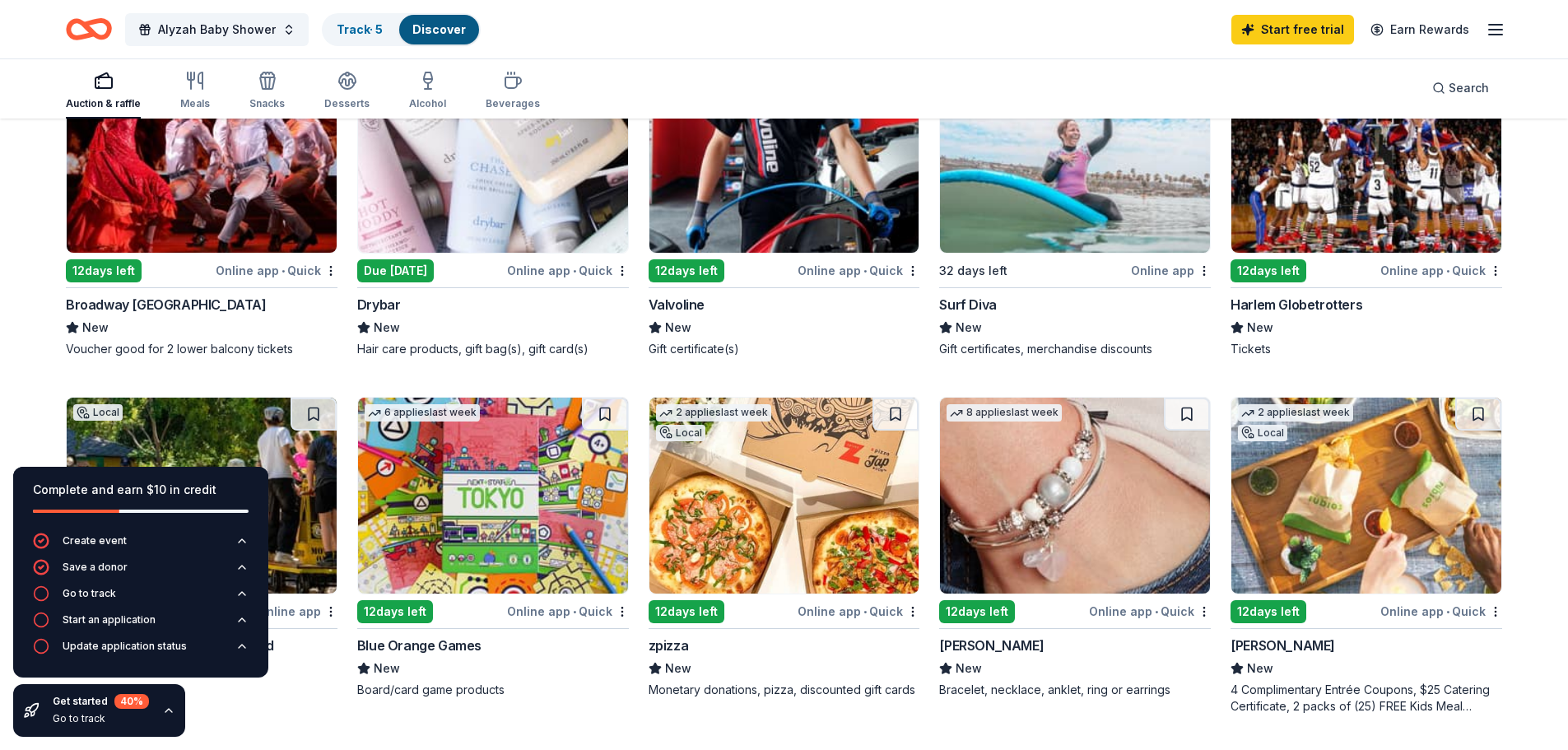
click at [167, 713] on icon "button" at bounding box center [168, 711] width 13 height 13
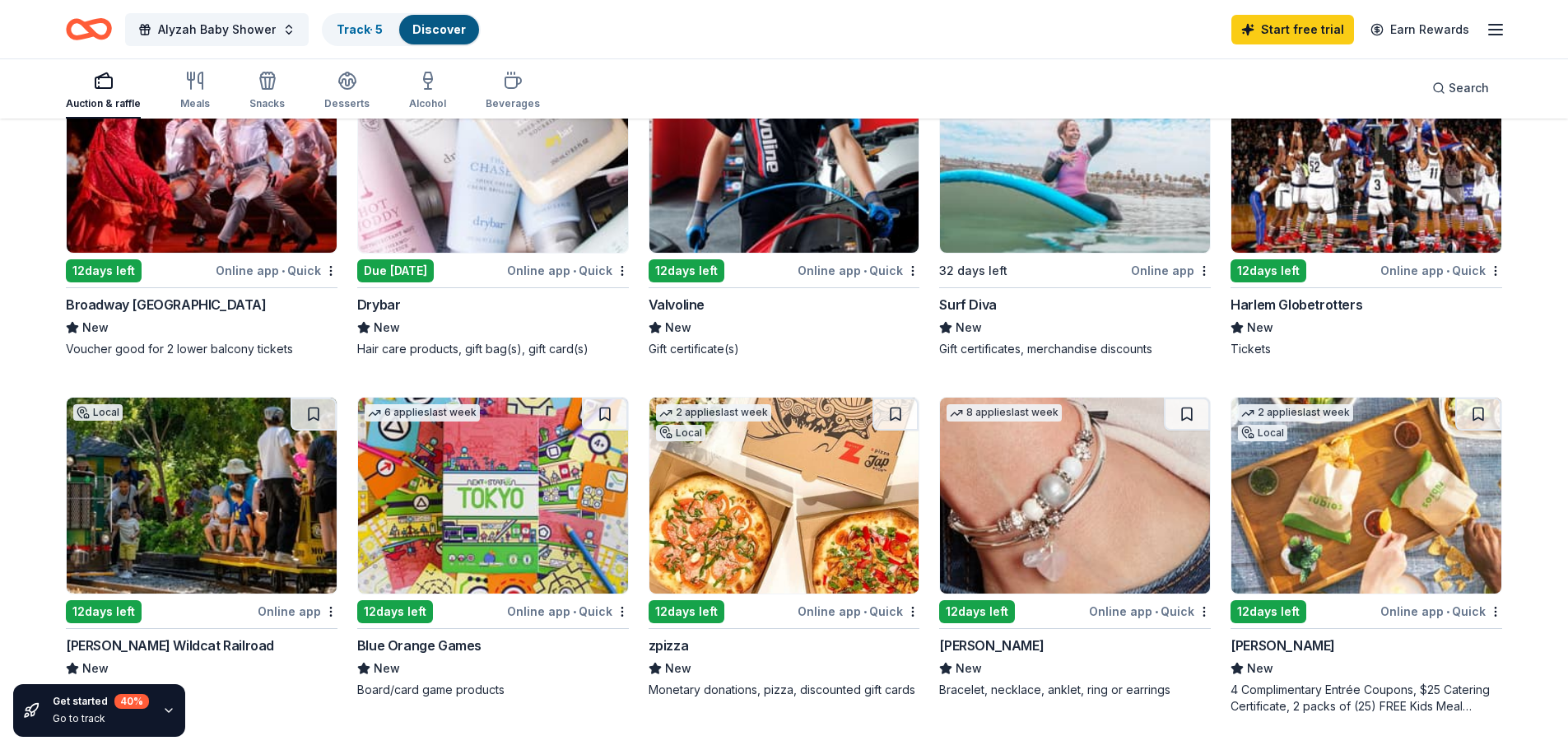
click at [167, 711] on icon "button" at bounding box center [168, 711] width 7 height 3
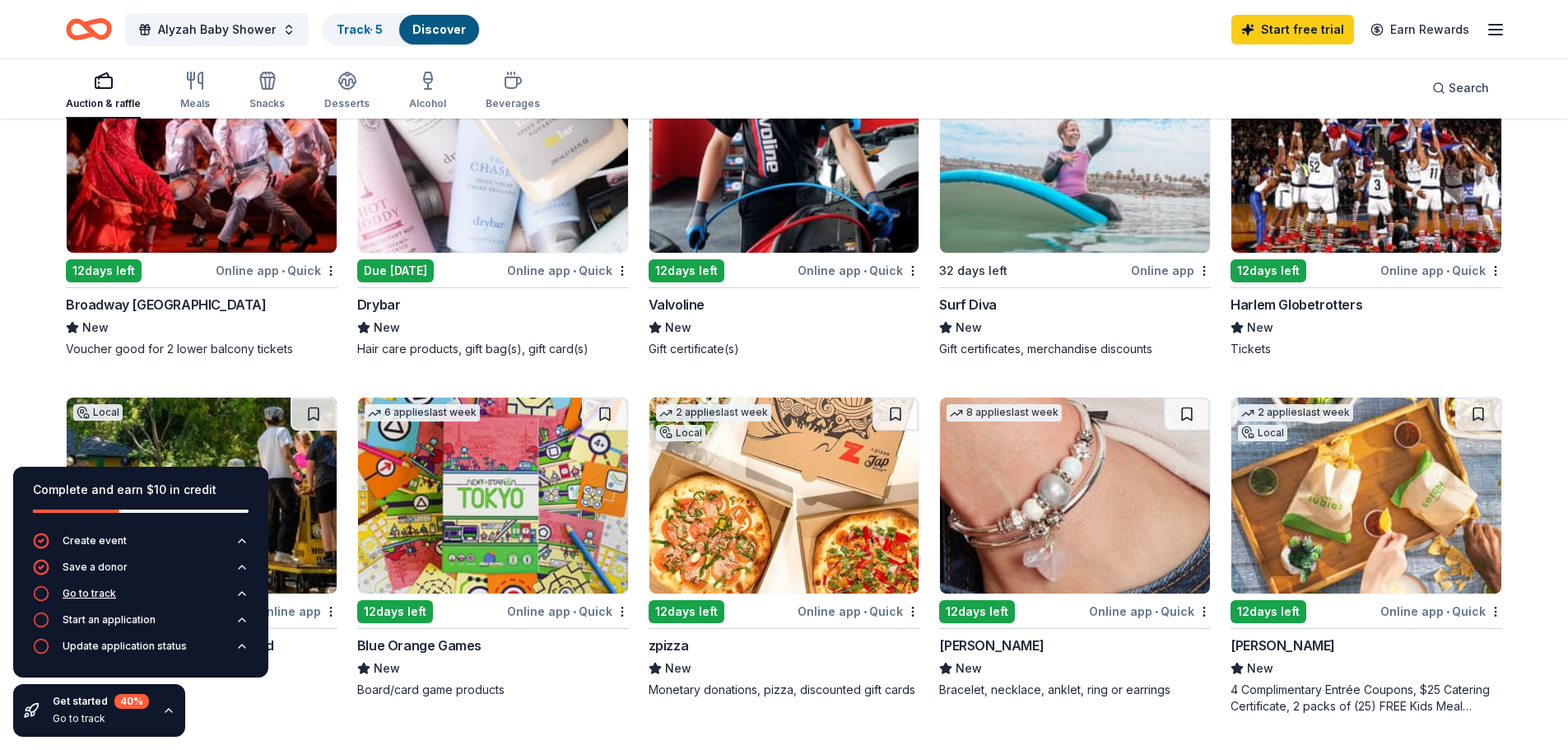
click at [130, 591] on button "Go to track" at bounding box center [140, 598] width 216 height 27
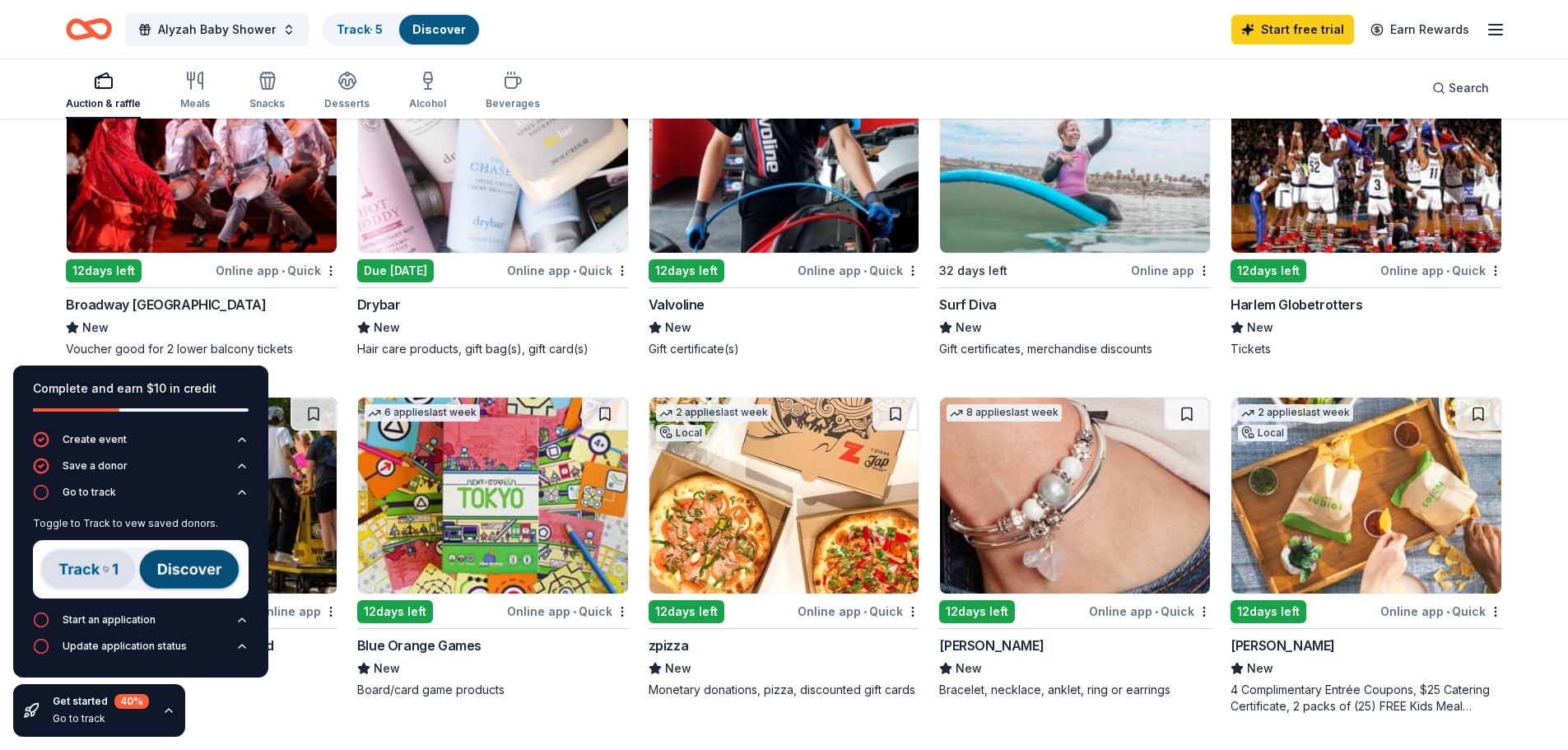
click at [39, 589] on img at bounding box center [140, 569] width 216 height 58
click at [73, 575] on img at bounding box center [140, 569] width 216 height 58
click at [195, 573] on img at bounding box center [140, 569] width 216 height 58
click at [158, 508] on button "Go to track" at bounding box center [140, 497] width 216 height 27
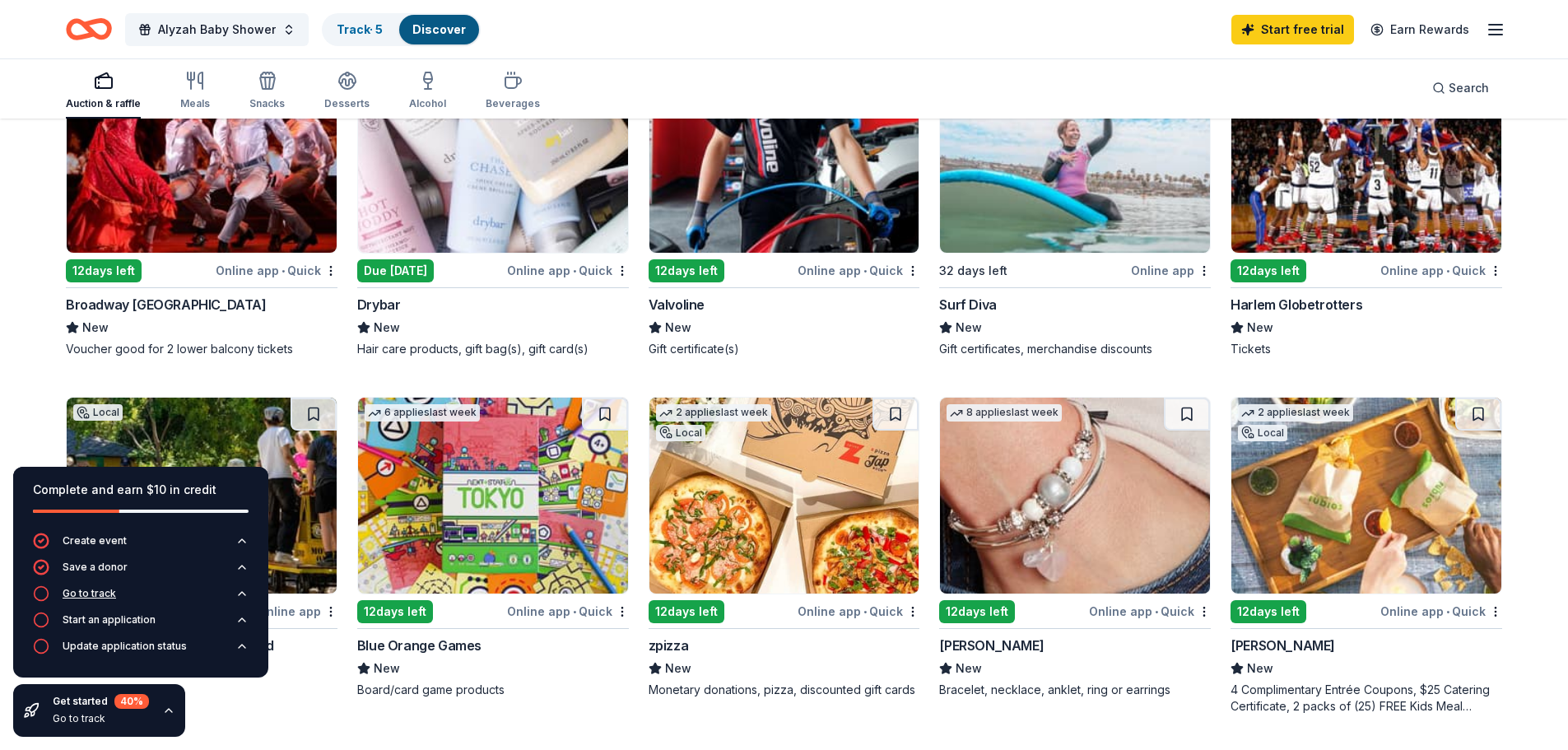
click at [81, 593] on div "Go to track" at bounding box center [90, 593] width 53 height 13
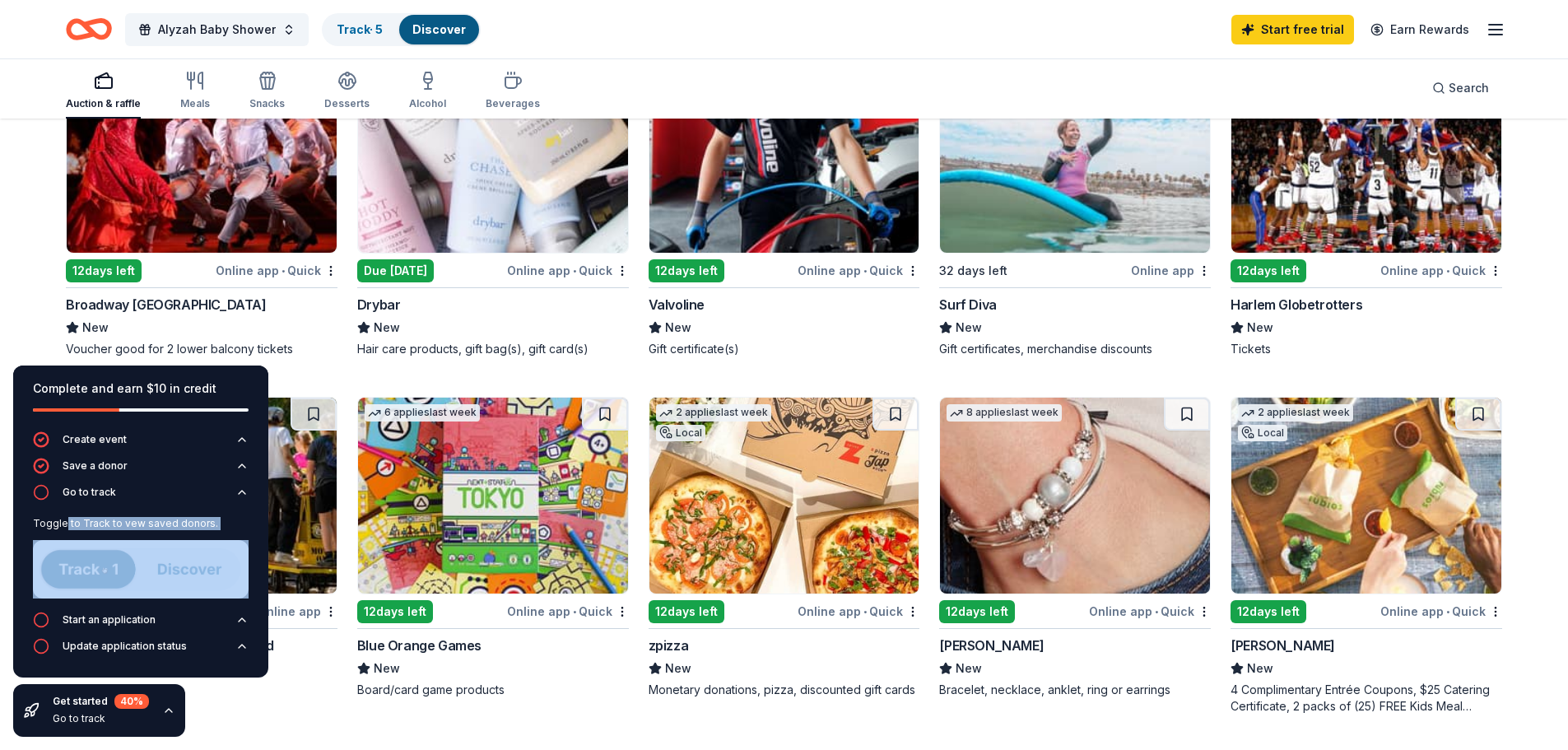
drag, startPoint x: 66, startPoint y: 523, endPoint x: 233, endPoint y: 532, distance: 167.2
click at [229, 532] on div "Toggle to Track to vew saved donors." at bounding box center [140, 561] width 216 height 102
click at [223, 530] on div "Toggle to Track to vew saved donors." at bounding box center [140, 561] width 216 height 102
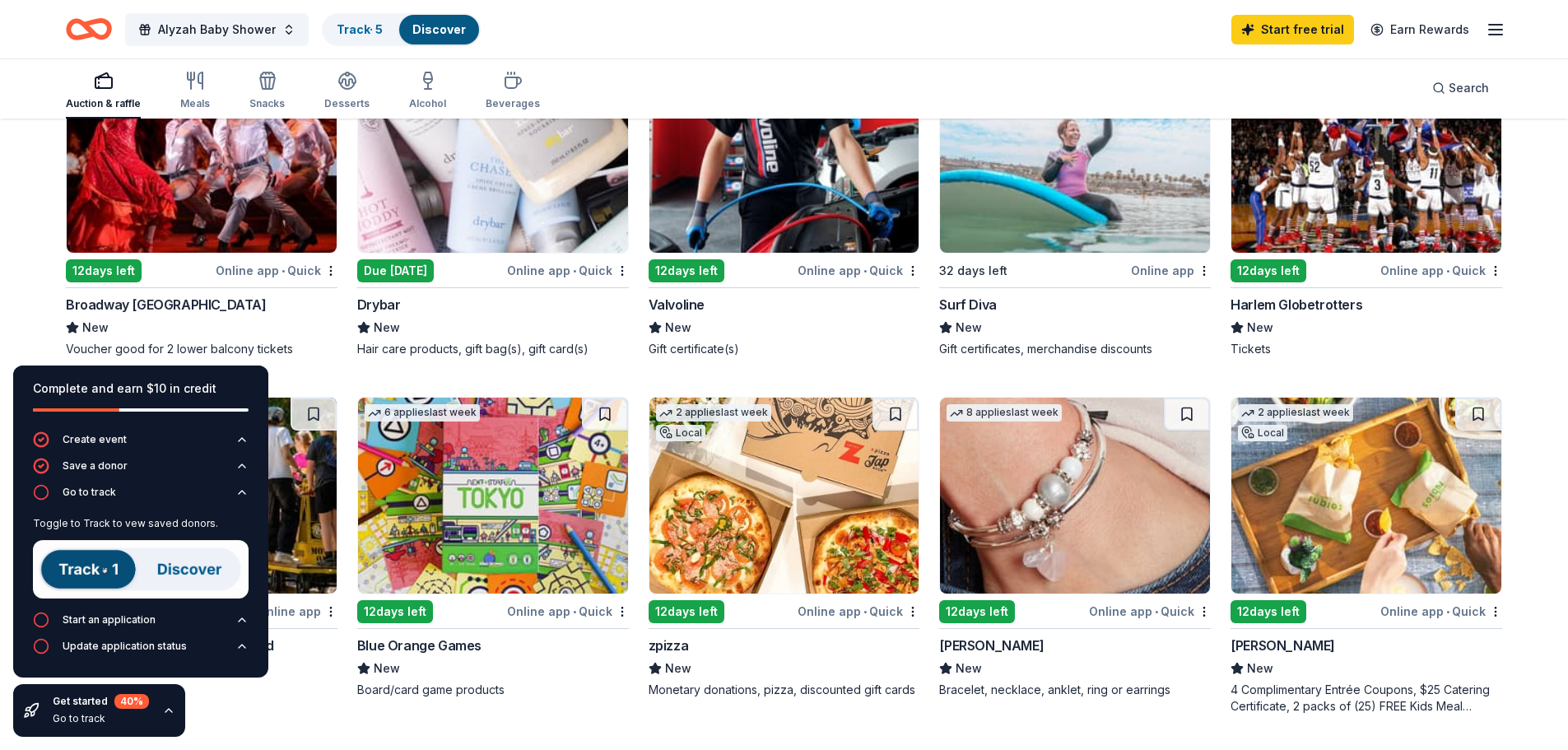
drag, startPoint x: 83, startPoint y: 535, endPoint x: 211, endPoint y: 536, distance: 128.0
click at [211, 535] on div "Toggle to Track to vew saved donors." at bounding box center [140, 561] width 216 height 102
click at [76, 567] on img at bounding box center [140, 569] width 216 height 58
click at [59, 568] on img at bounding box center [140, 569] width 216 height 58
click at [205, 564] on img at bounding box center [140, 569] width 216 height 58
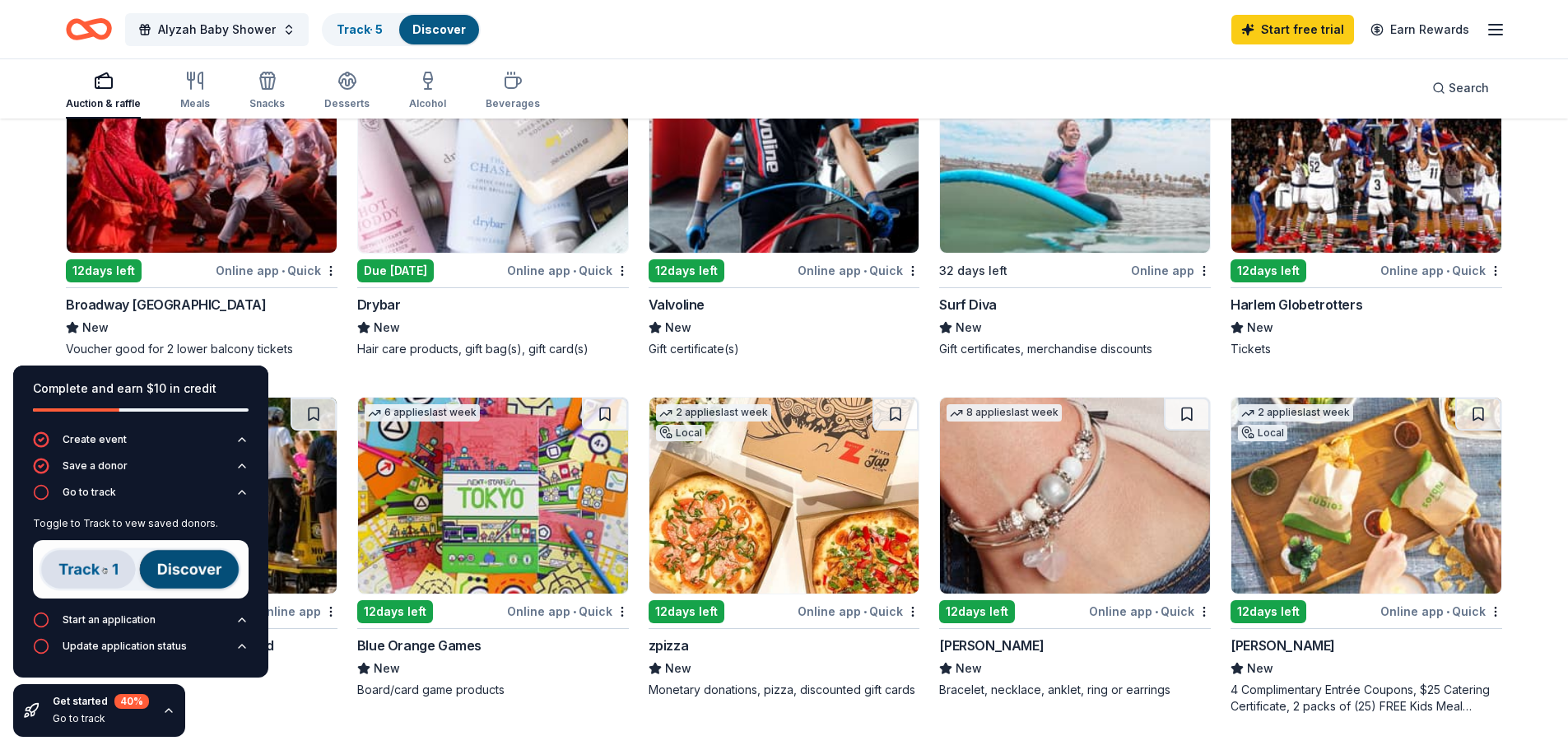
click at [81, 569] on img at bounding box center [140, 569] width 216 height 58
click at [239, 491] on icon "button" at bounding box center [241, 492] width 13 height 13
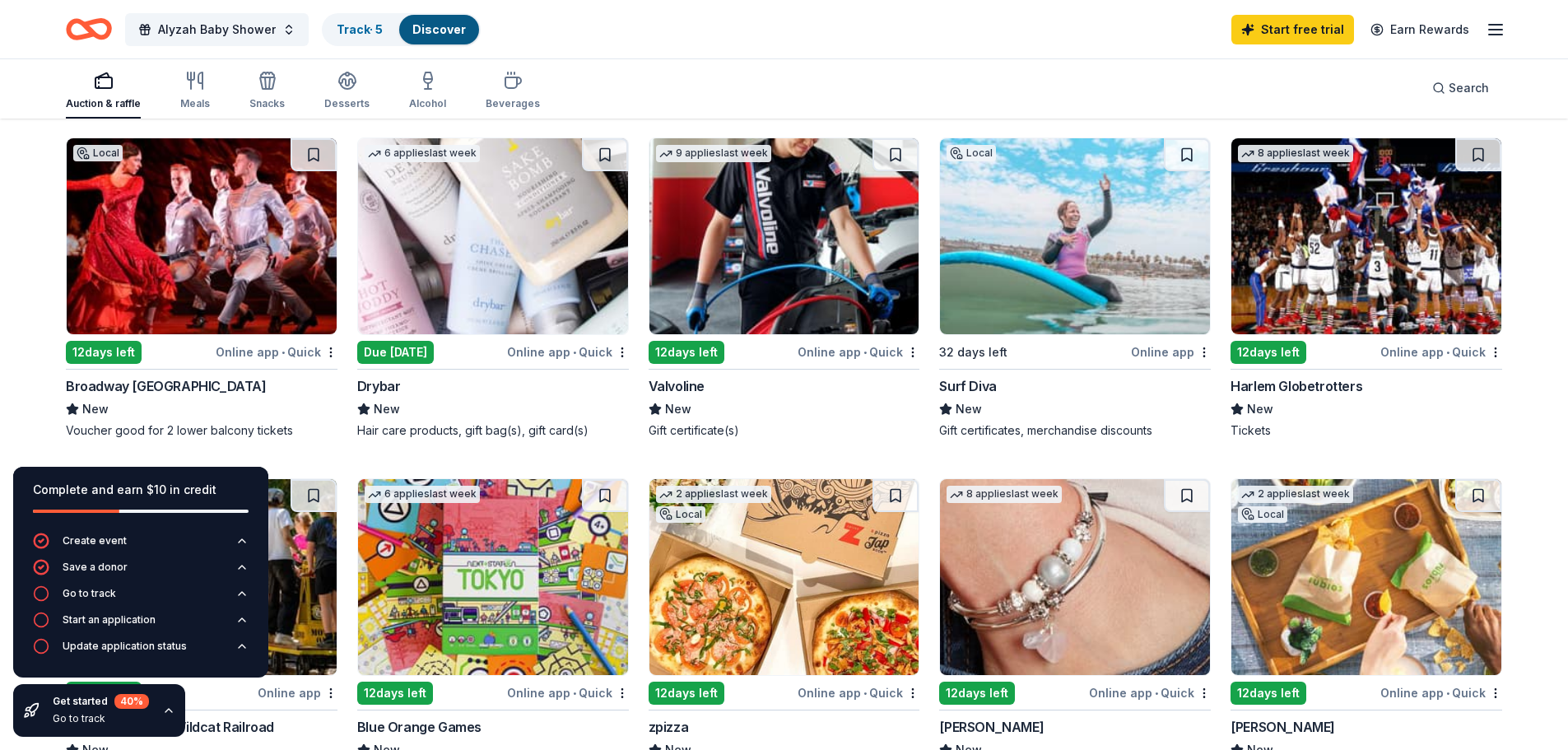
scroll to position [158, 0]
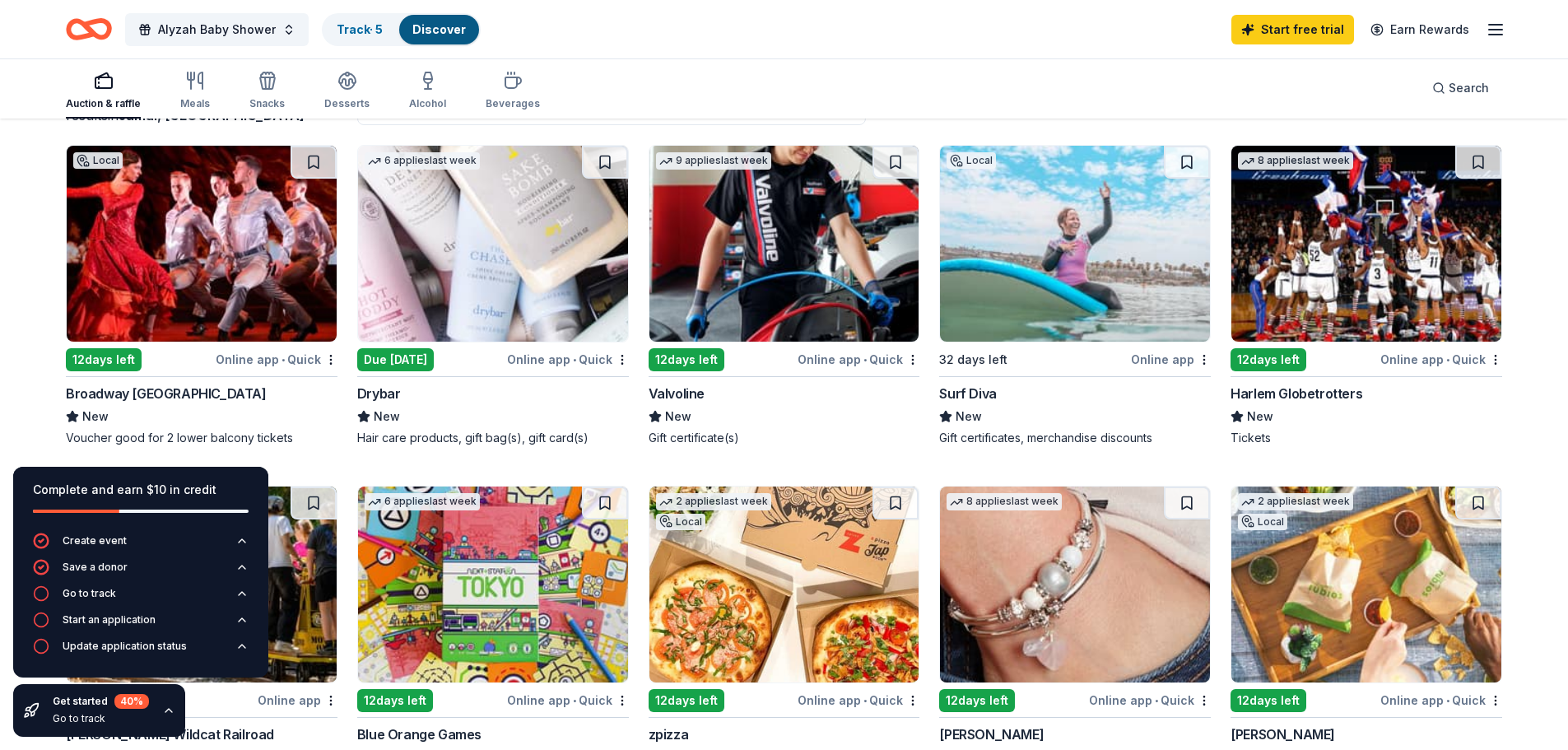
click at [395, 349] on div "Due [DATE]" at bounding box center [396, 360] width 77 height 23
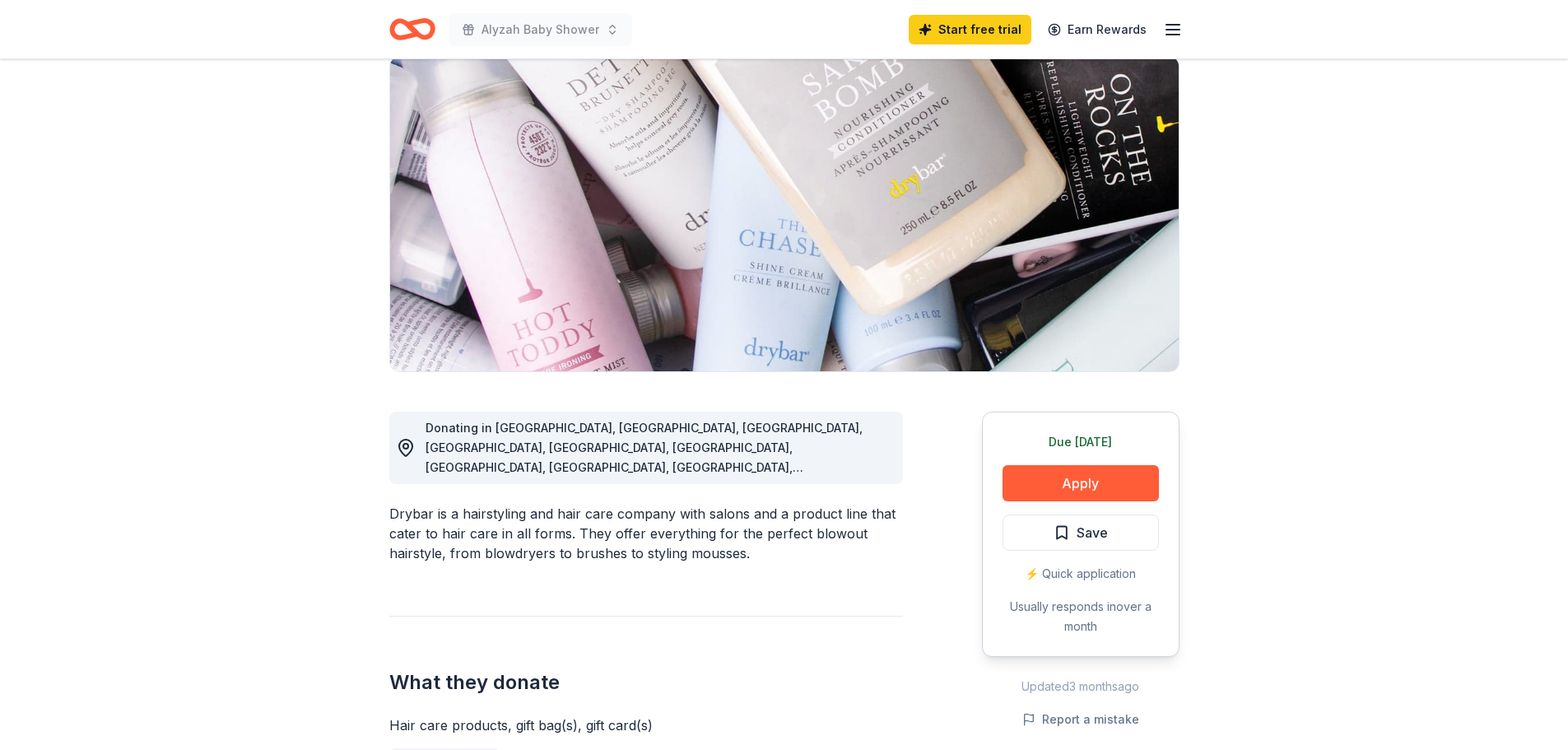
scroll to position [165, 0]
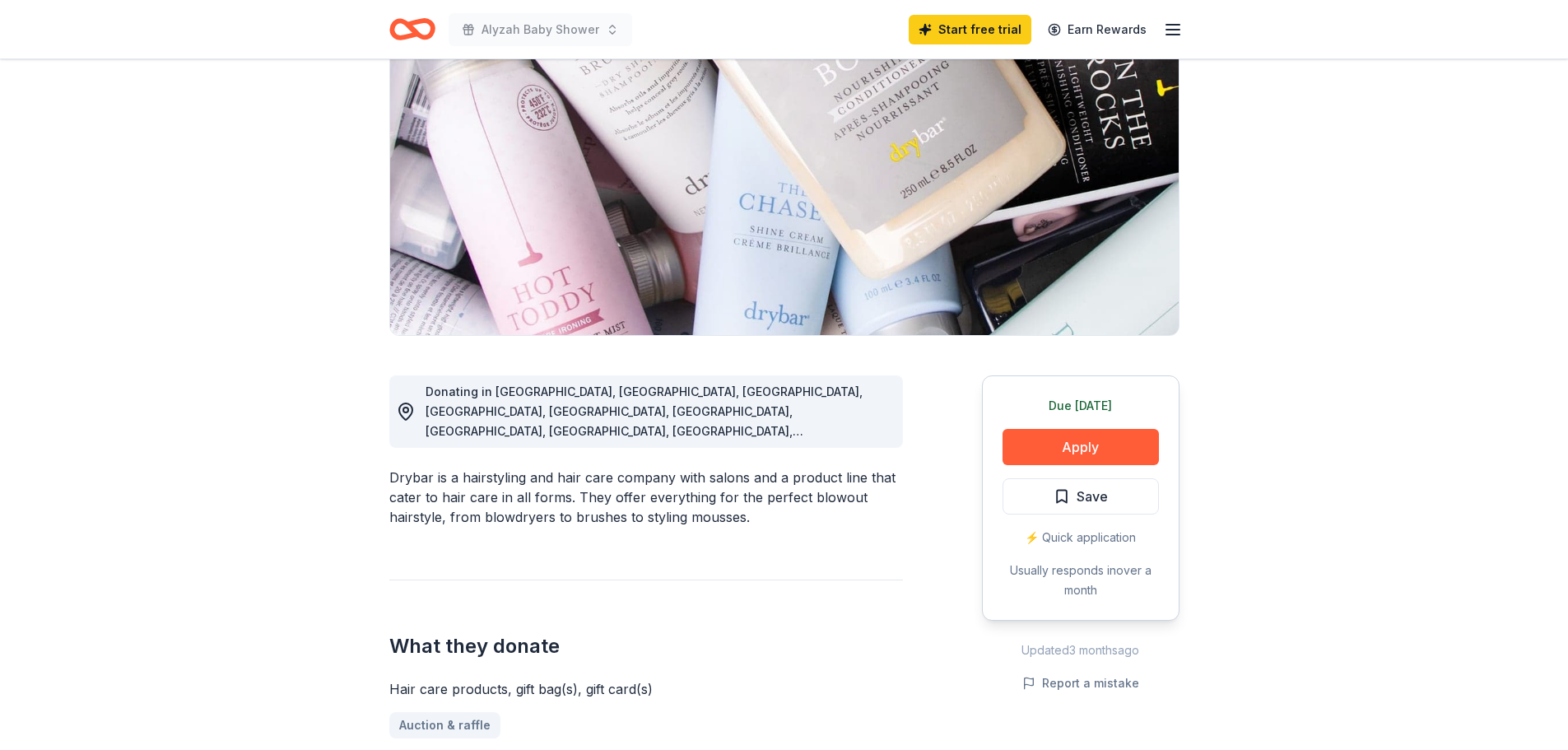
click at [1049, 471] on div "Due today Apply Save ⚡️ Quick application Usually responds in over a month" at bounding box center [1080, 498] width 198 height 245
click at [1055, 454] on button "Apply" at bounding box center [1080, 446] width 157 height 36
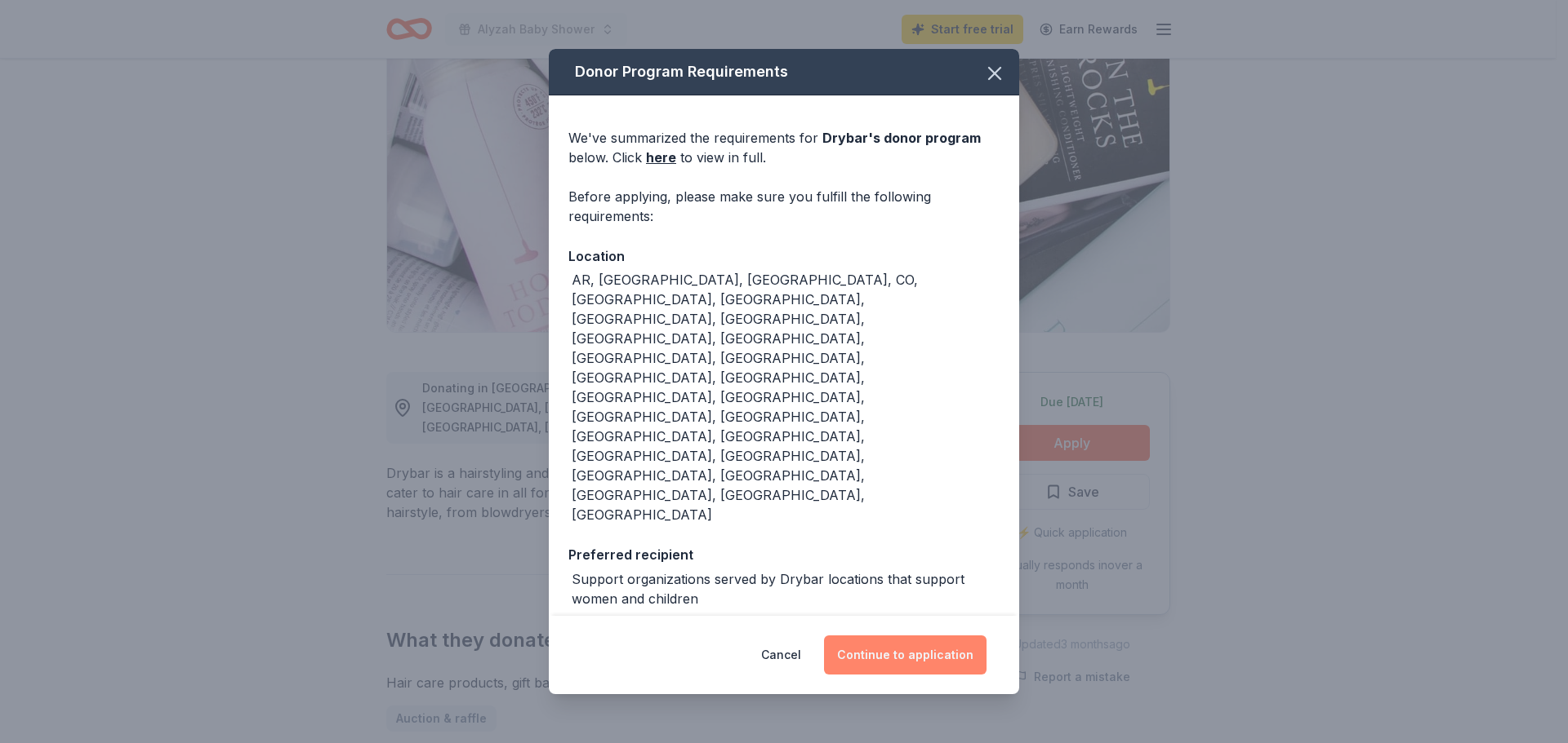
click at [903, 636] on button "Continue to application" at bounding box center [905, 655] width 162 height 39
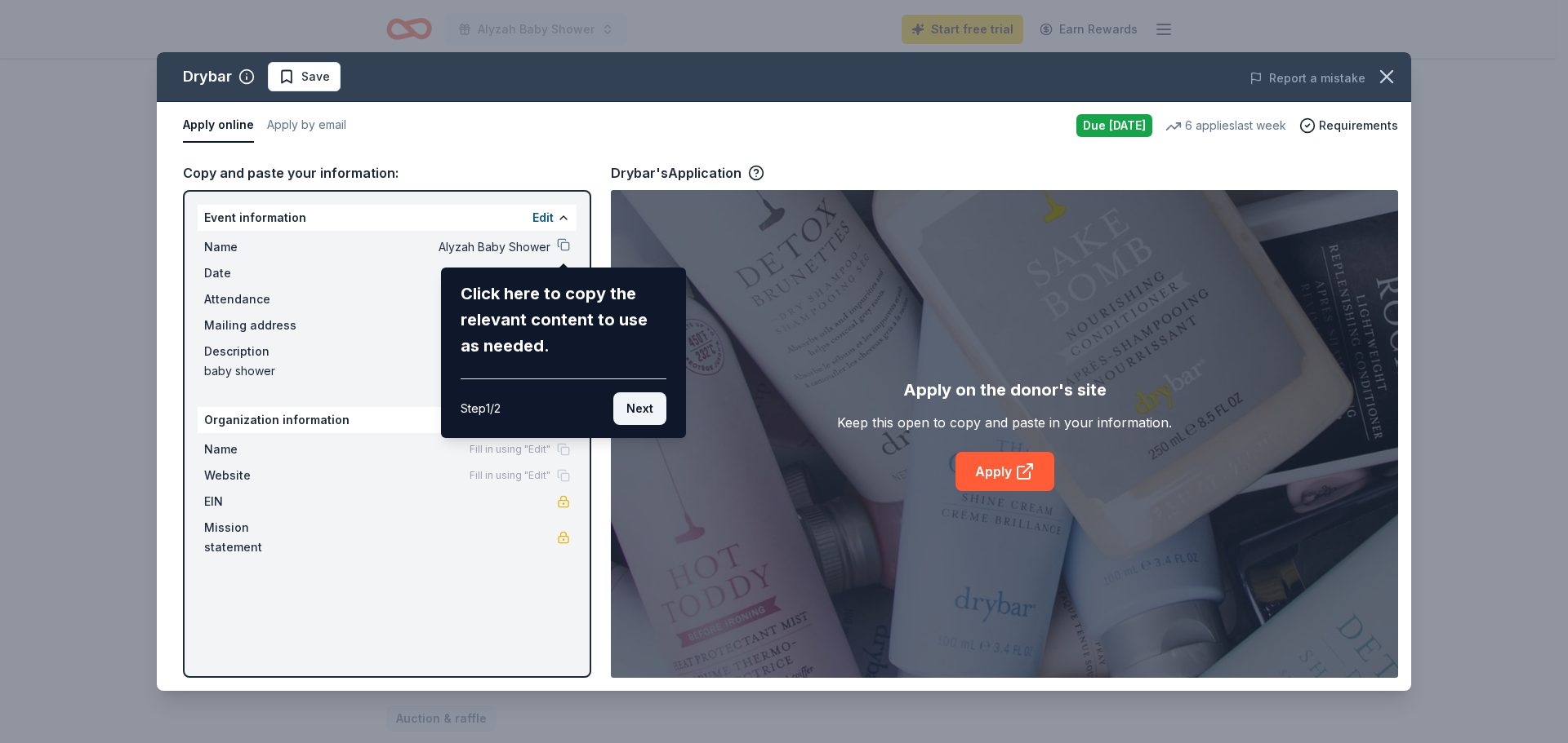
click at [639, 419] on button "Next" at bounding box center [640, 408] width 53 height 32
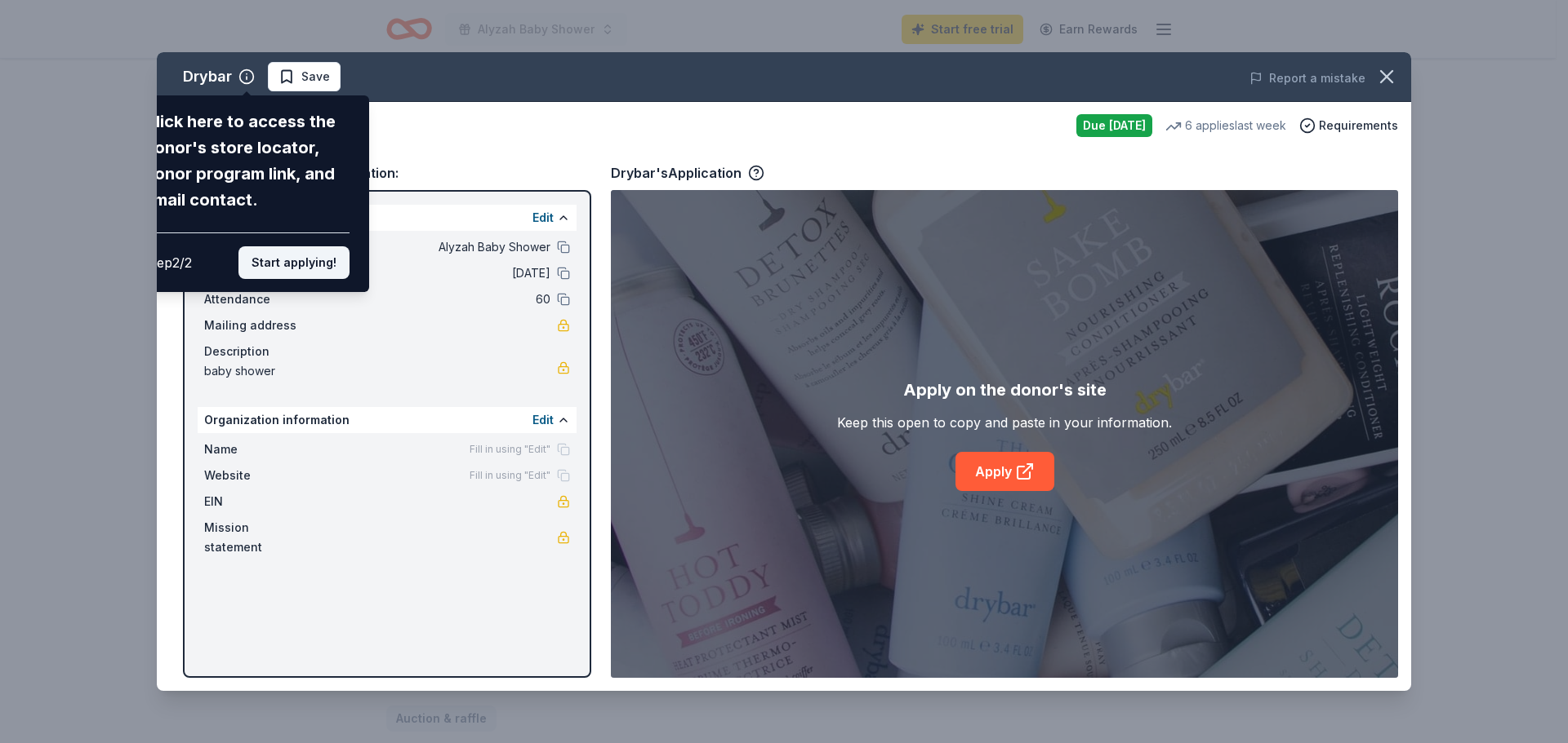
click at [289, 256] on button "Start applying!" at bounding box center [294, 262] width 111 height 32
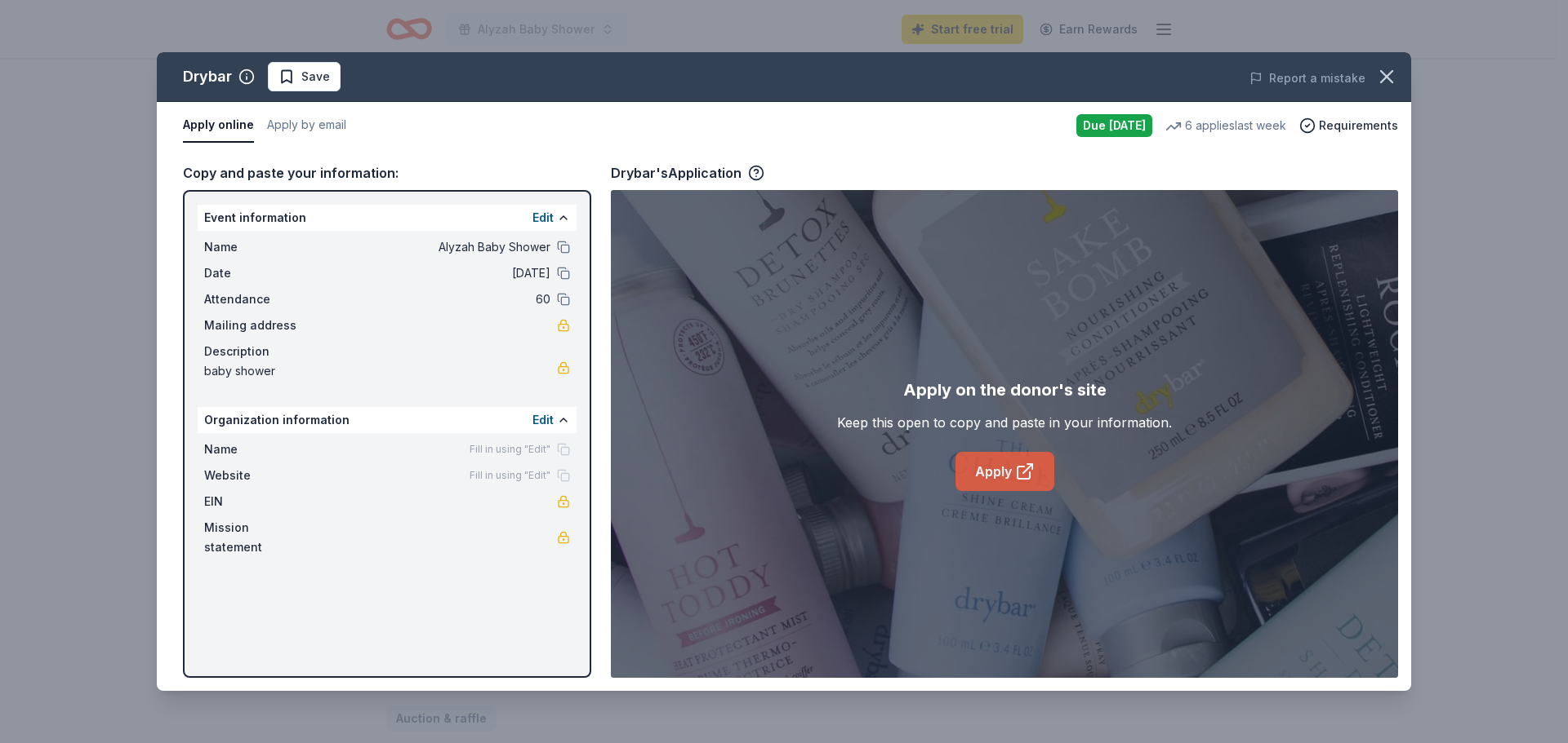
click at [1009, 471] on link "Apply" at bounding box center [1004, 472] width 99 height 39
click at [1392, 73] on icon "button" at bounding box center [1385, 76] width 22 height 22
